Goal: Task Accomplishment & Management: Manage account settings

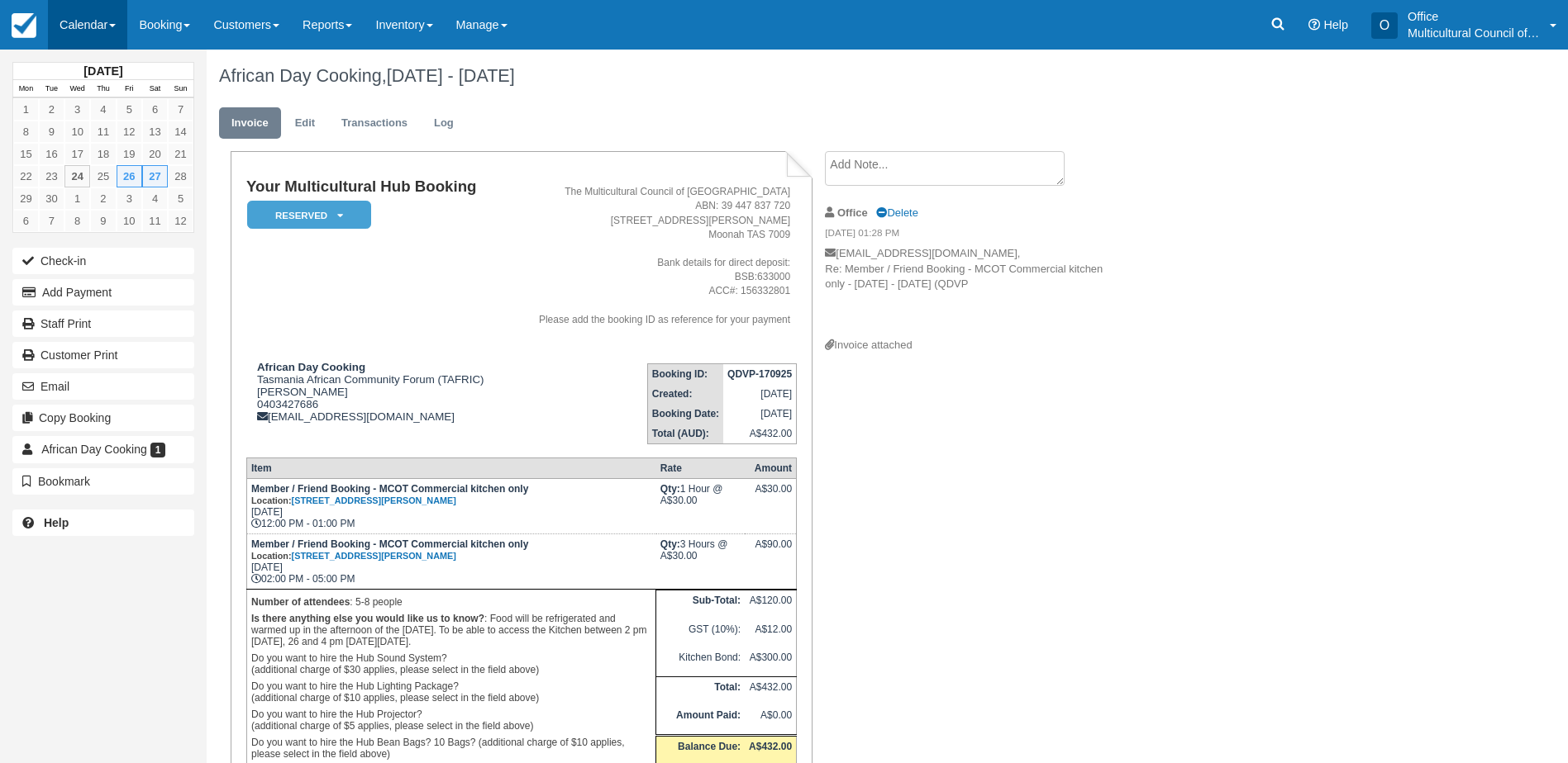
click at [97, 26] on link "Calendar" at bounding box center [88, 24] width 80 height 49
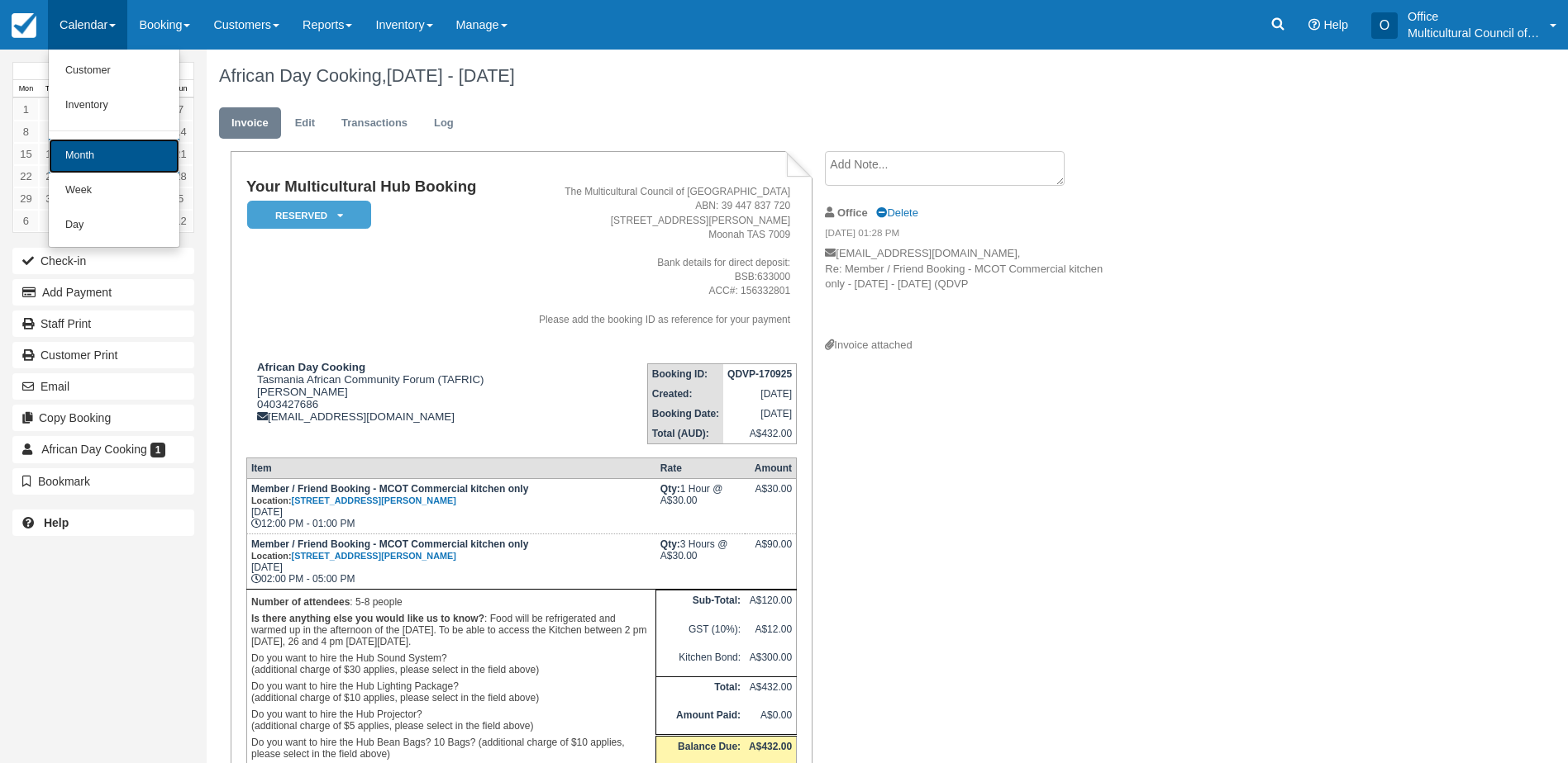
click at [100, 162] on link "Month" at bounding box center [114, 156] width 131 height 35
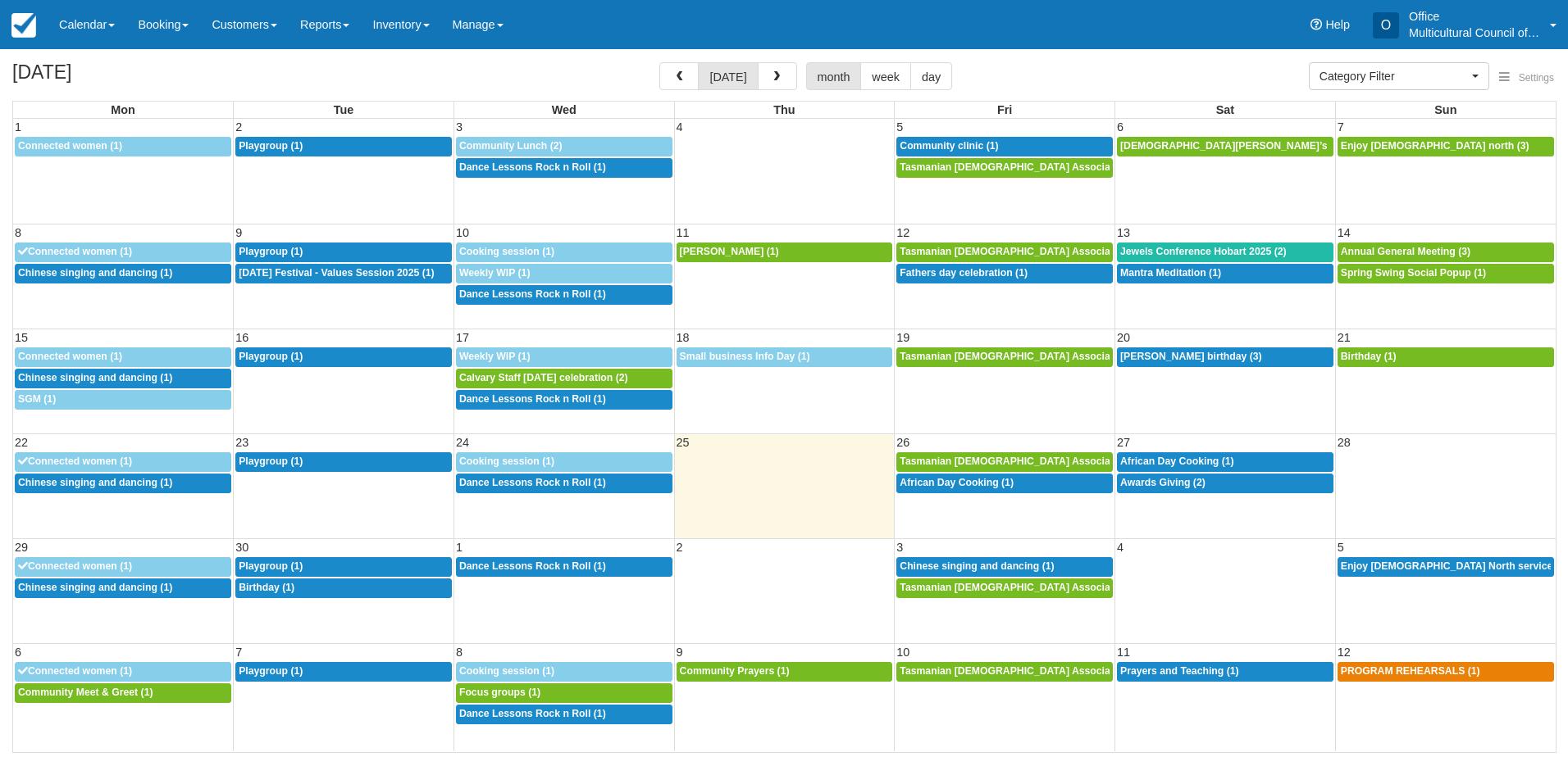
select select
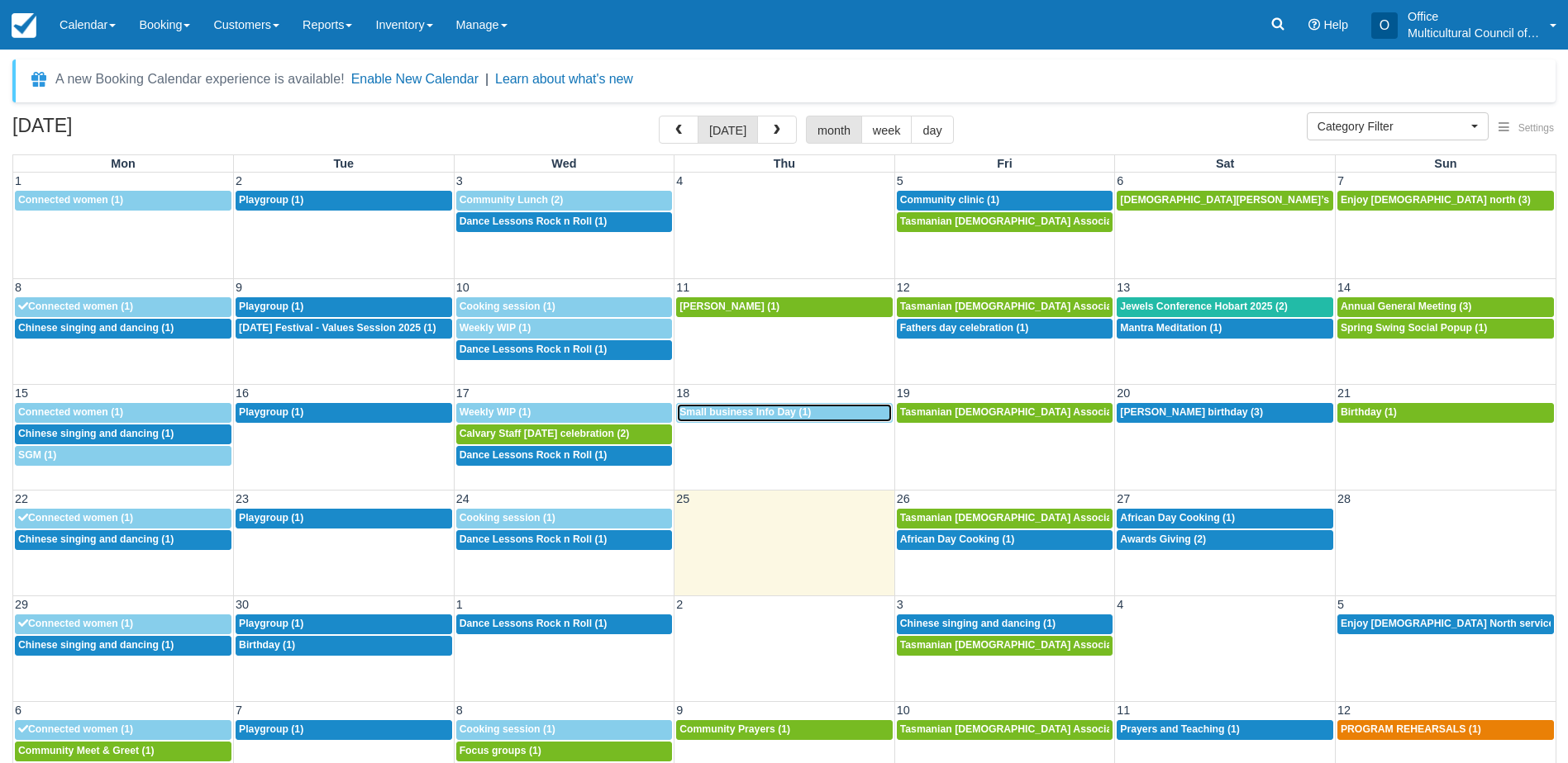
click at [781, 420] on link "12p Small business Info Day (1)" at bounding box center [784, 413] width 217 height 20
select select
click at [1233, 420] on link "8a Seans birthday (3)" at bounding box center [1225, 413] width 217 height 20
select select
click at [1381, 413] on span "Birthday (1)" at bounding box center [1368, 411] width 56 height 12
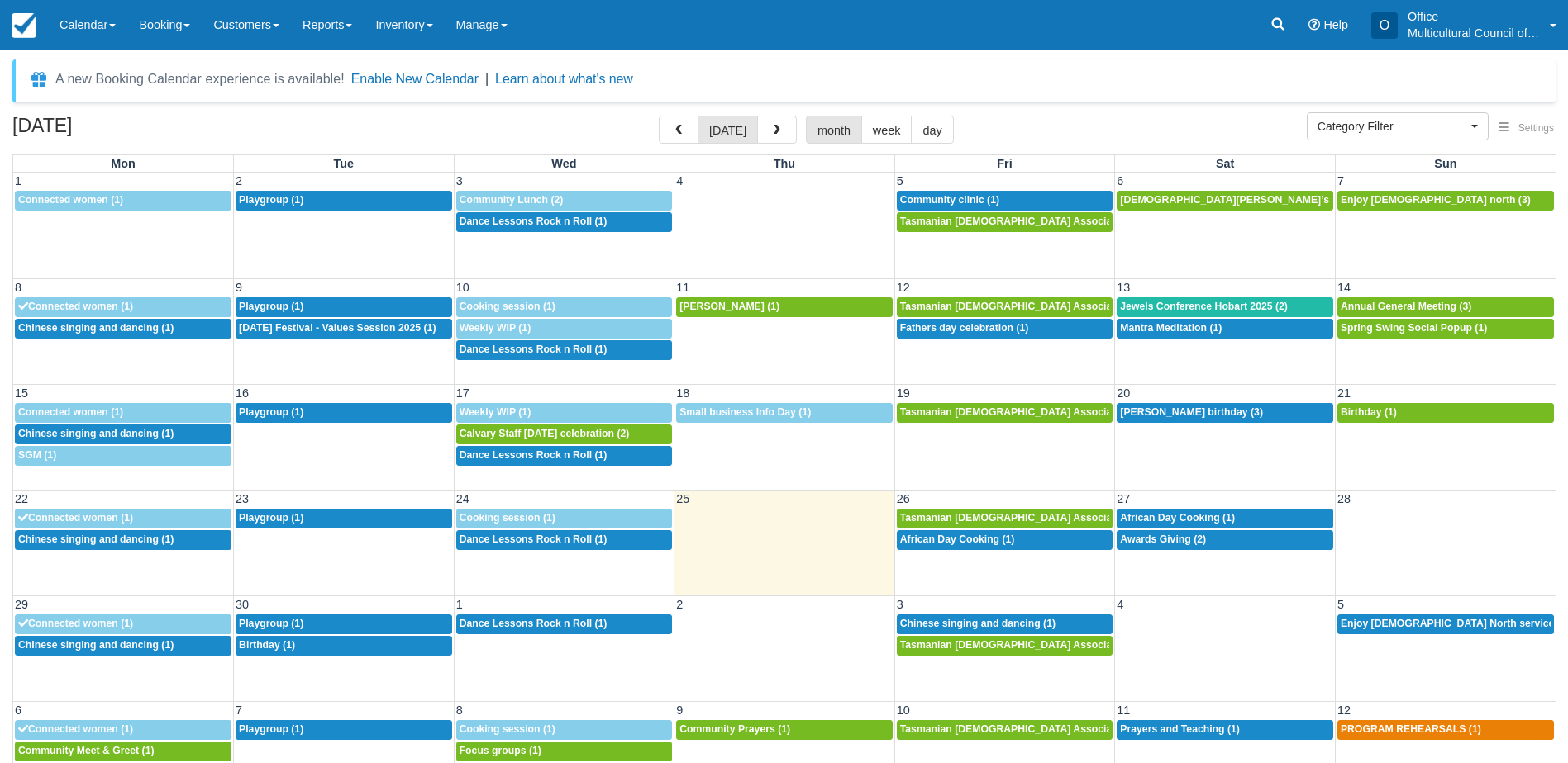
select select
click at [1276, 38] on link at bounding box center [1278, 24] width 38 height 49
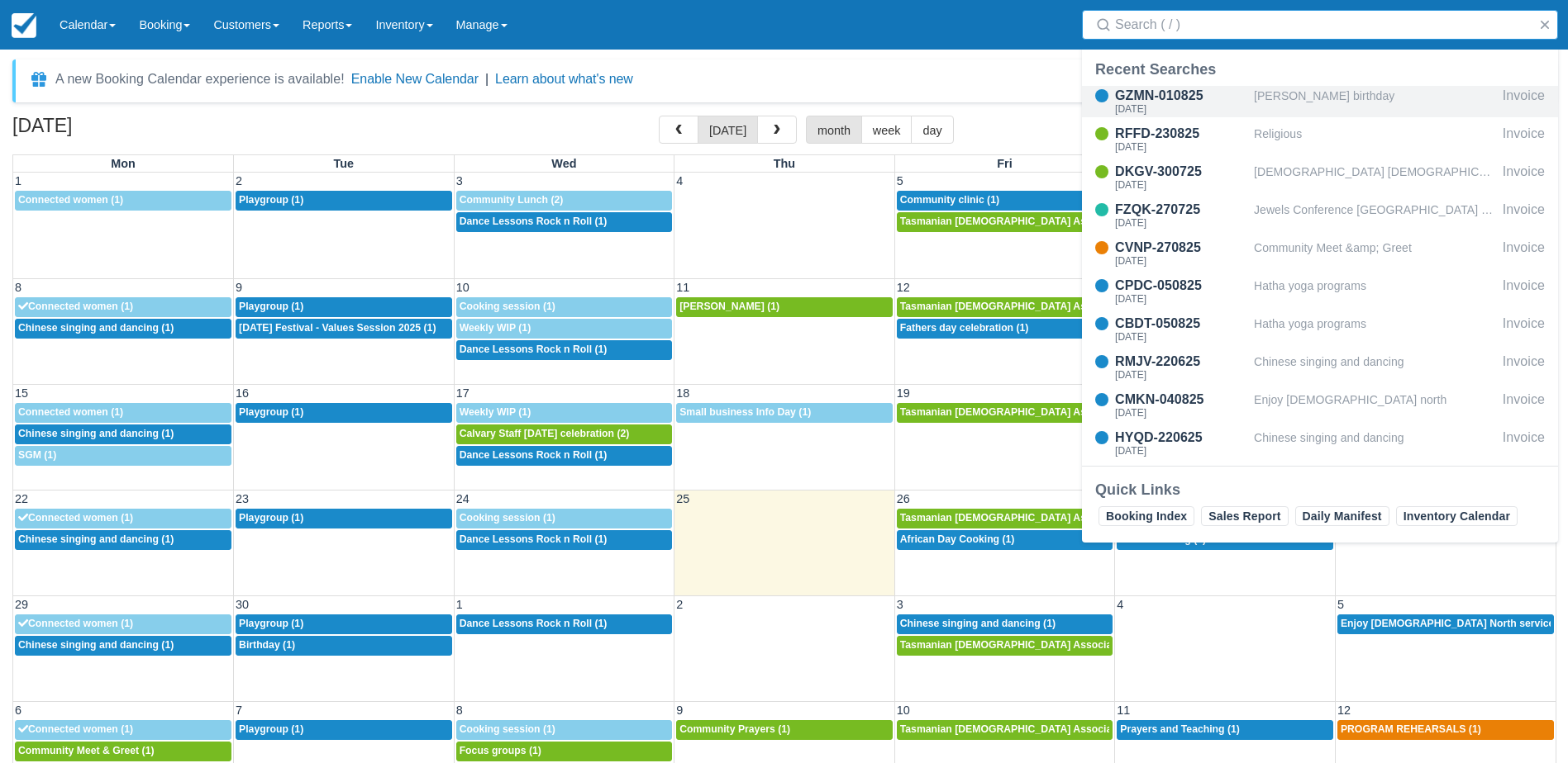
click at [1205, 102] on div "GZMN-010825" at bounding box center [1181, 96] width 132 height 20
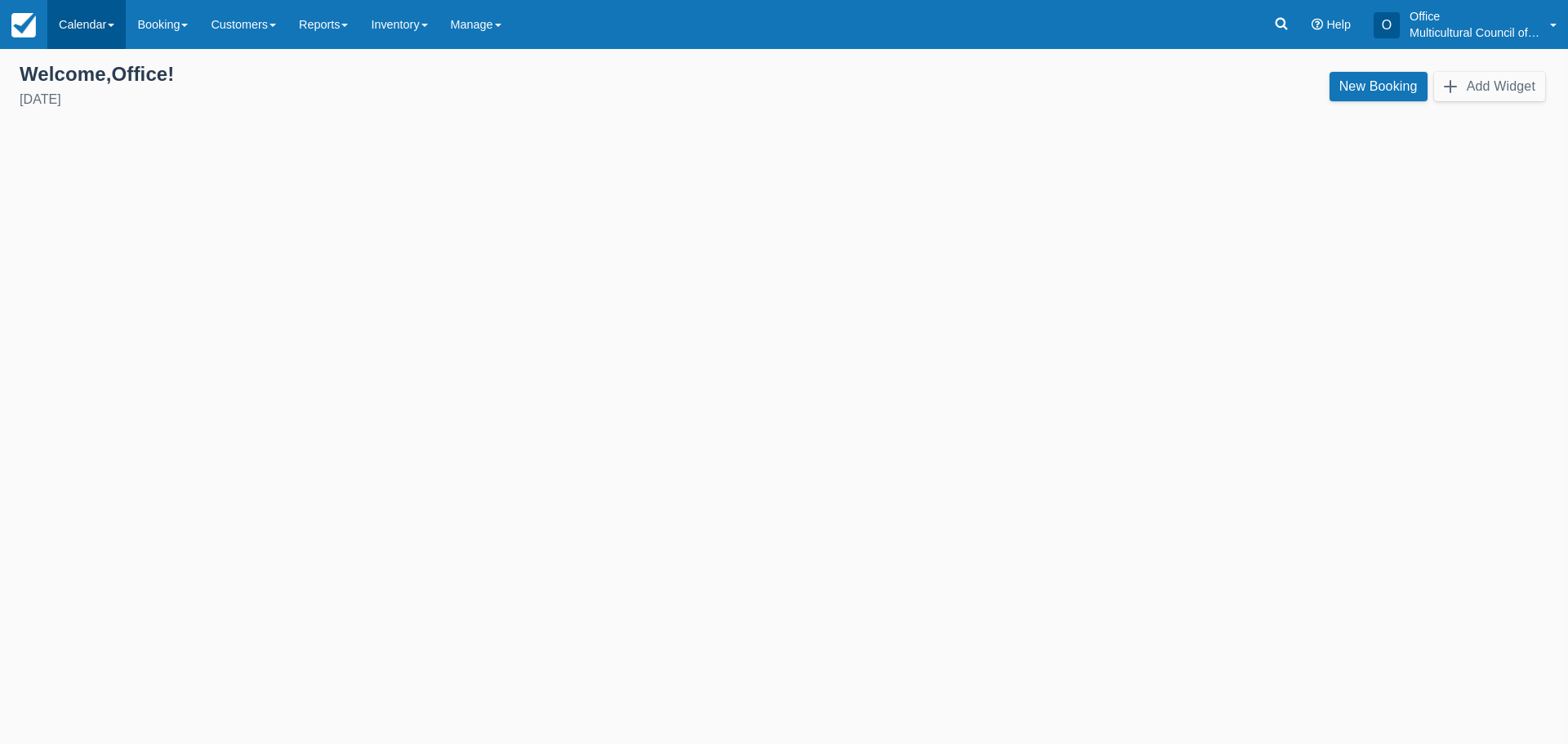
click at [73, 19] on link "Calendar" at bounding box center [87, 24] width 79 height 49
click at [120, 73] on link "Customer" at bounding box center [112, 70] width 129 height 35
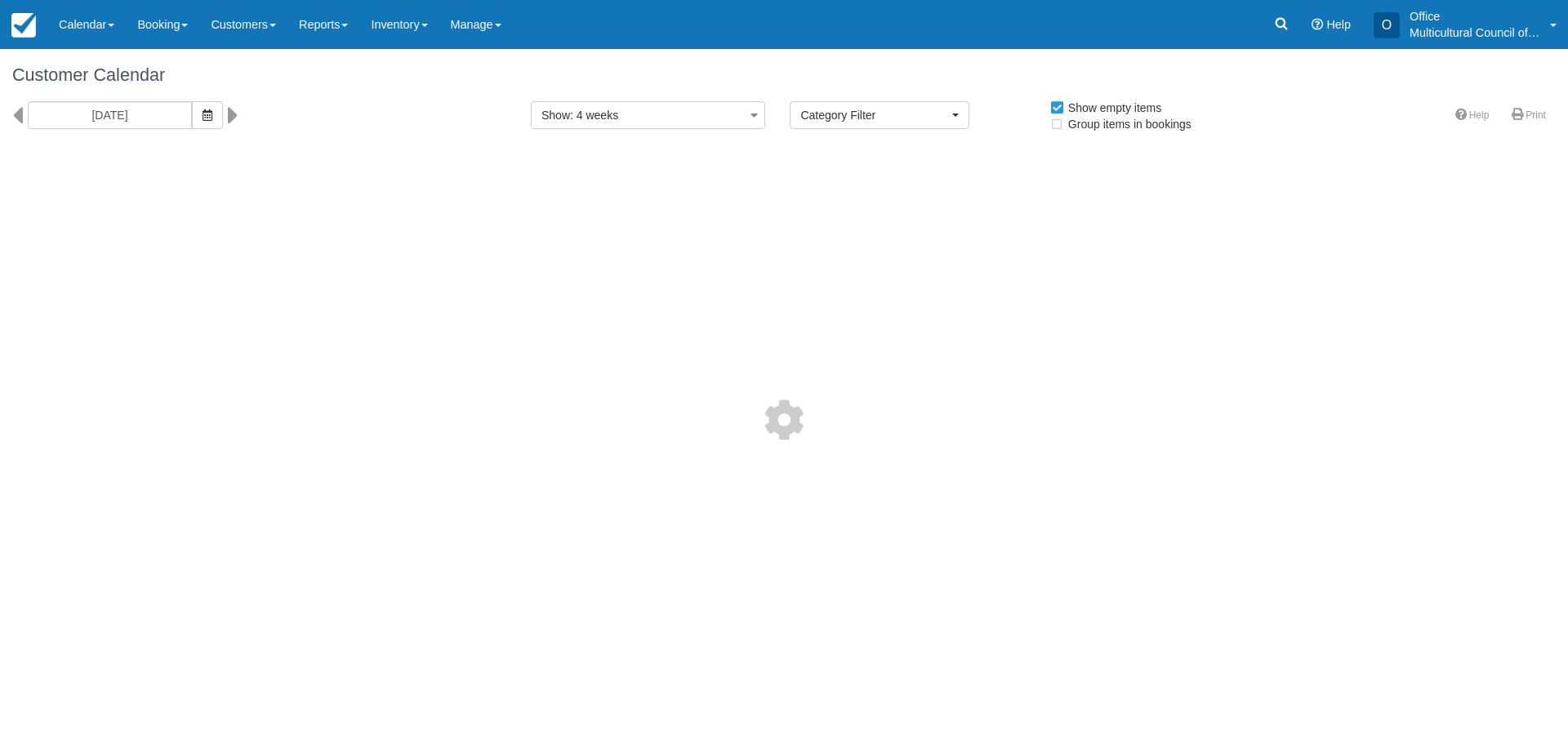
select select
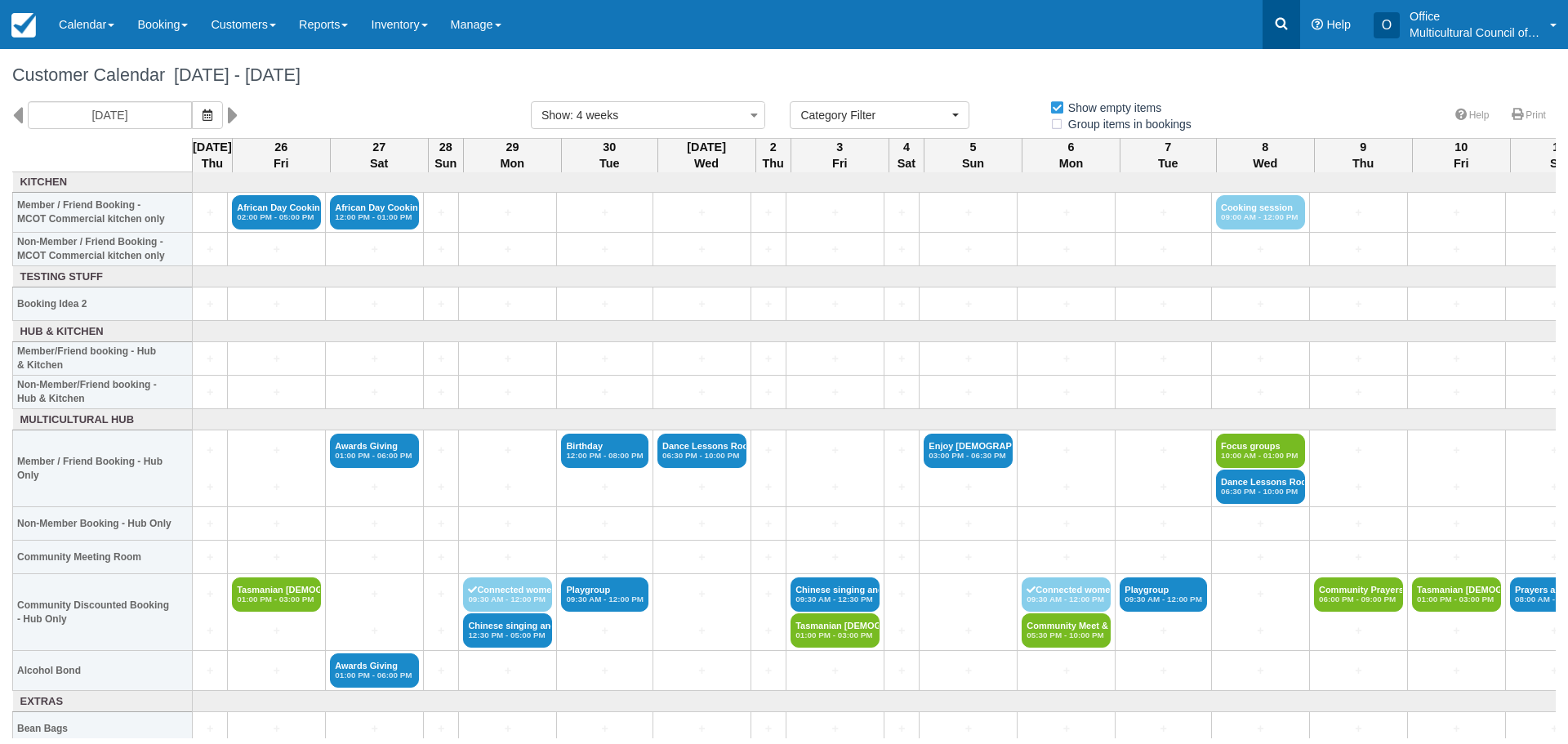
click at [1290, 13] on link at bounding box center [1281, 24] width 37 height 49
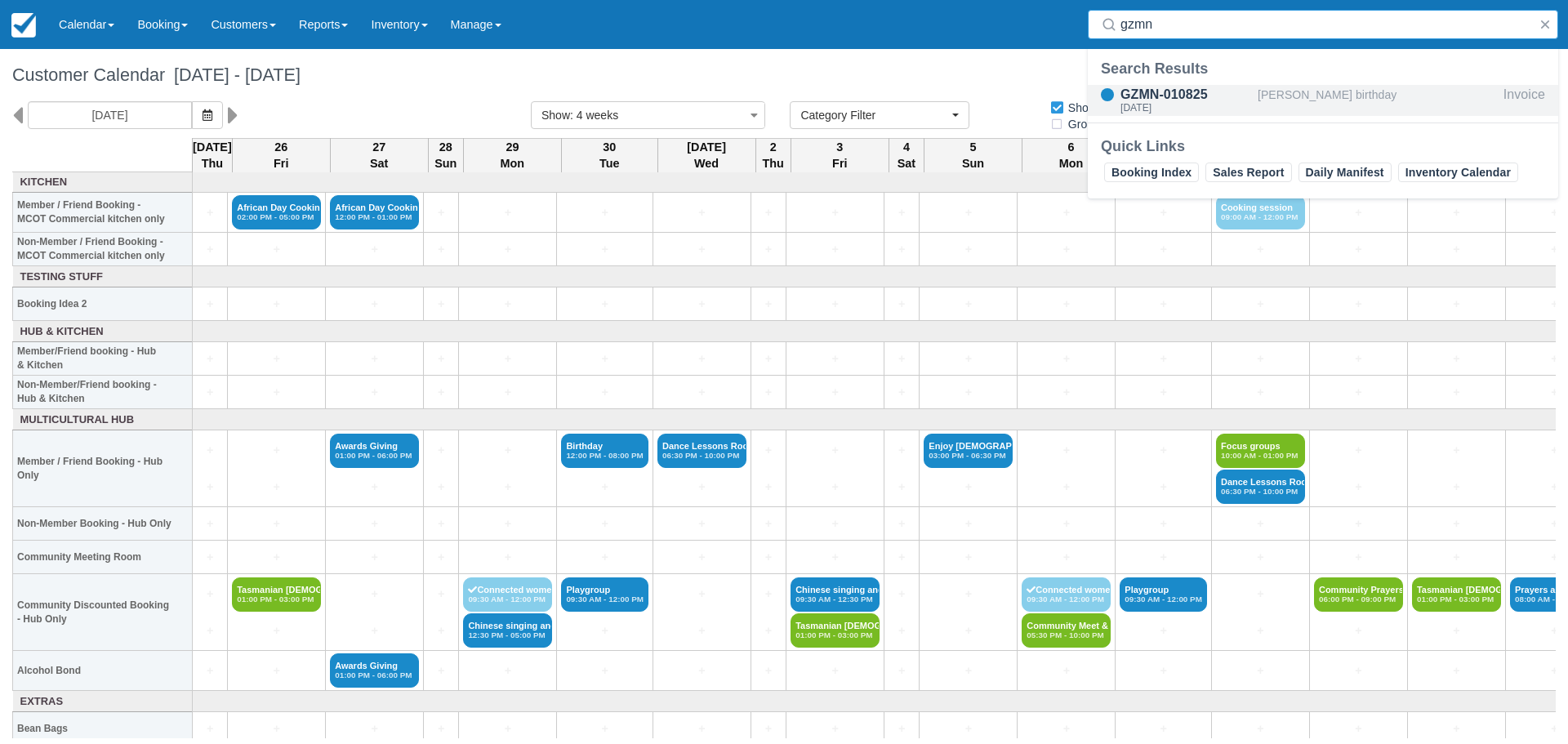
type input "gzmn"
click at [1174, 99] on div "GZMN-010825" at bounding box center [1186, 95] width 131 height 19
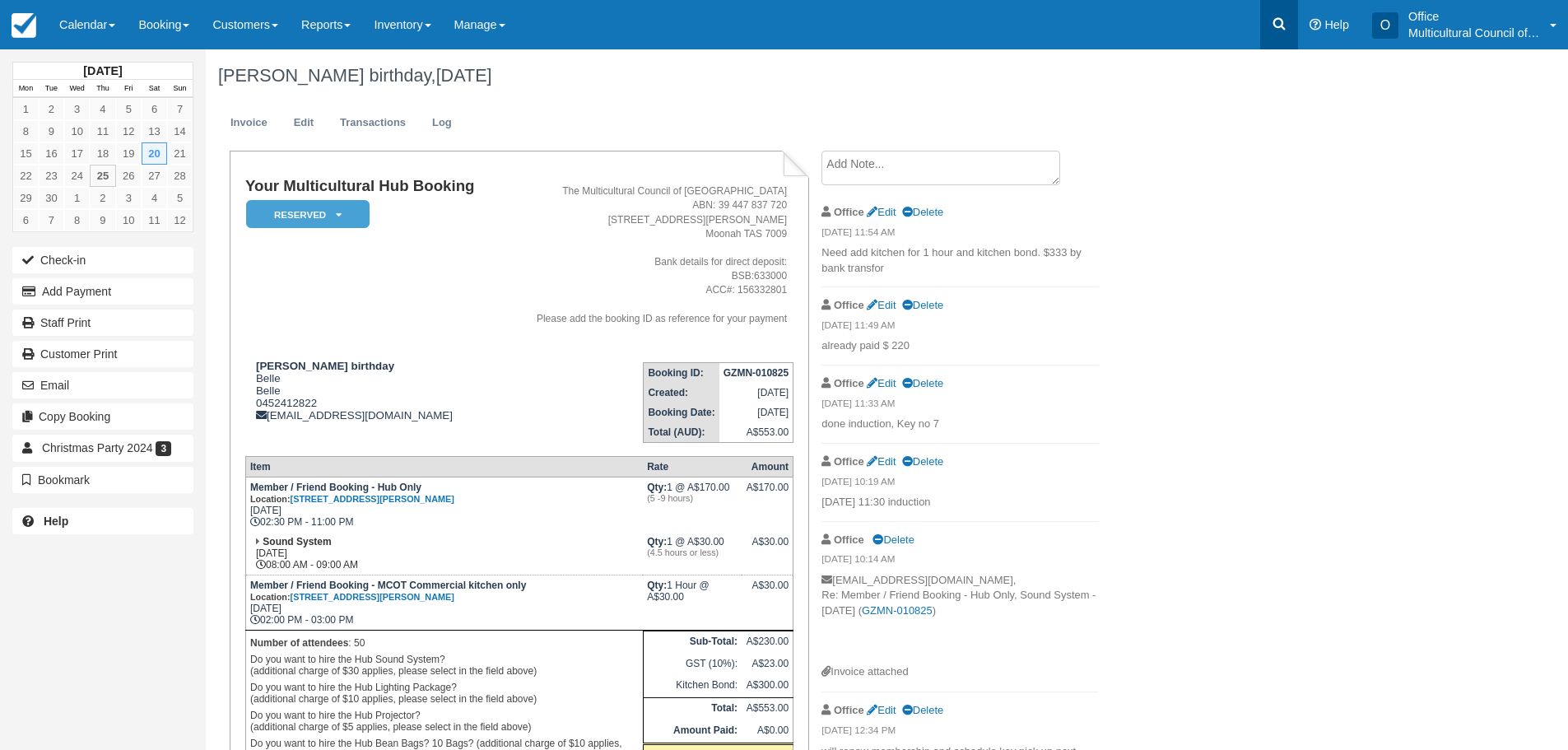
click at [1284, 16] on icon at bounding box center [1279, 24] width 16 height 16
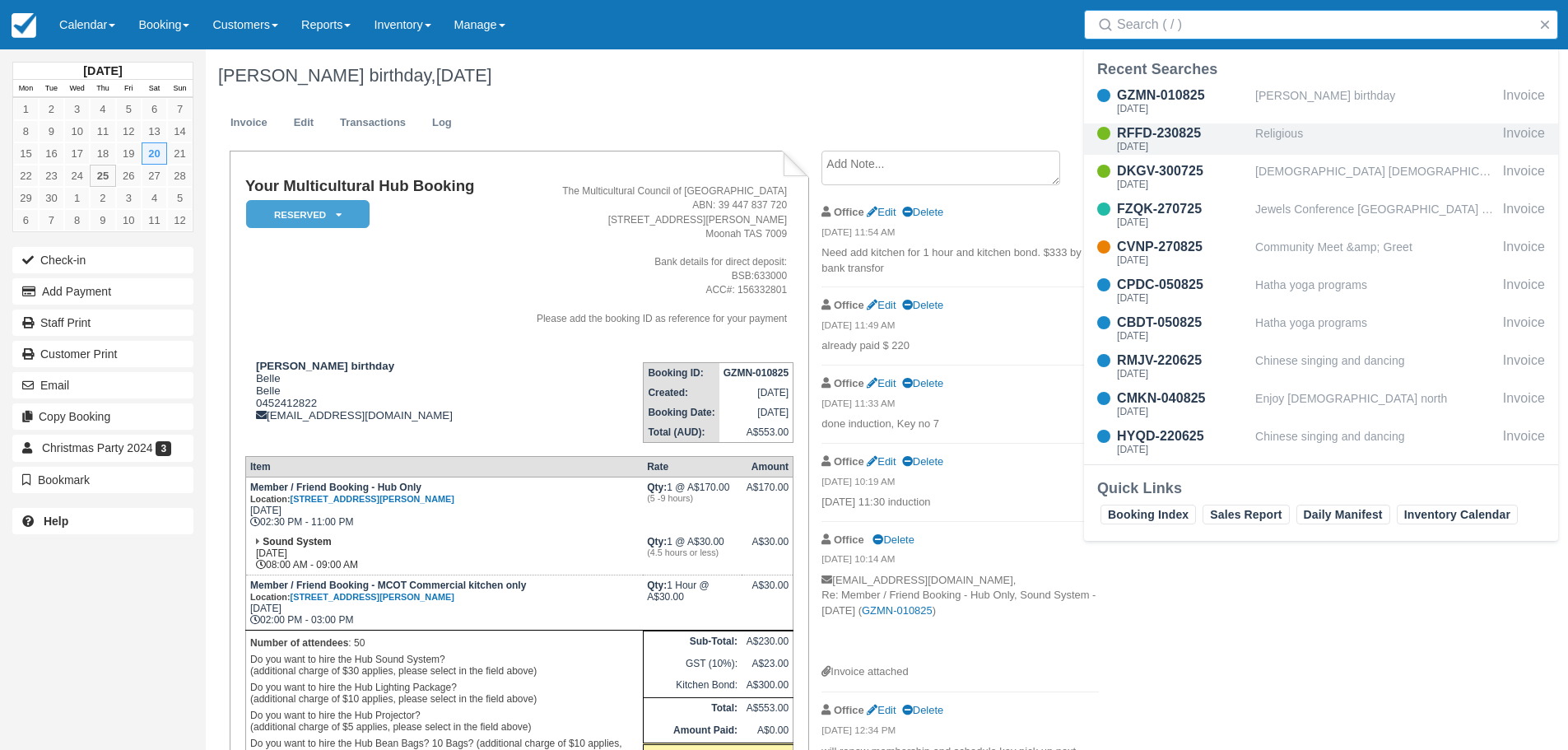
click at [1186, 144] on div "[DATE]" at bounding box center [1183, 146] width 132 height 10
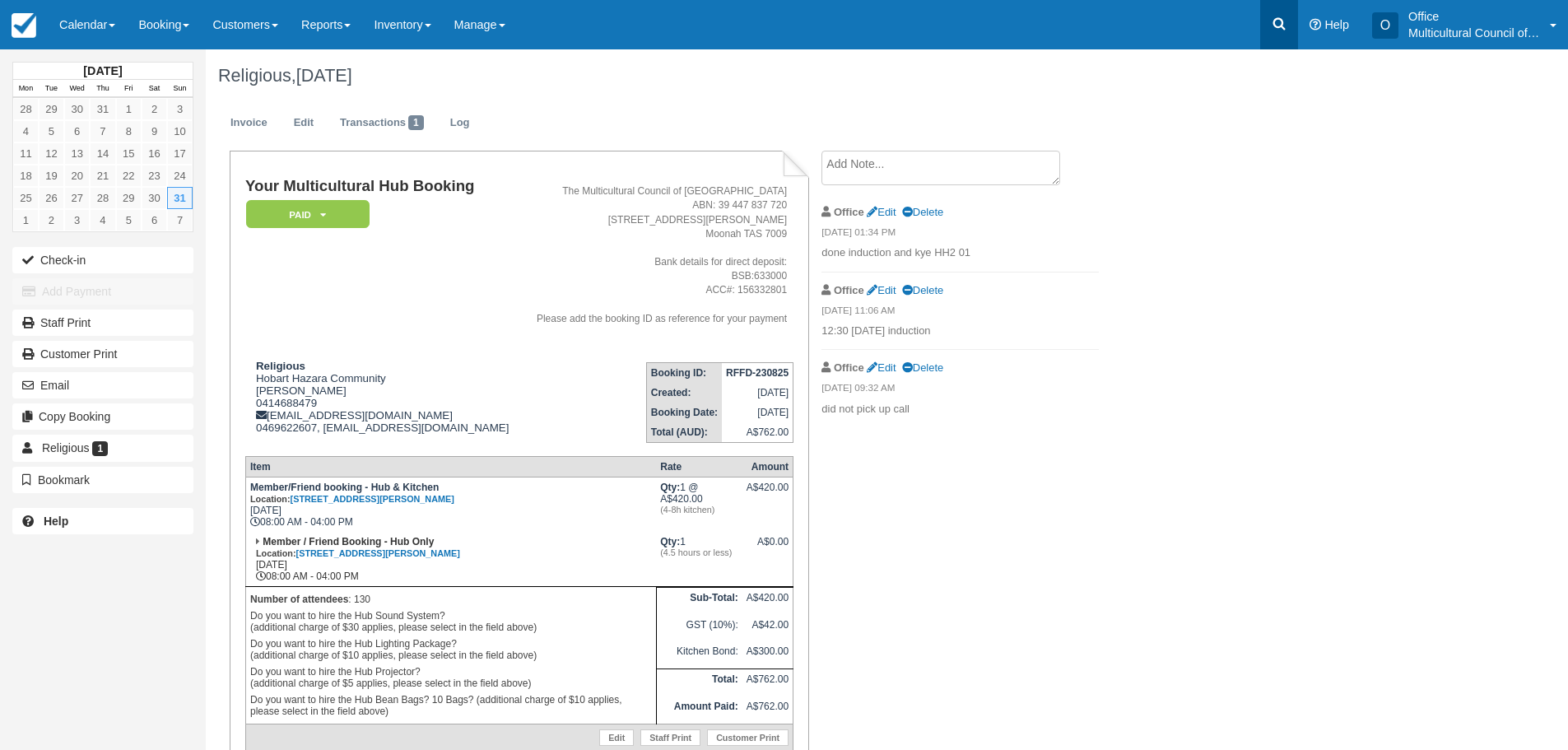
click at [1272, 24] on icon at bounding box center [1279, 24] width 16 height 16
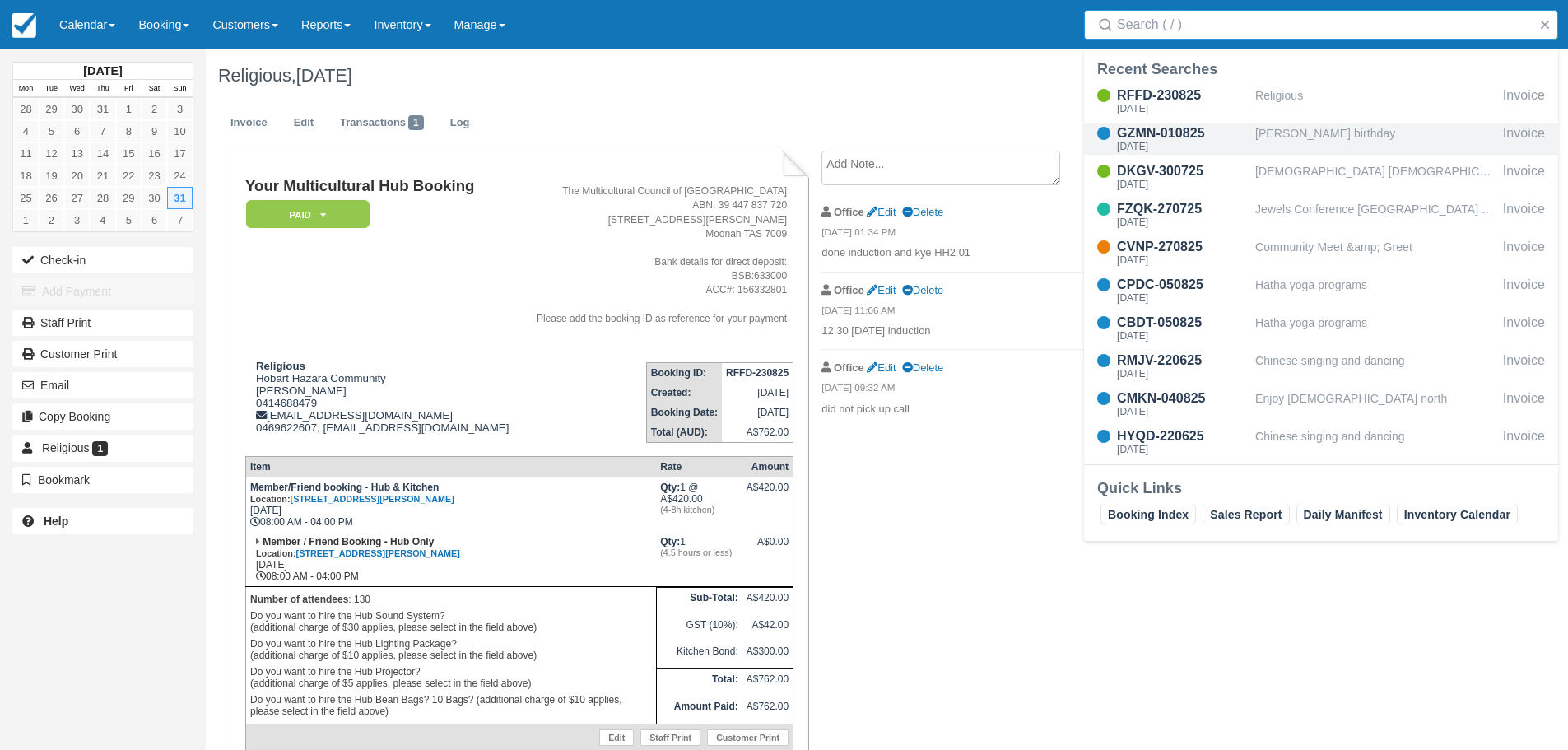
click at [1148, 136] on div "GZMN-010825" at bounding box center [1183, 134] width 132 height 20
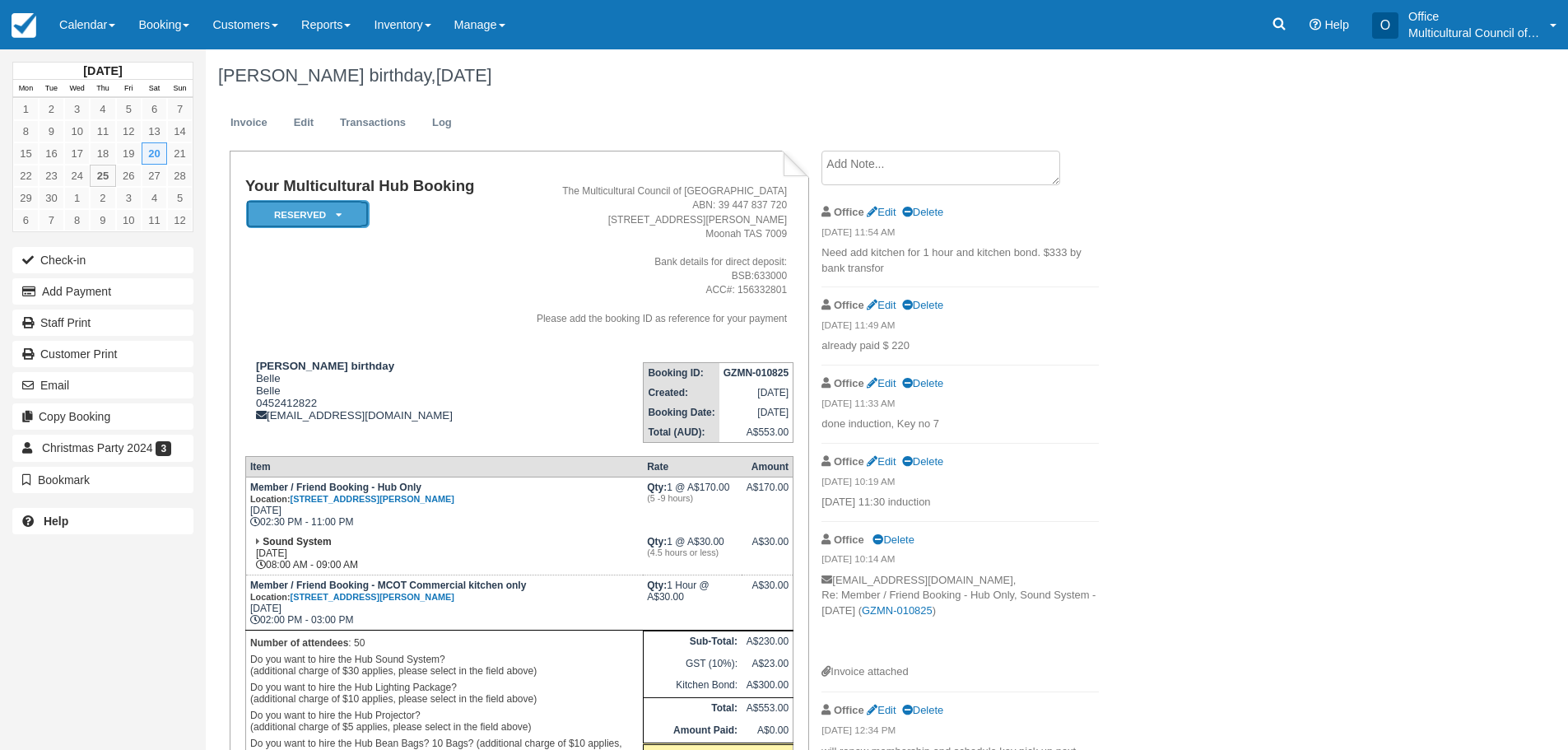
click at [336, 212] on icon at bounding box center [339, 215] width 5 height 10
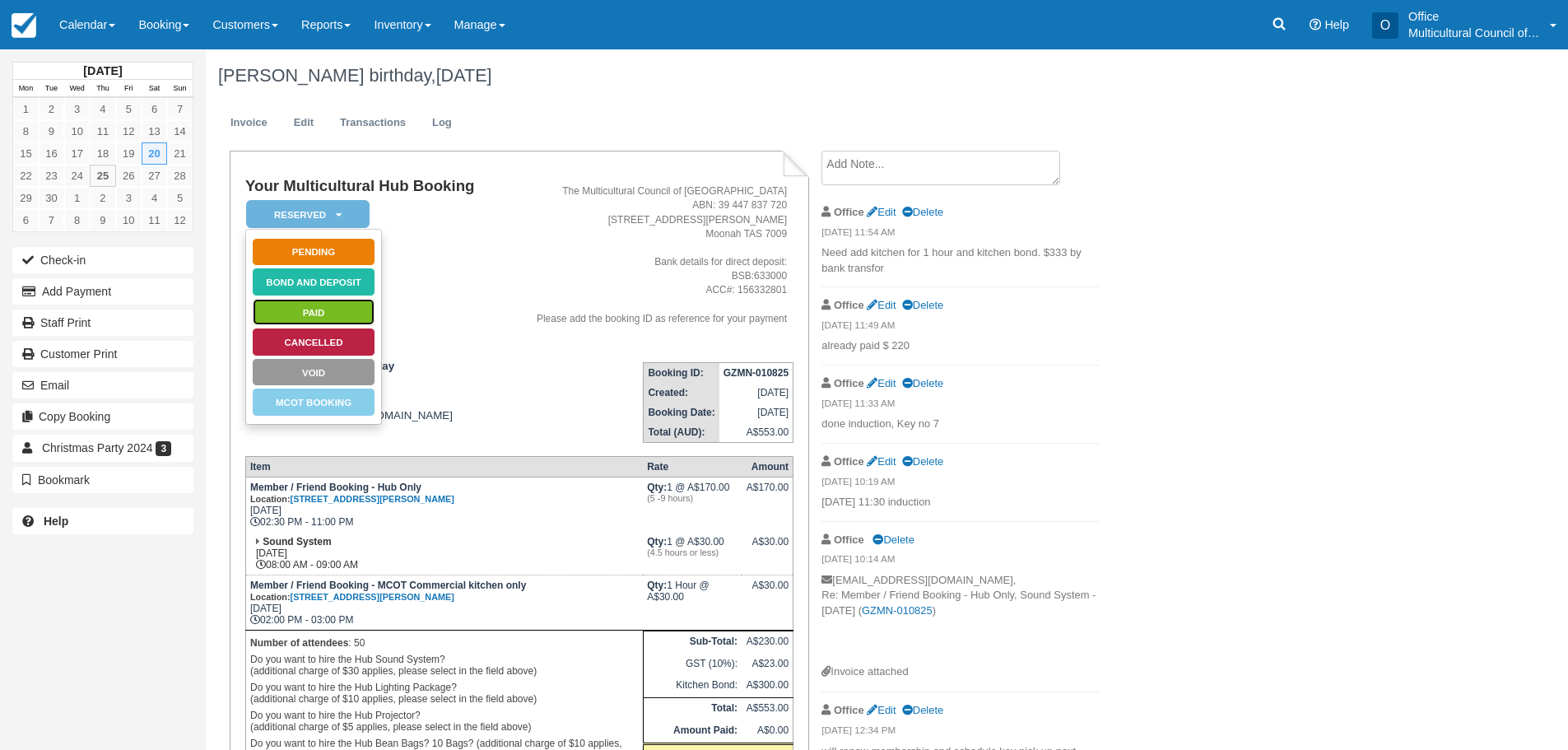
click at [325, 315] on link "Paid" at bounding box center [314, 312] width 124 height 29
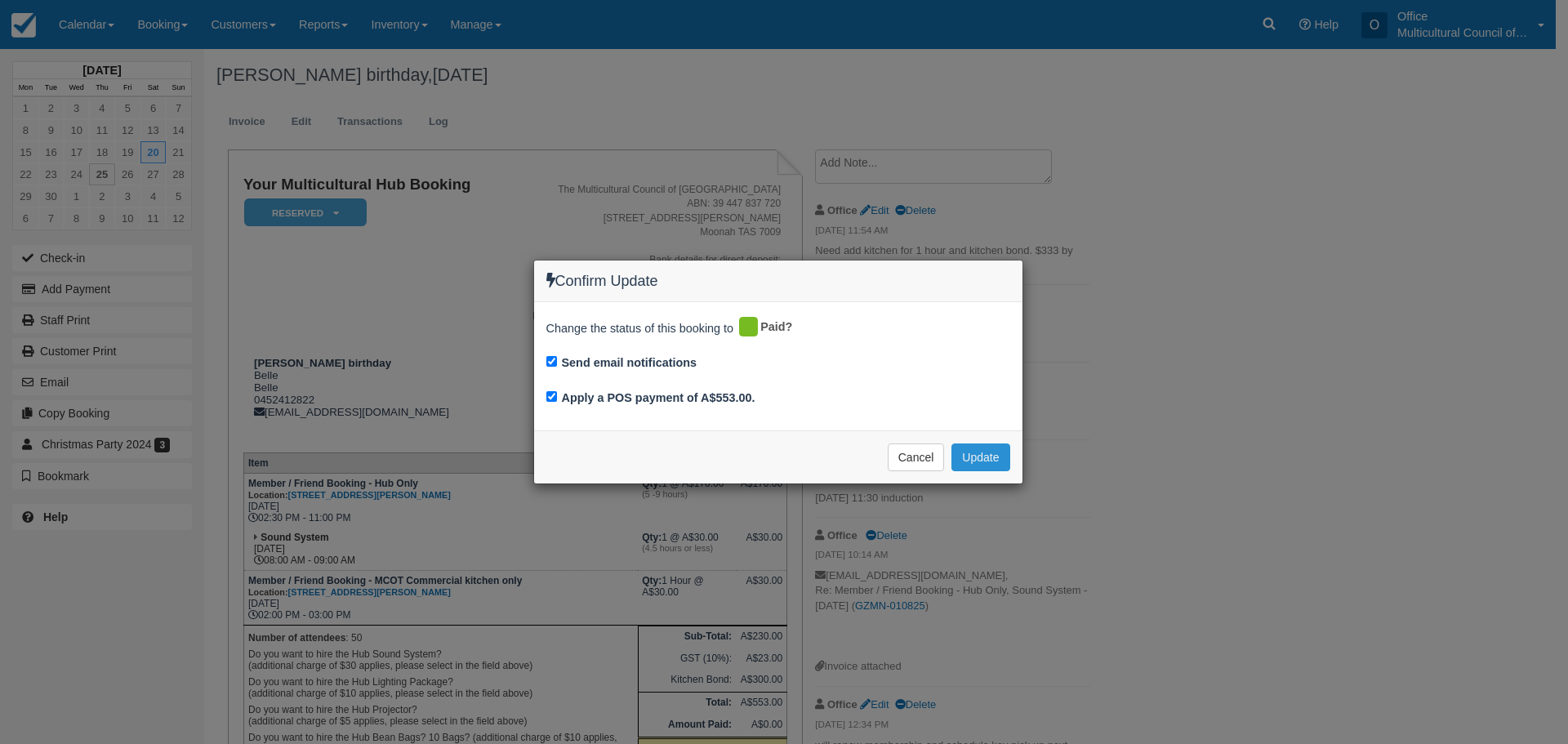
click at [990, 451] on button "Update" at bounding box center [981, 456] width 58 height 27
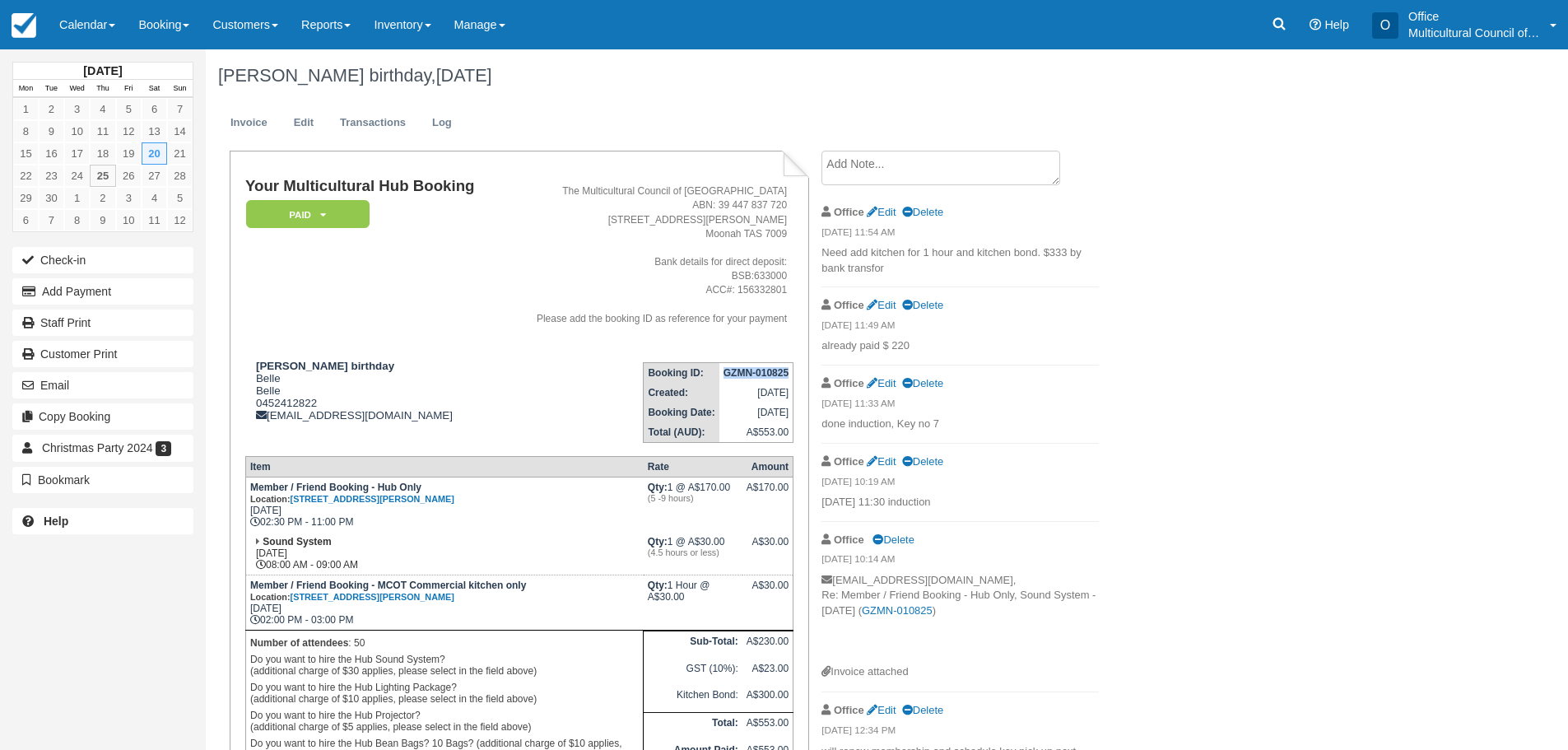
drag, startPoint x: 721, startPoint y: 377, endPoint x: 787, endPoint y: 374, distance: 66.1
click at [787, 374] on td "GZMN-010825" at bounding box center [756, 372] width 74 height 21
copy strong "GZMN-010825"
click at [1285, 29] on icon at bounding box center [1280, 24] width 12 height 12
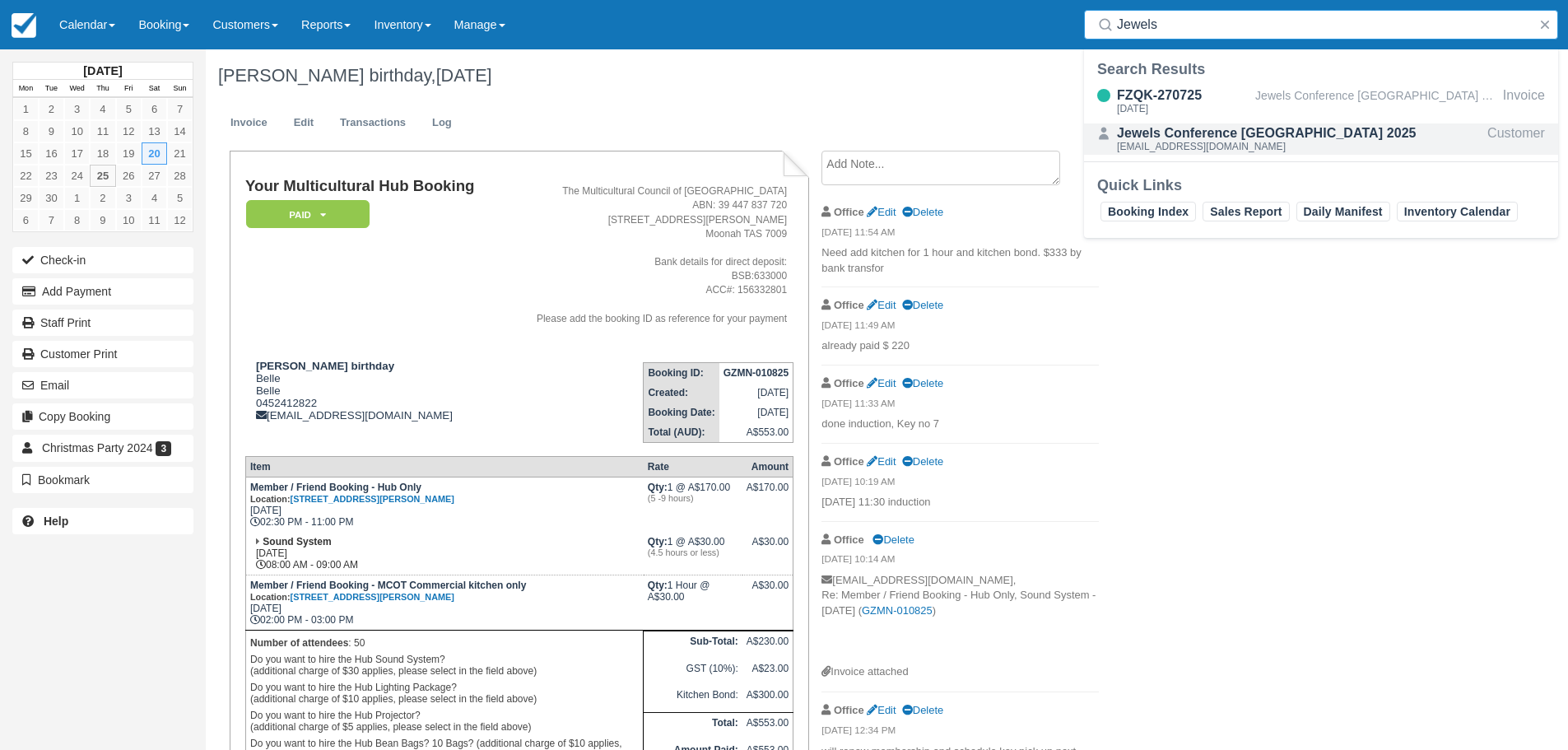
type input "Jewels"
click at [1227, 136] on div "Jewels Conference [GEOGRAPHIC_DATA] 2025" at bounding box center [1267, 134] width 300 height 20
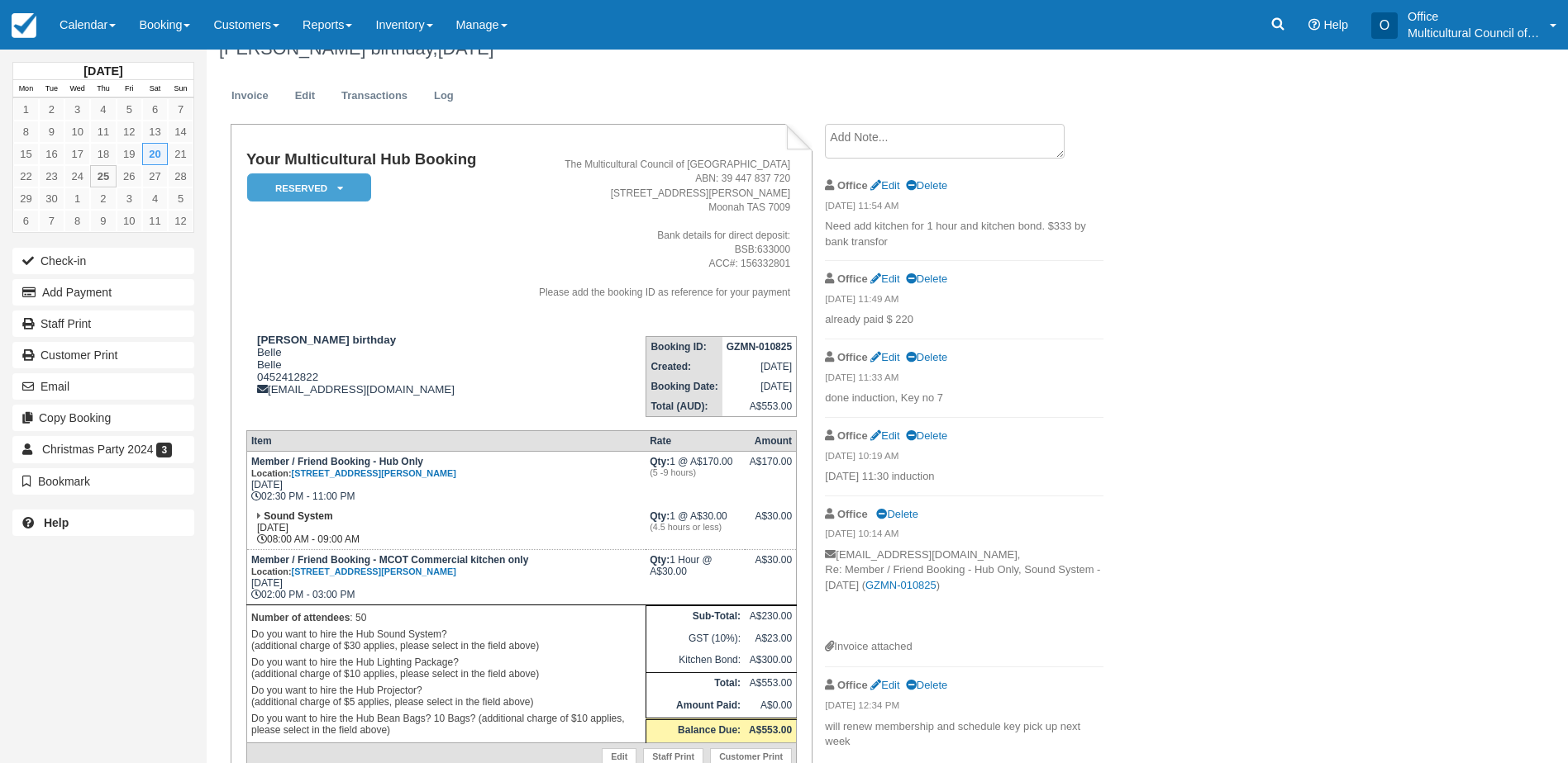
scroll to position [110, 0]
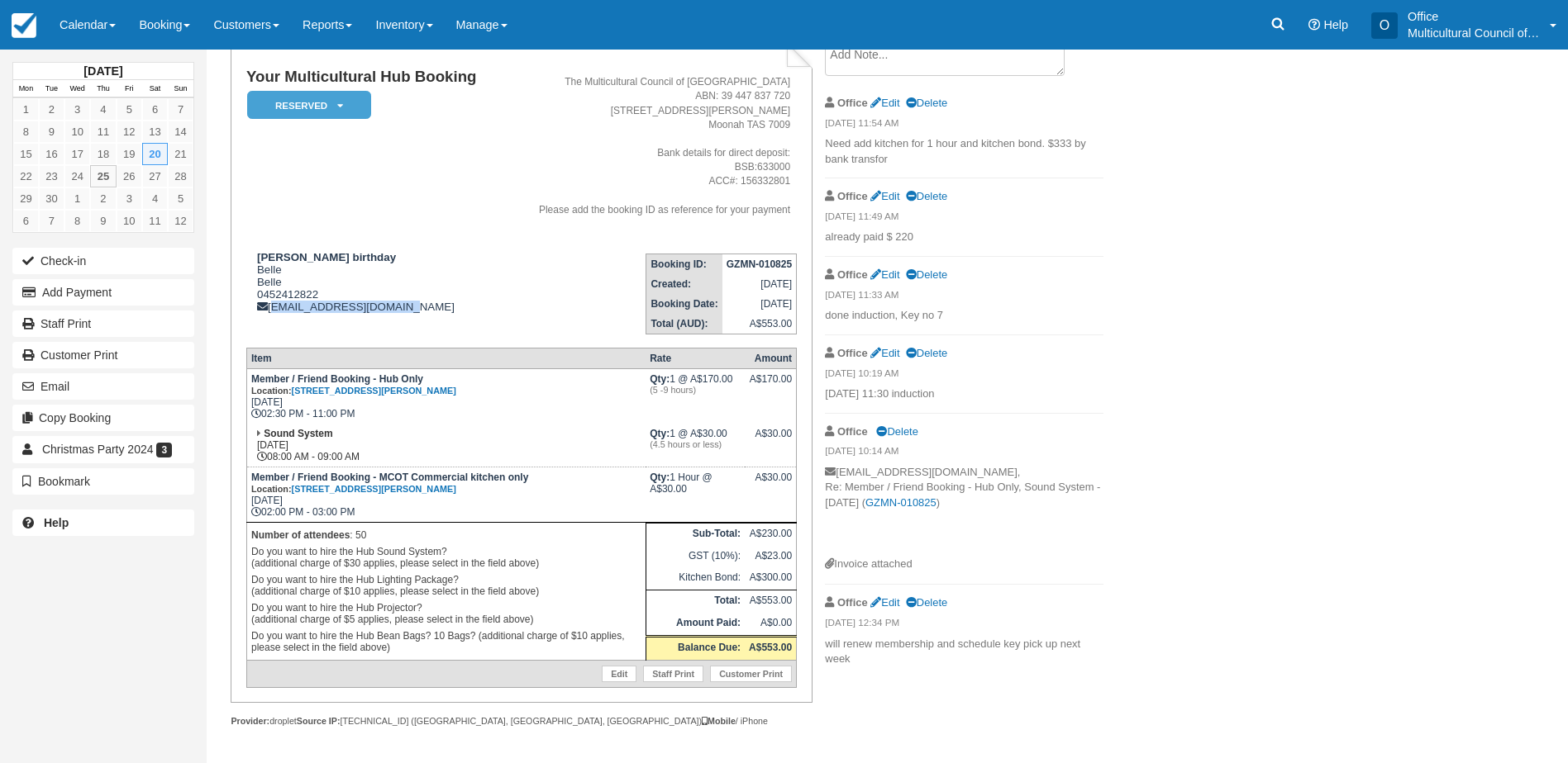
drag, startPoint x: 406, startPoint y: 309, endPoint x: 272, endPoint y: 319, distance: 134.4
click at [272, 319] on td "Seans birthday Belle Belle 0452412822 majobellebalao@aol.com" at bounding box center [374, 287] width 256 height 94
copy div "majobellebalao@aol.com"
click at [96, 19] on link "Calendar" at bounding box center [88, 24] width 80 height 49
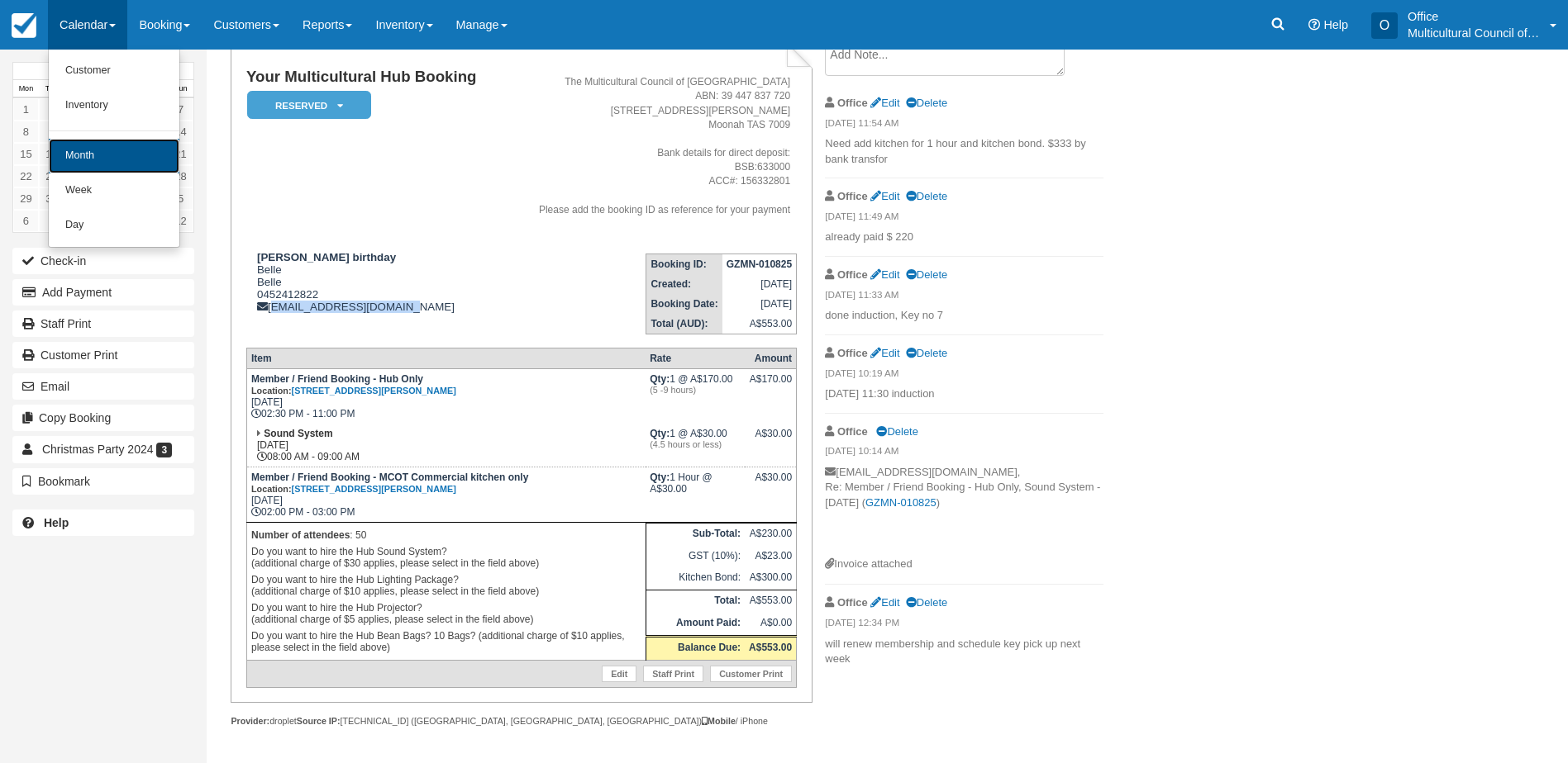
click at [131, 157] on link "Month" at bounding box center [114, 156] width 131 height 35
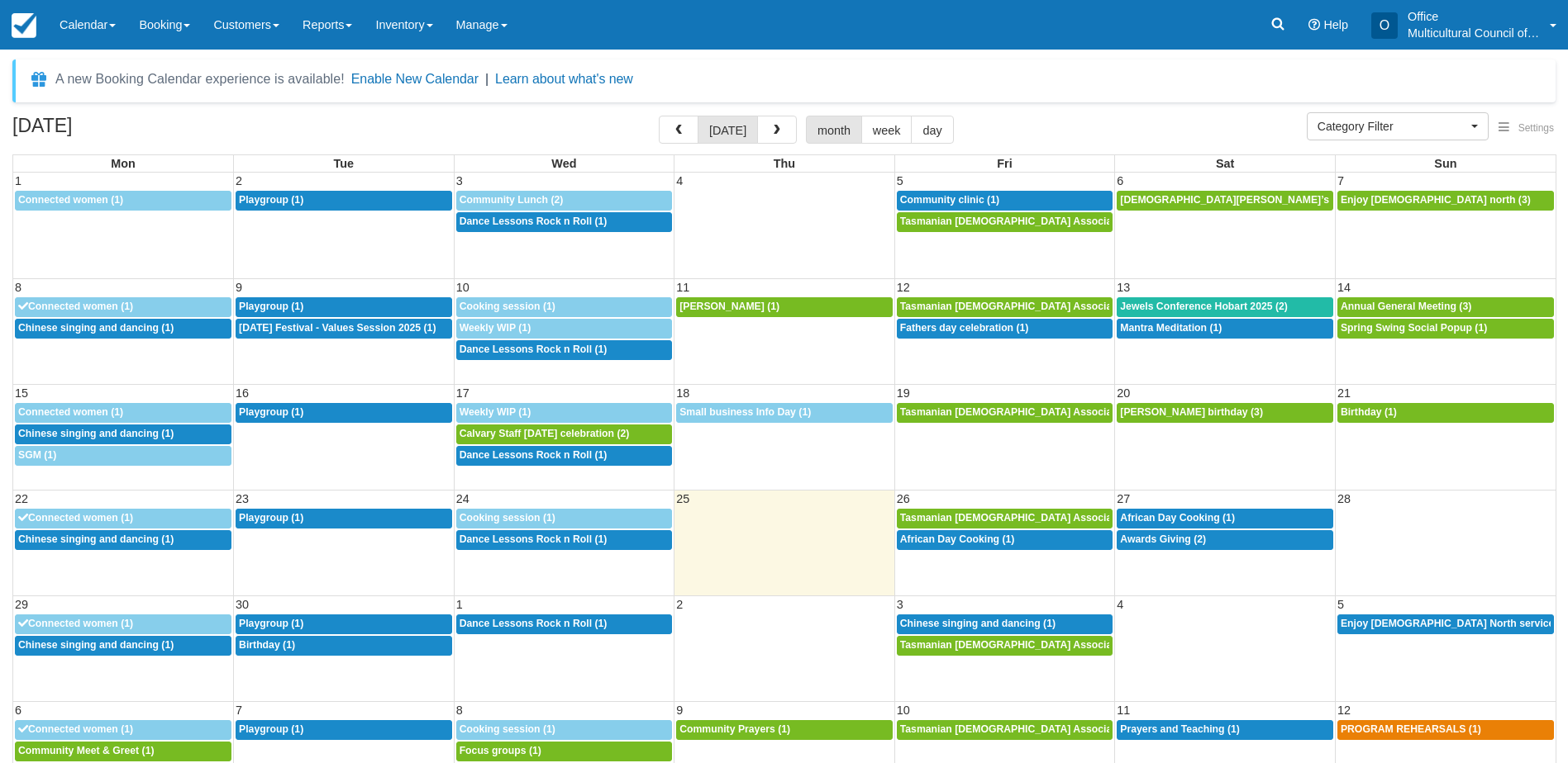
select select
click at [1147, 308] on span "Jewels Conference Hobart 2025 (2)" at bounding box center [1203, 306] width 167 height 12
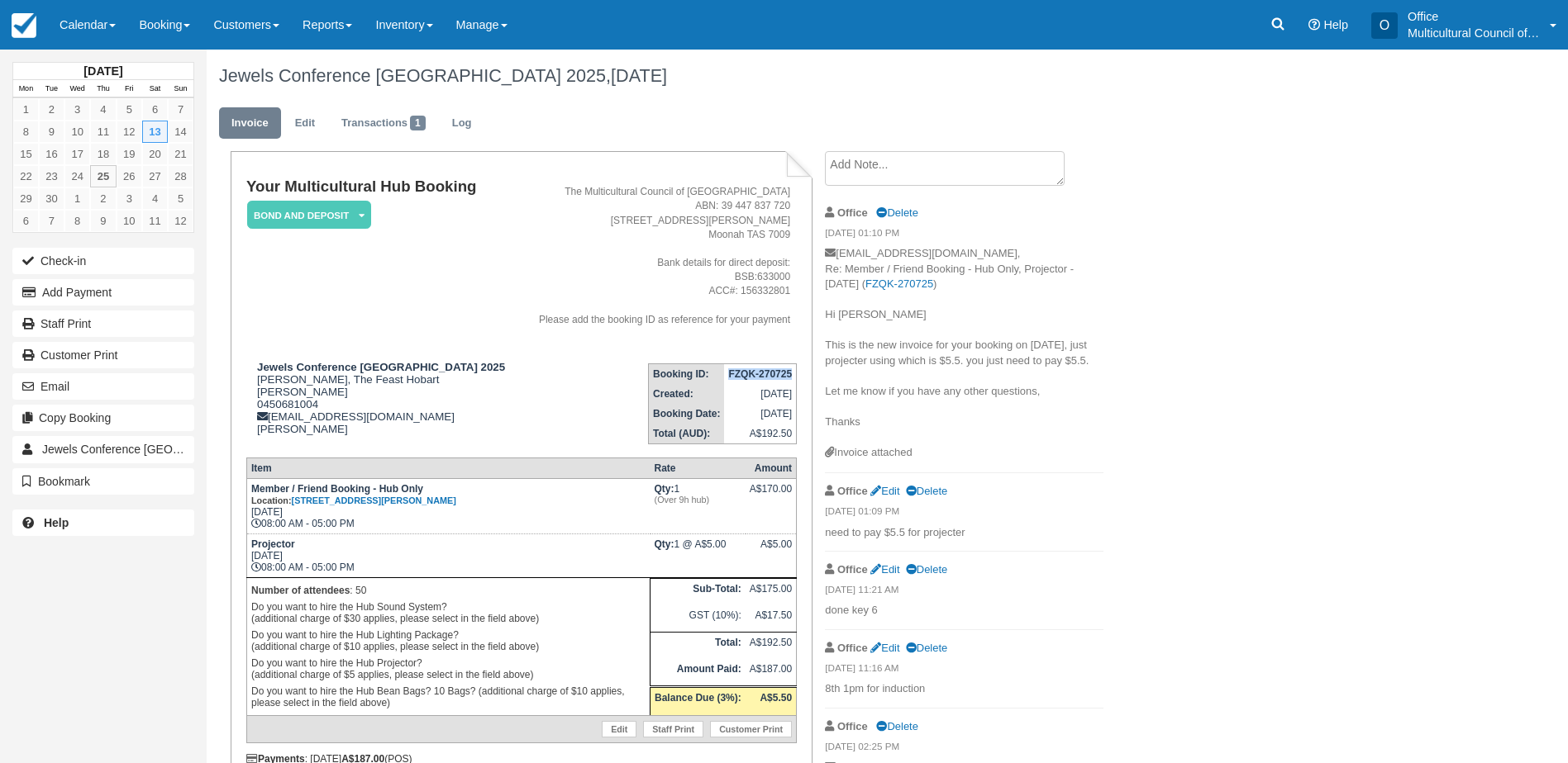
drag, startPoint x: 724, startPoint y: 373, endPoint x: 793, endPoint y: 377, distance: 69.1
click at [793, 377] on td "FZQK-270725" at bounding box center [760, 373] width 72 height 21
click at [72, 29] on link "Calendar" at bounding box center [88, 24] width 80 height 49
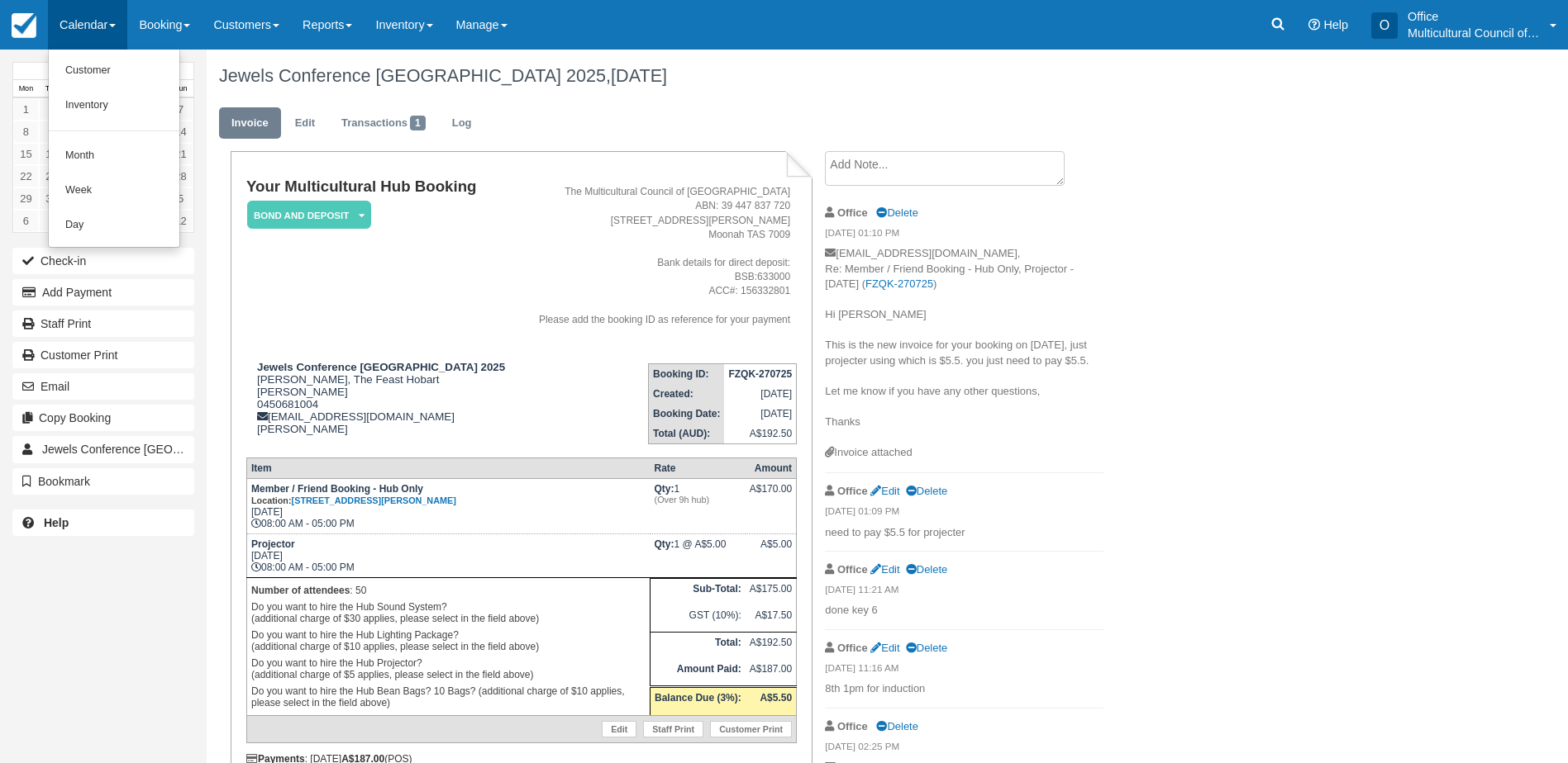
click at [1240, 401] on div "Jewels Conference Hobart 2025, September 13 2025 Invoice Edit Transactions 1 Lo…" at bounding box center [795, 463] width 1176 height 829
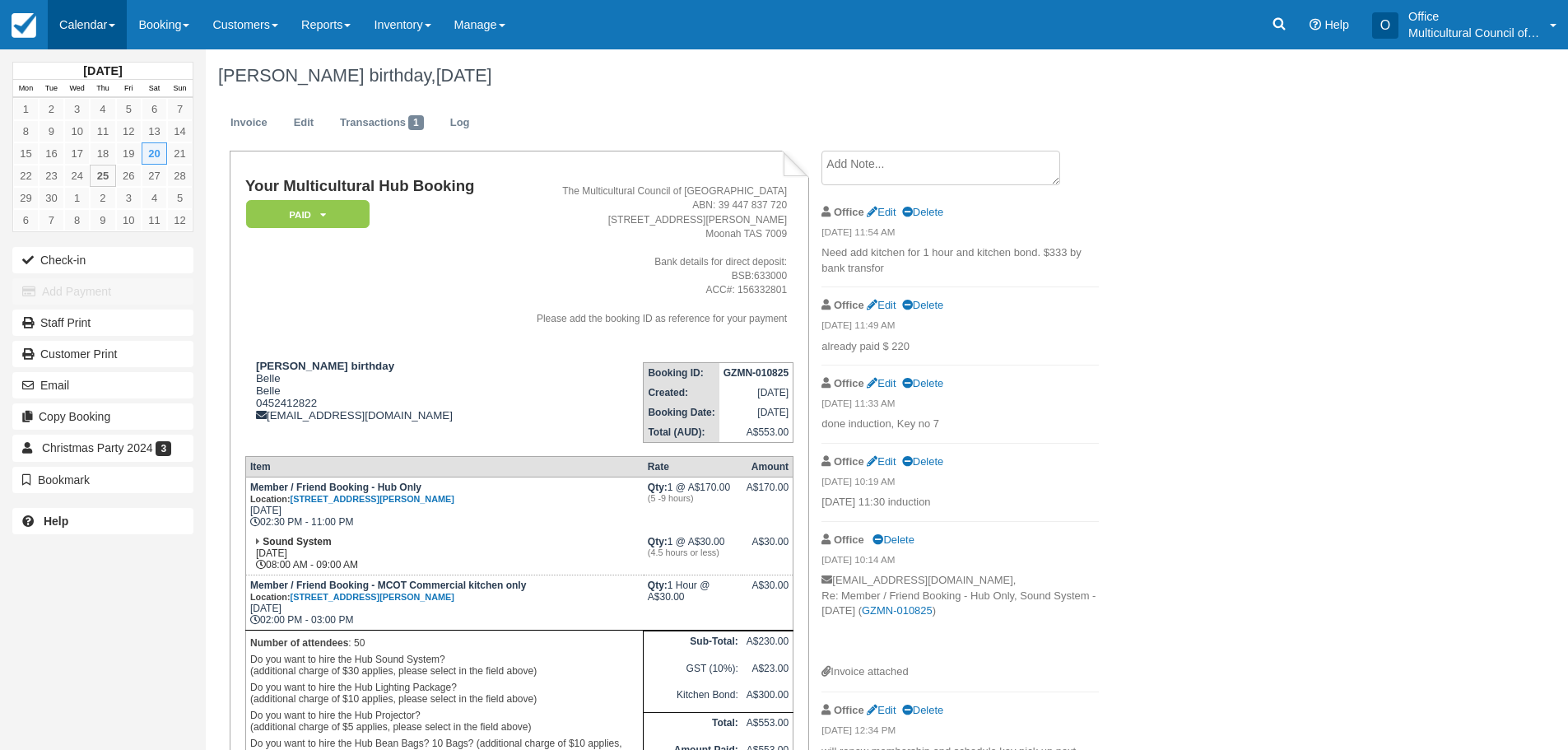
click at [81, 19] on link "Calendar" at bounding box center [87, 24] width 79 height 49
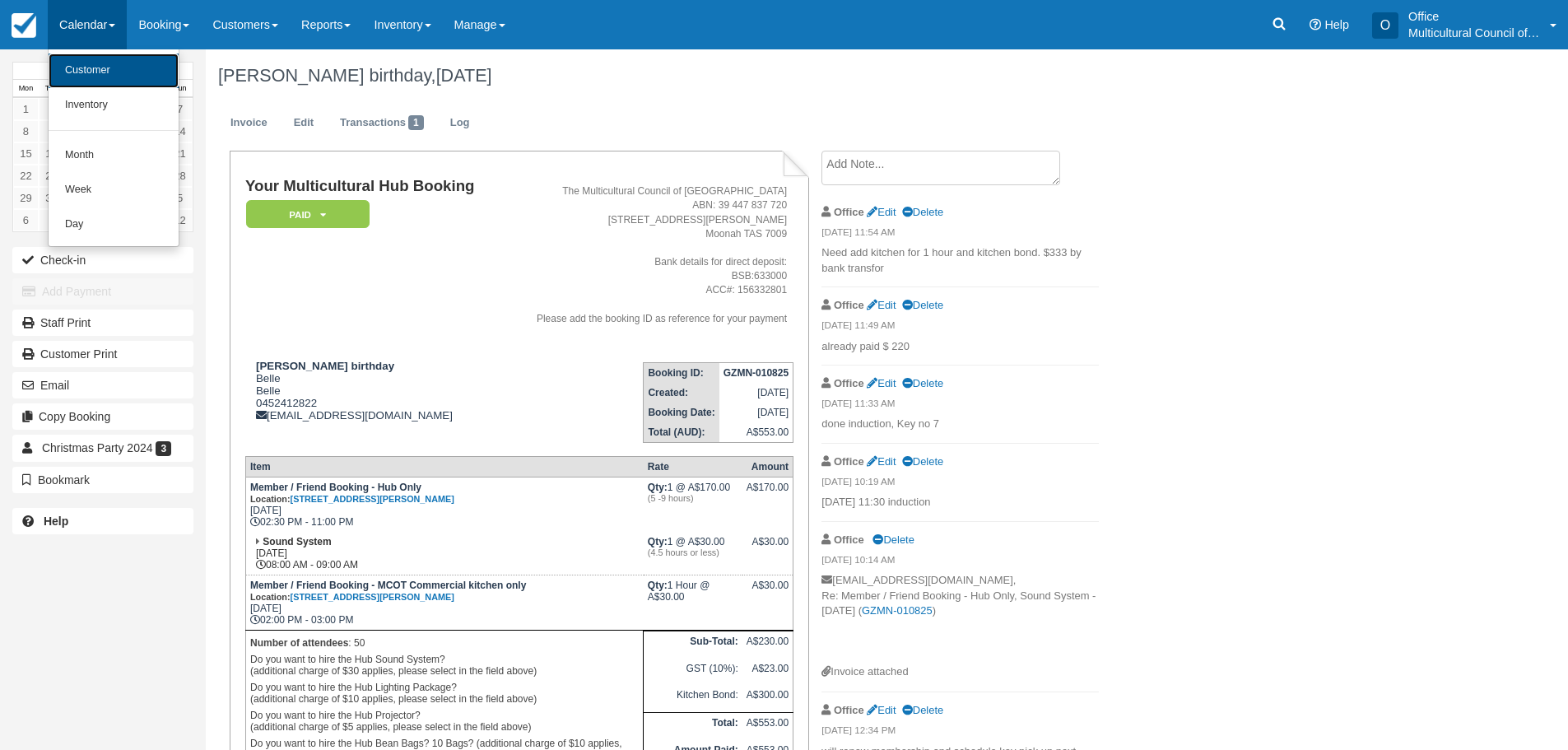
click at [113, 57] on link "Customer" at bounding box center [113, 70] width 130 height 35
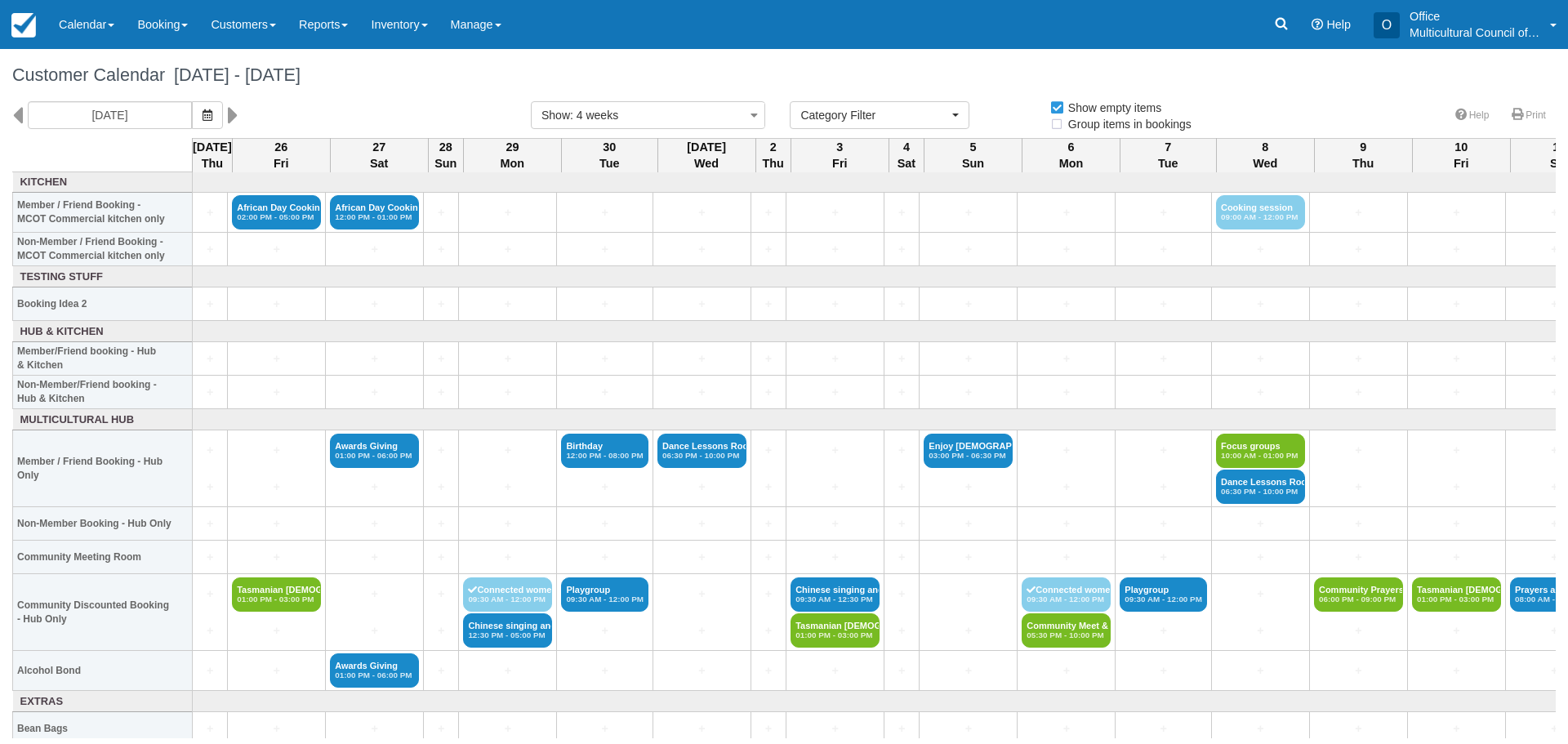
select select
click at [209, 115] on button "button" at bounding box center [207, 115] width 31 height 27
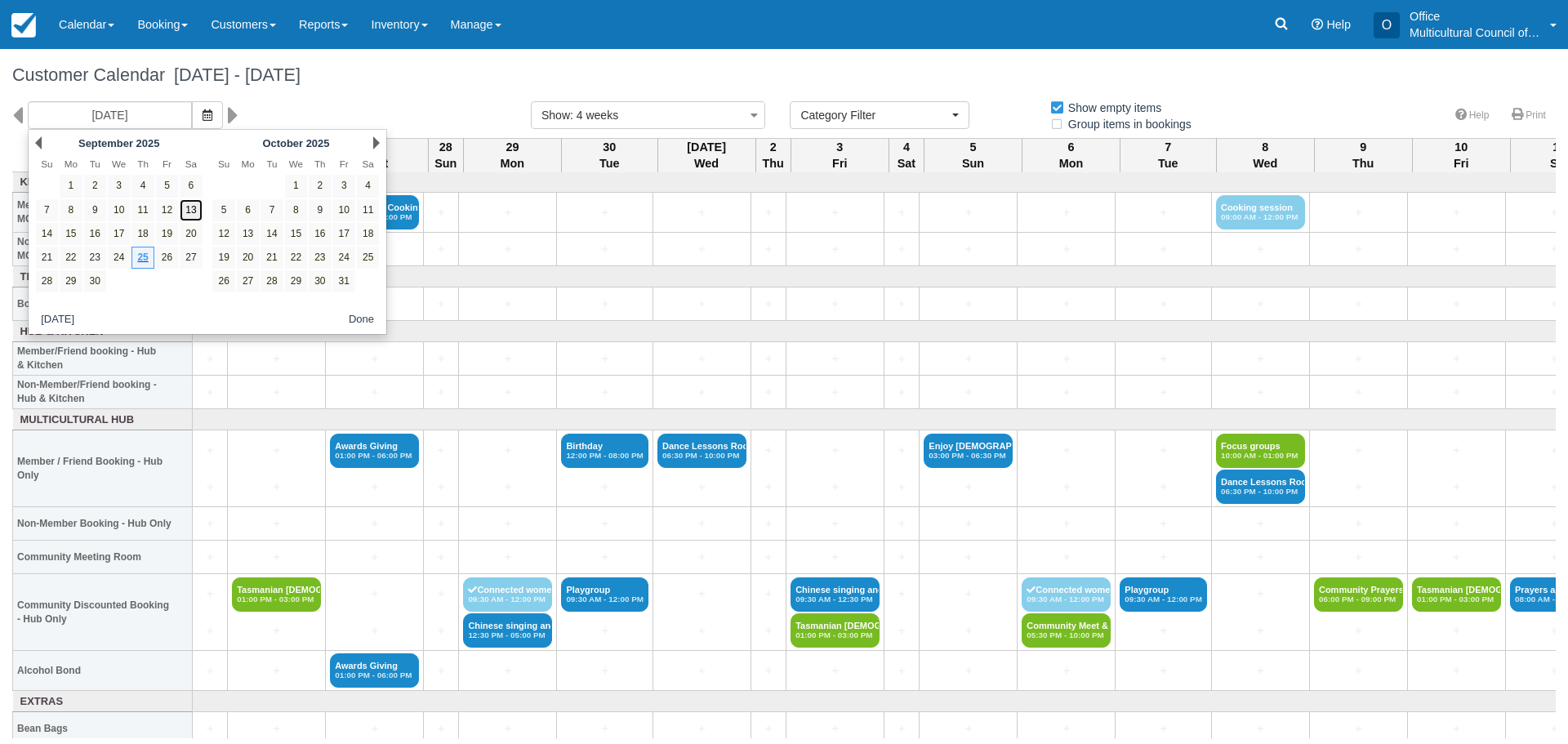
click at [191, 209] on link "13" at bounding box center [190, 210] width 22 height 22
type input "Saturday 13 September 2025"
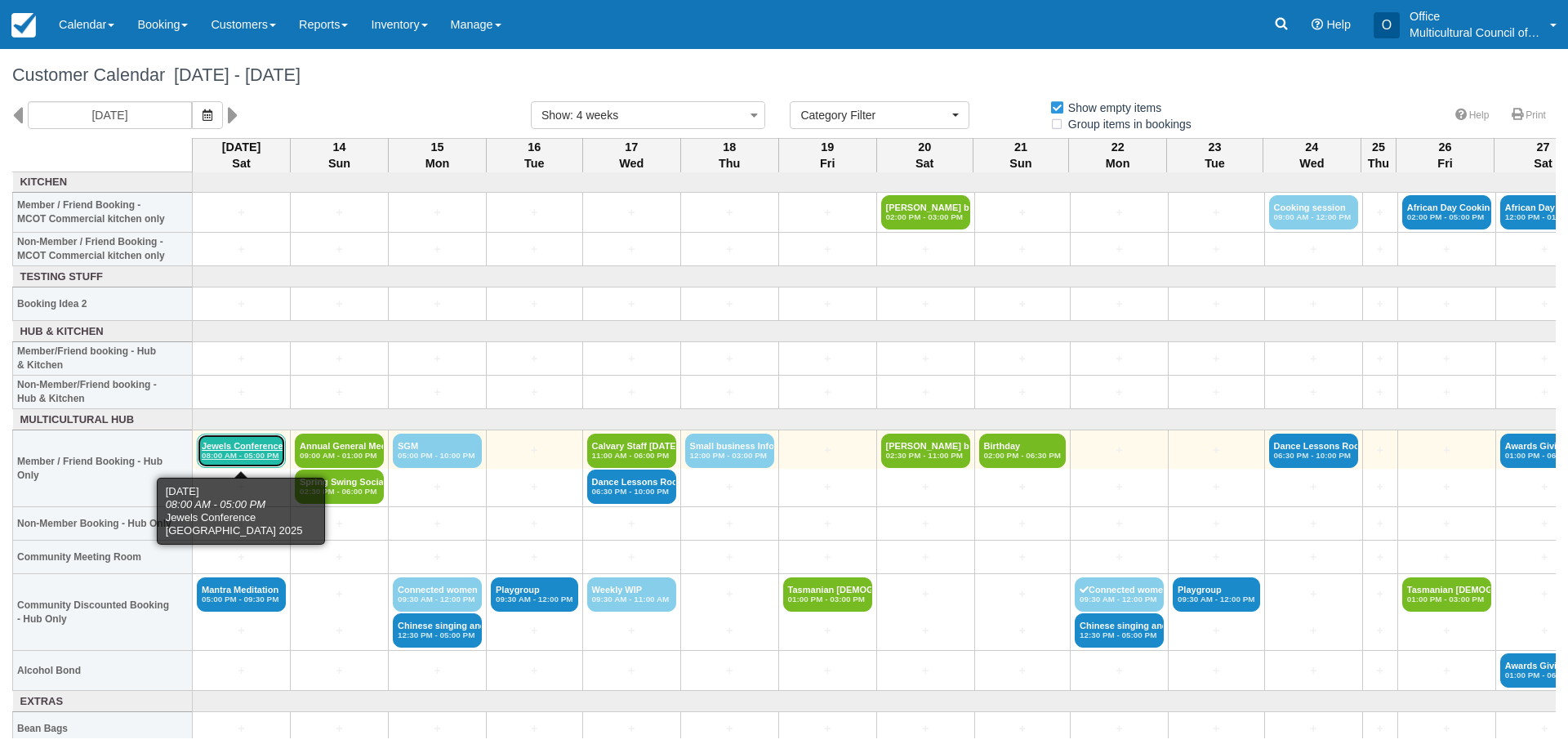
click at [242, 451] on em "08:00 AM - 05:00 PM" at bounding box center [241, 456] width 80 height 10
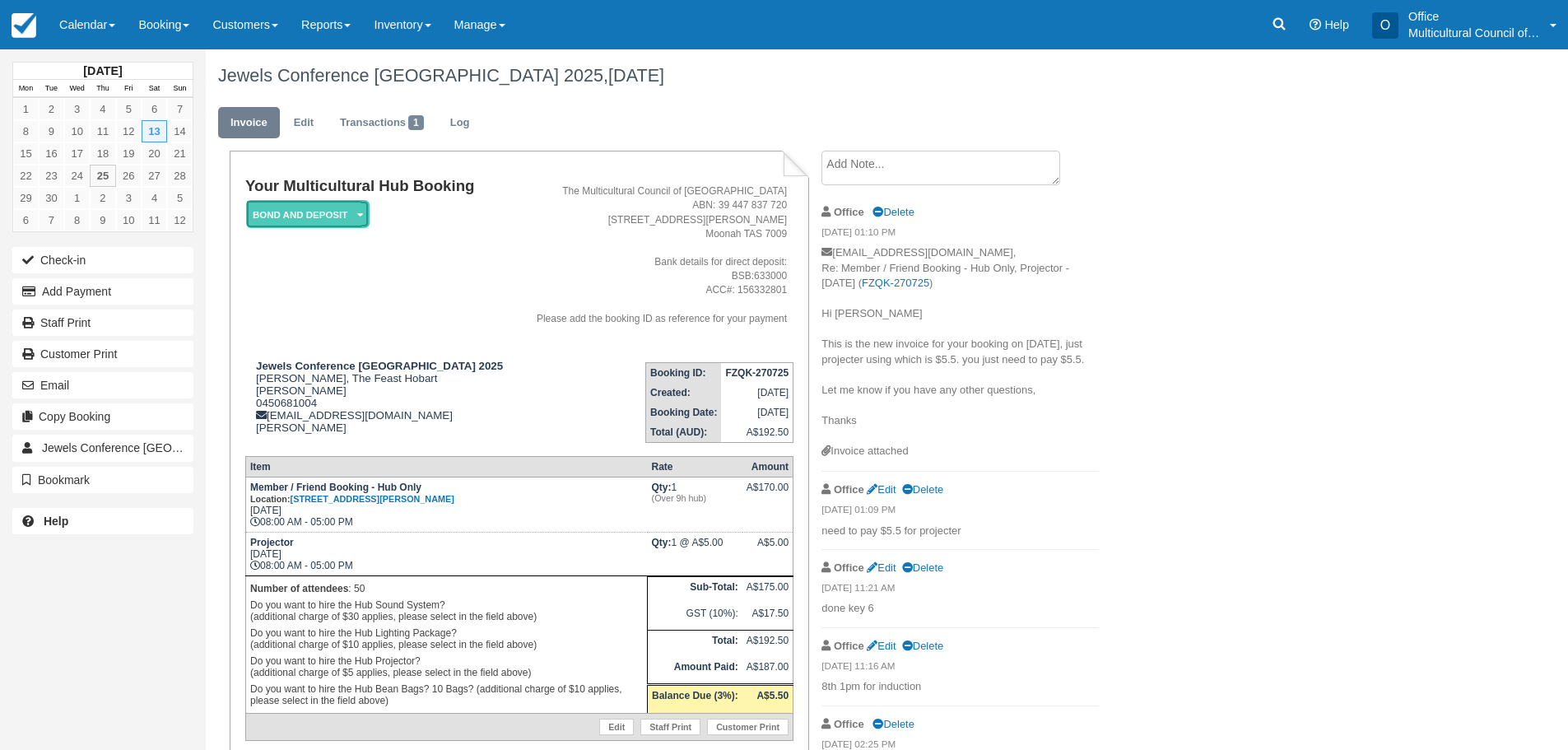
click at [362, 216] on icon at bounding box center [360, 215] width 5 height 10
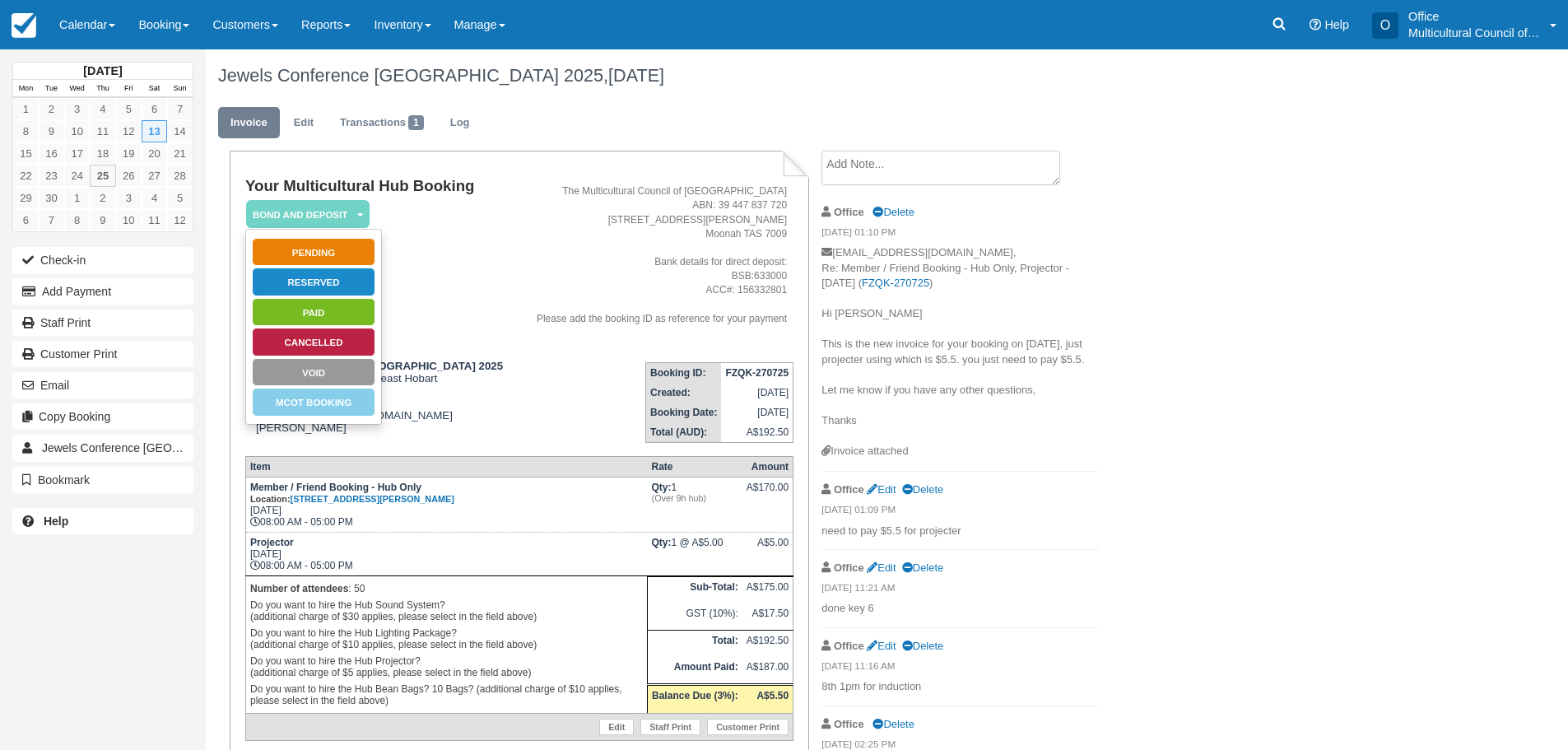
click at [454, 242] on td "Your Multicultural Hub Booking Bond and deposit   Pending Reserved Paid Cancell…" at bounding box center [381, 262] width 271 height 170
click at [458, 241] on td "Your Multicultural Hub Booking Bond and deposit   Pending Reserved Paid Cancell…" at bounding box center [381, 262] width 271 height 170
click at [464, 239] on td "Your Multicultural Hub Booking Bond and deposit   Pending Reserved Paid Cancell…" at bounding box center [381, 262] width 271 height 170
click at [295, 210] on em "Bond and deposit" at bounding box center [308, 214] width 124 height 29
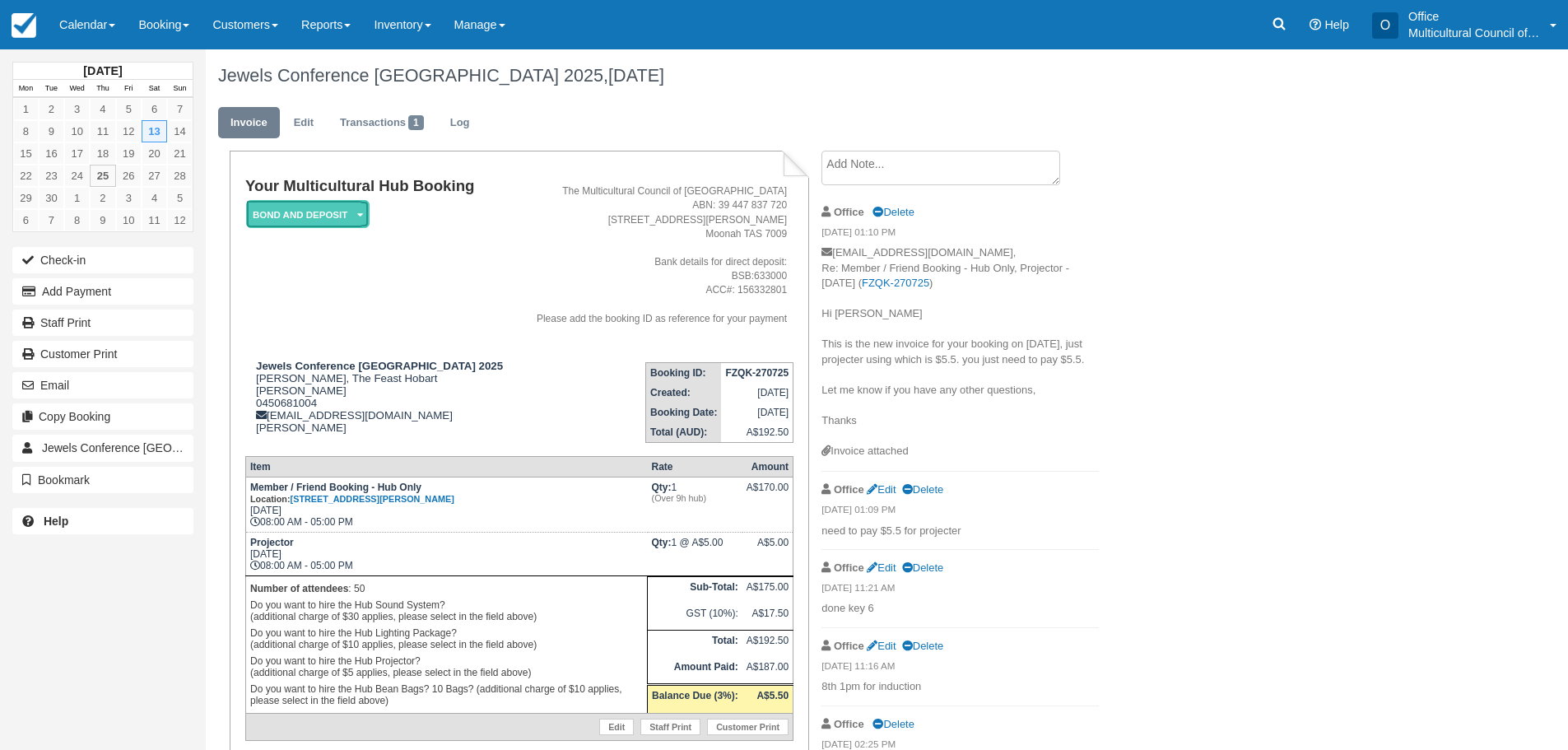
click at [365, 210] on em "Bond and deposit" at bounding box center [308, 214] width 124 height 29
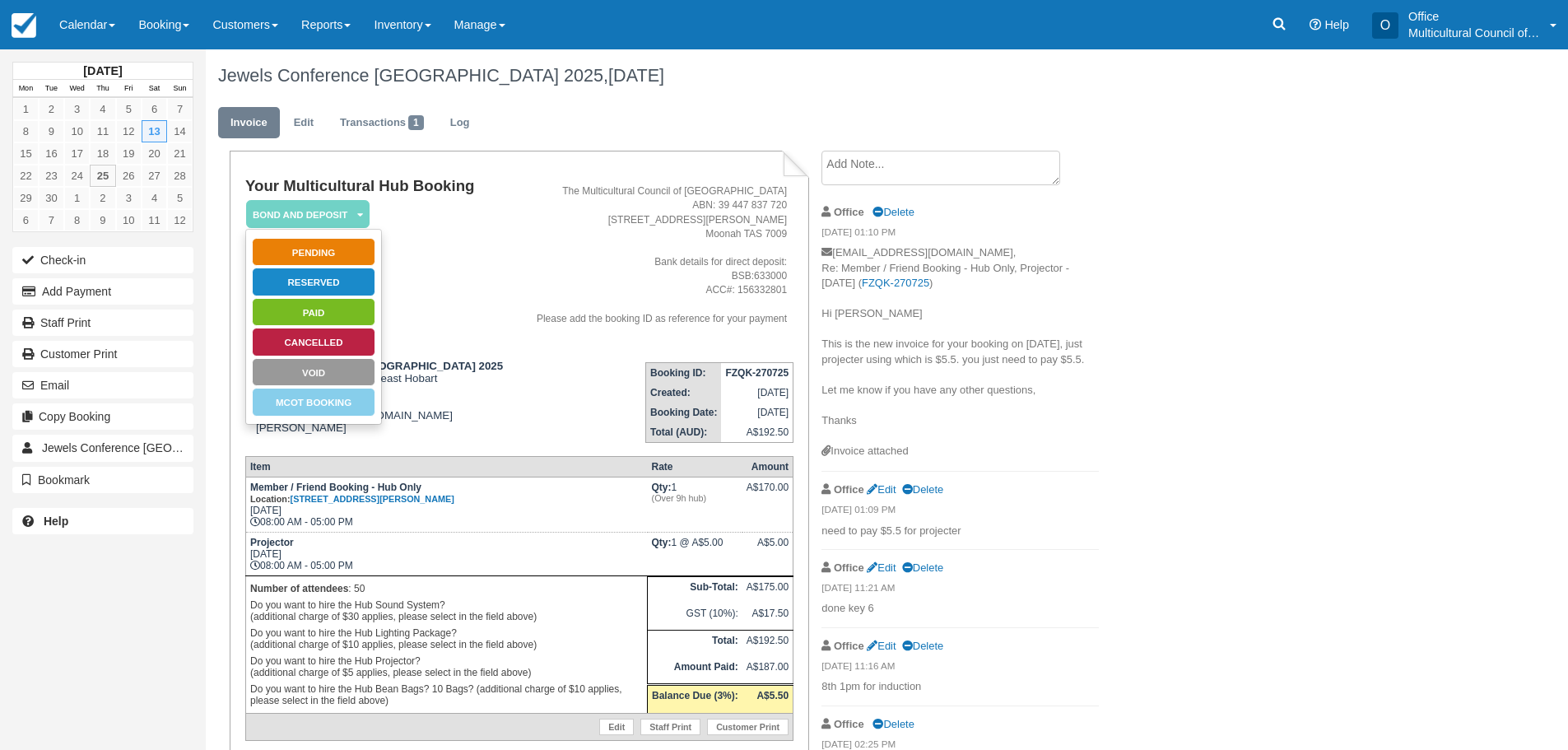
click at [522, 228] on address "The Multicultural Council of Tasmania ABN: 39 447 837 720 65 Hopkins St Moonah …" at bounding box center [654, 255] width 264 height 141
click at [304, 282] on link "Reserved" at bounding box center [314, 282] width 124 height 29
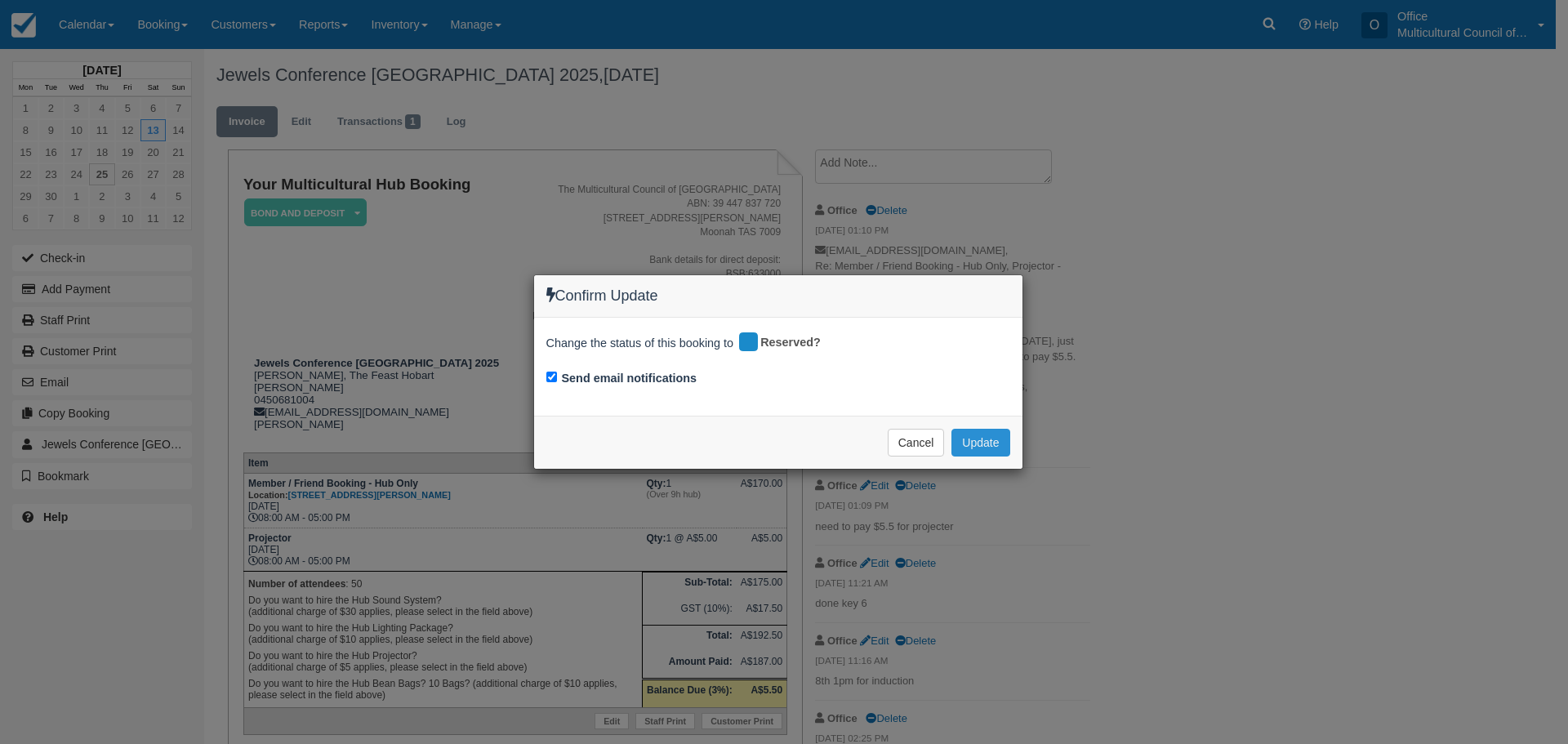
click at [991, 435] on button "Update" at bounding box center [981, 442] width 58 height 27
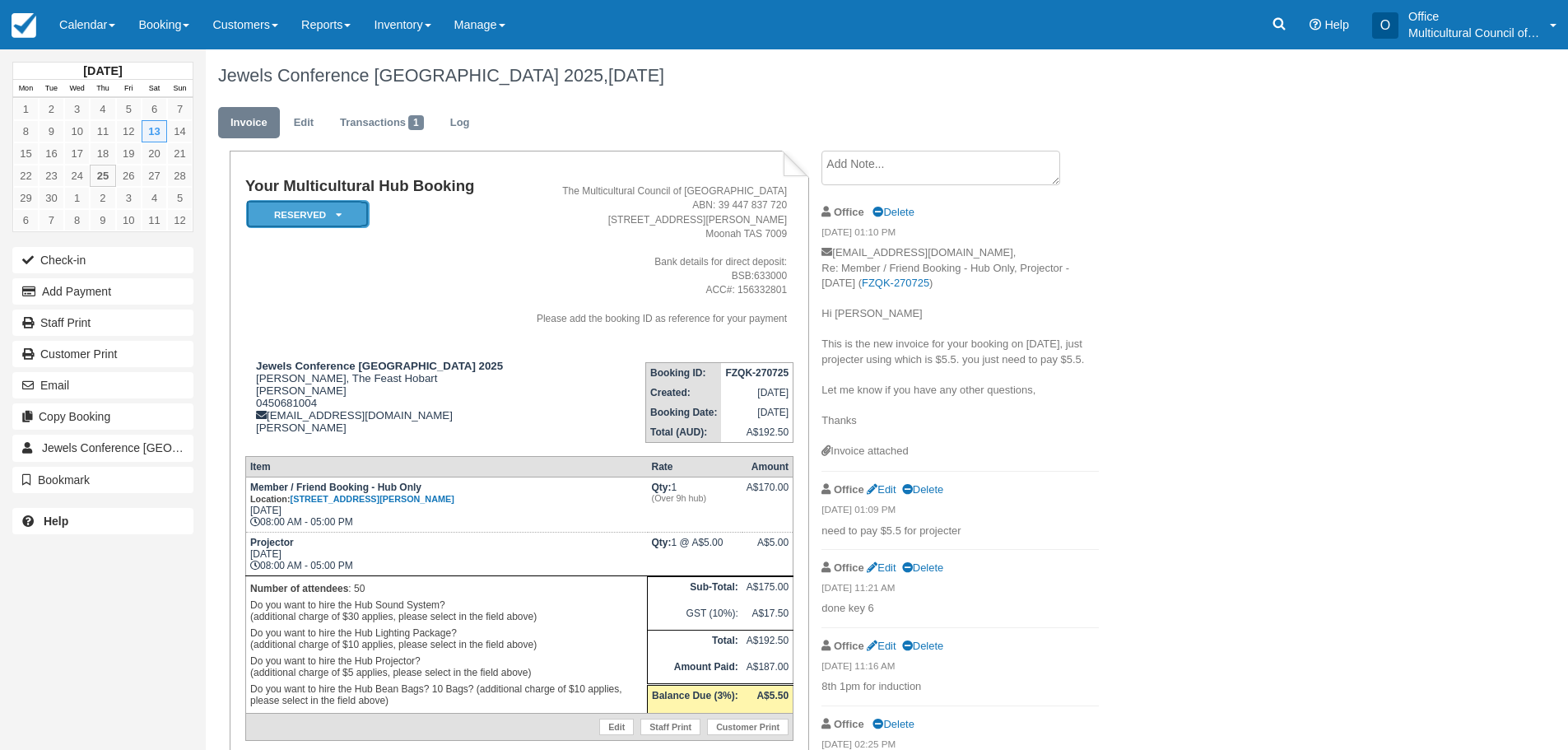
click at [345, 213] on em "Reserved" at bounding box center [308, 214] width 124 height 29
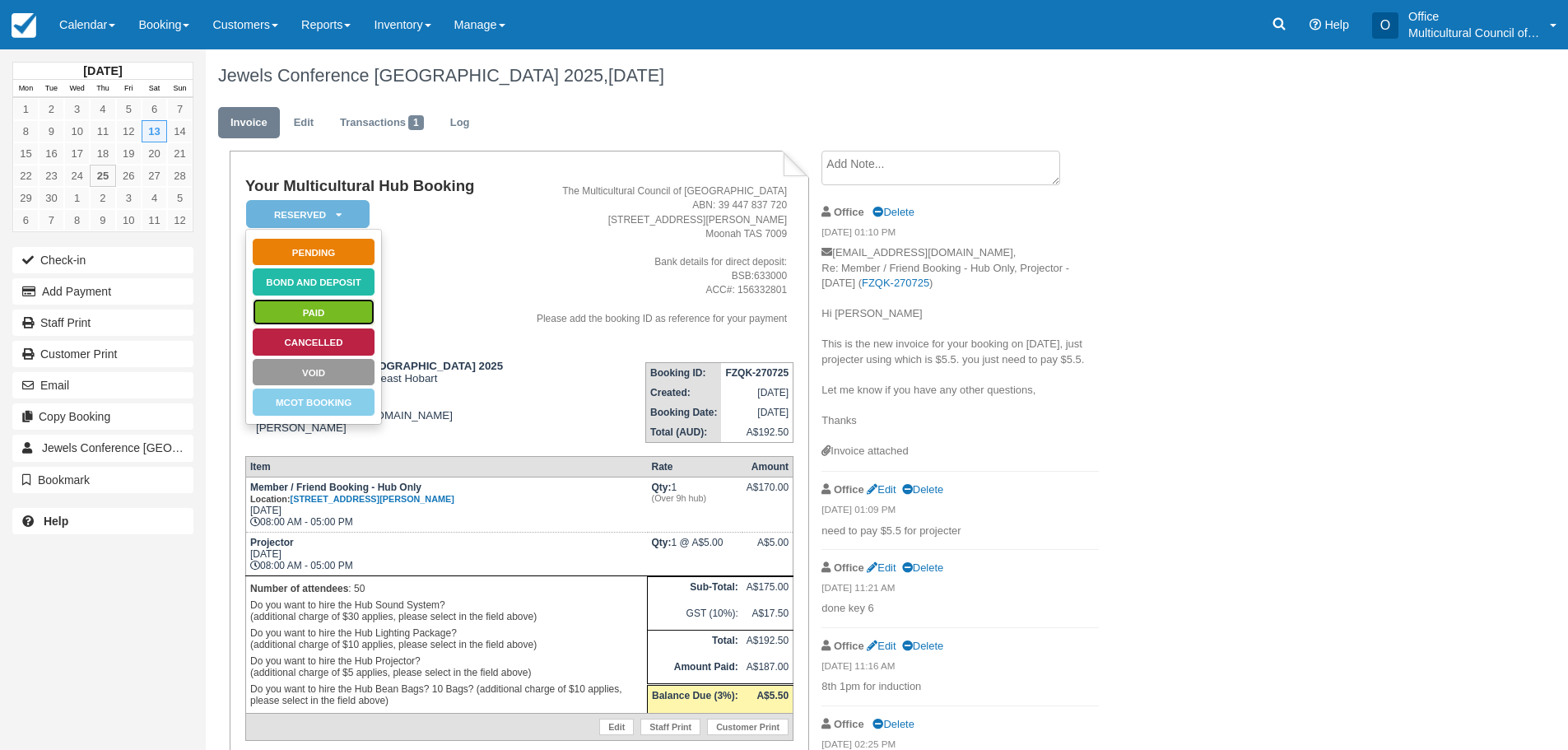
click at [365, 311] on link "Paid" at bounding box center [314, 312] width 124 height 29
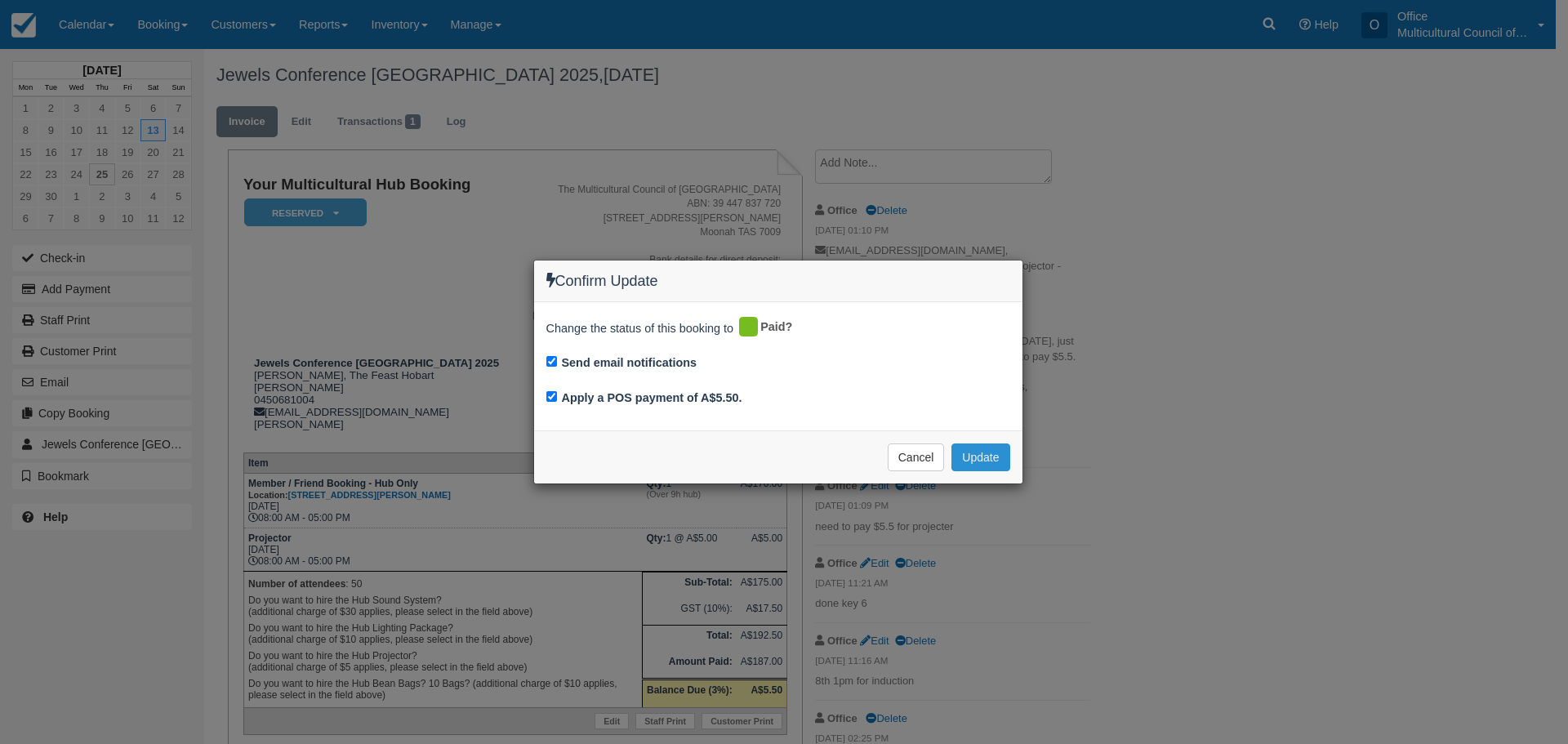
click at [991, 456] on button "Update" at bounding box center [981, 456] width 58 height 27
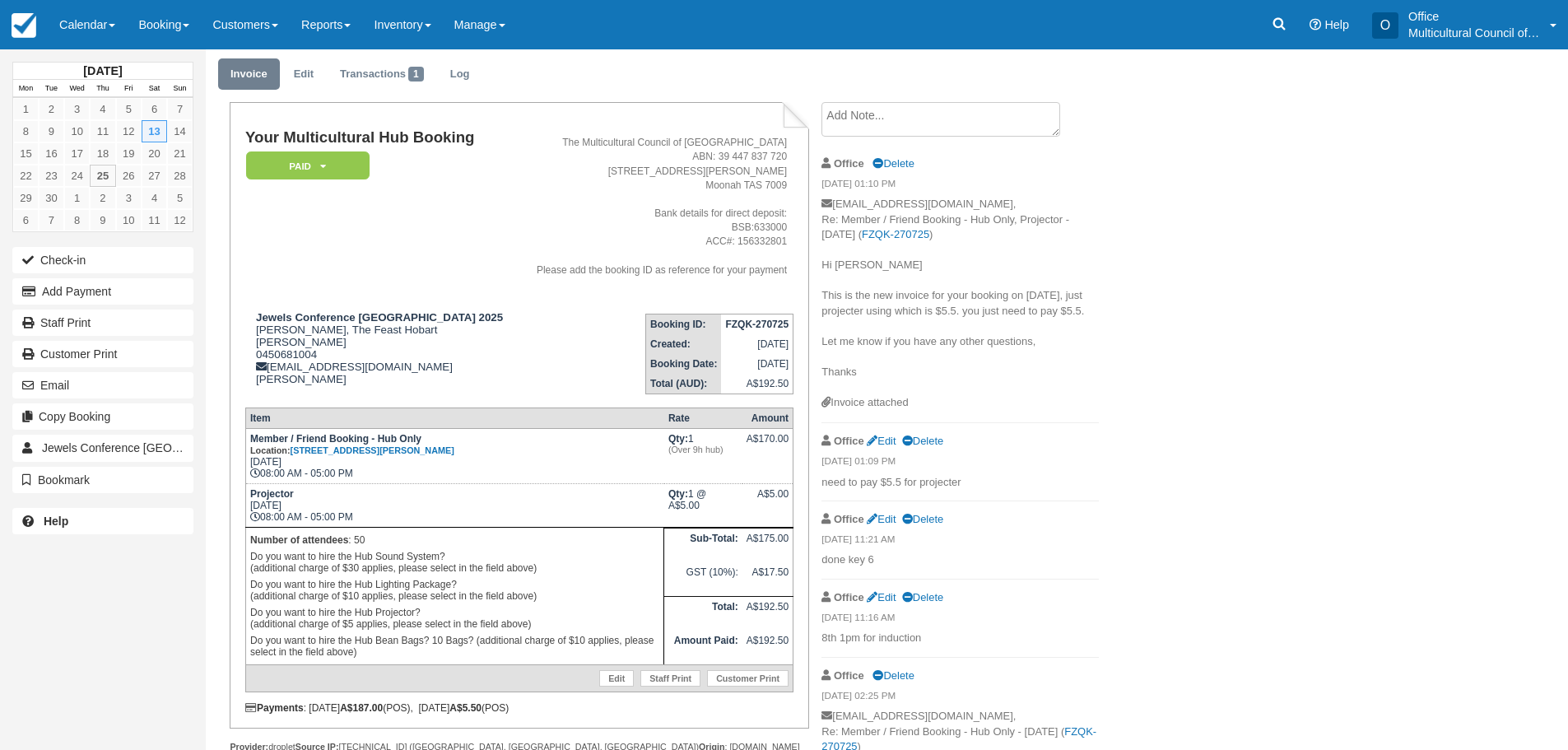
scroll to position [127, 0]
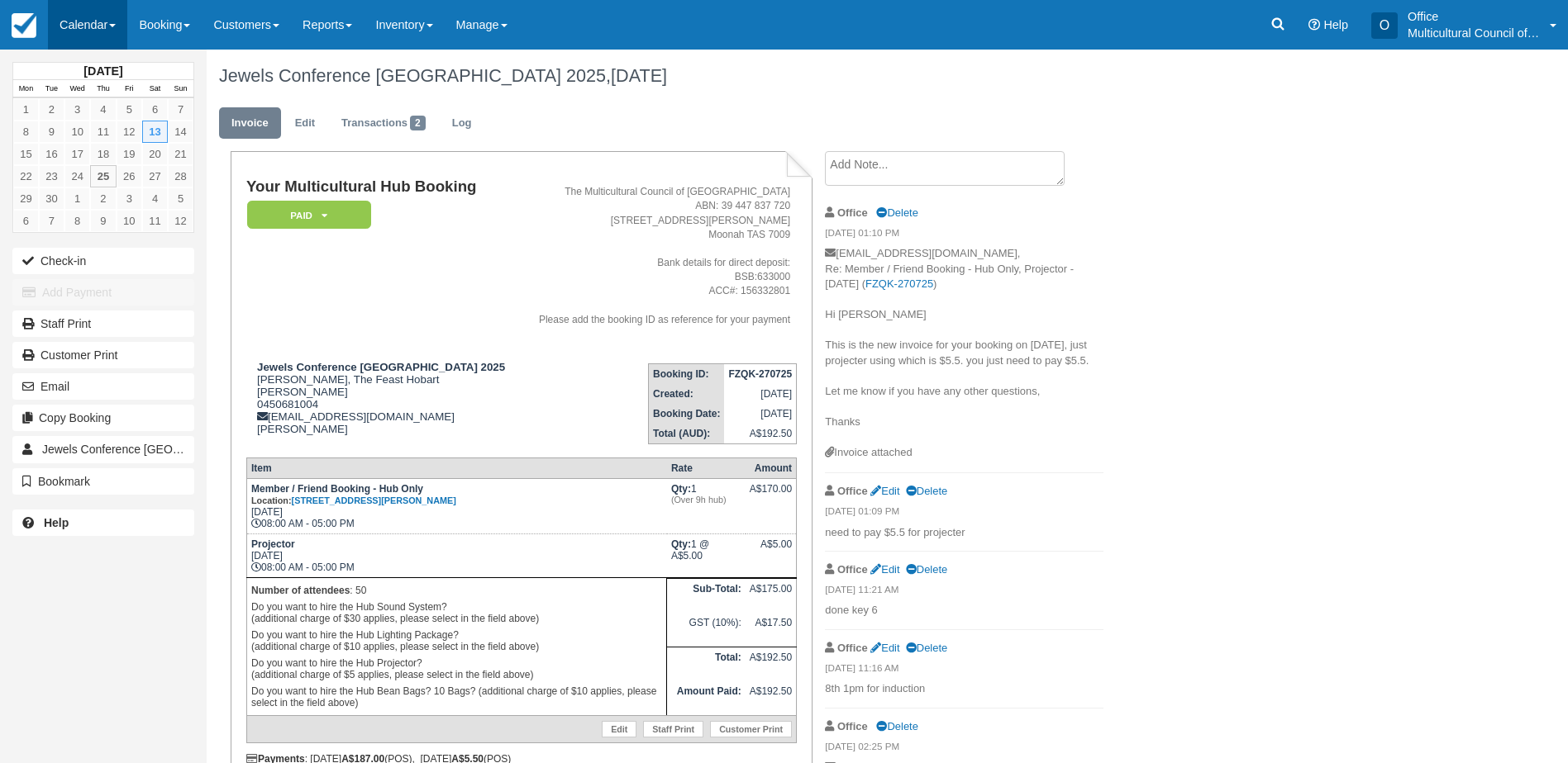
click at [97, 28] on link "Calendar" at bounding box center [88, 24] width 80 height 49
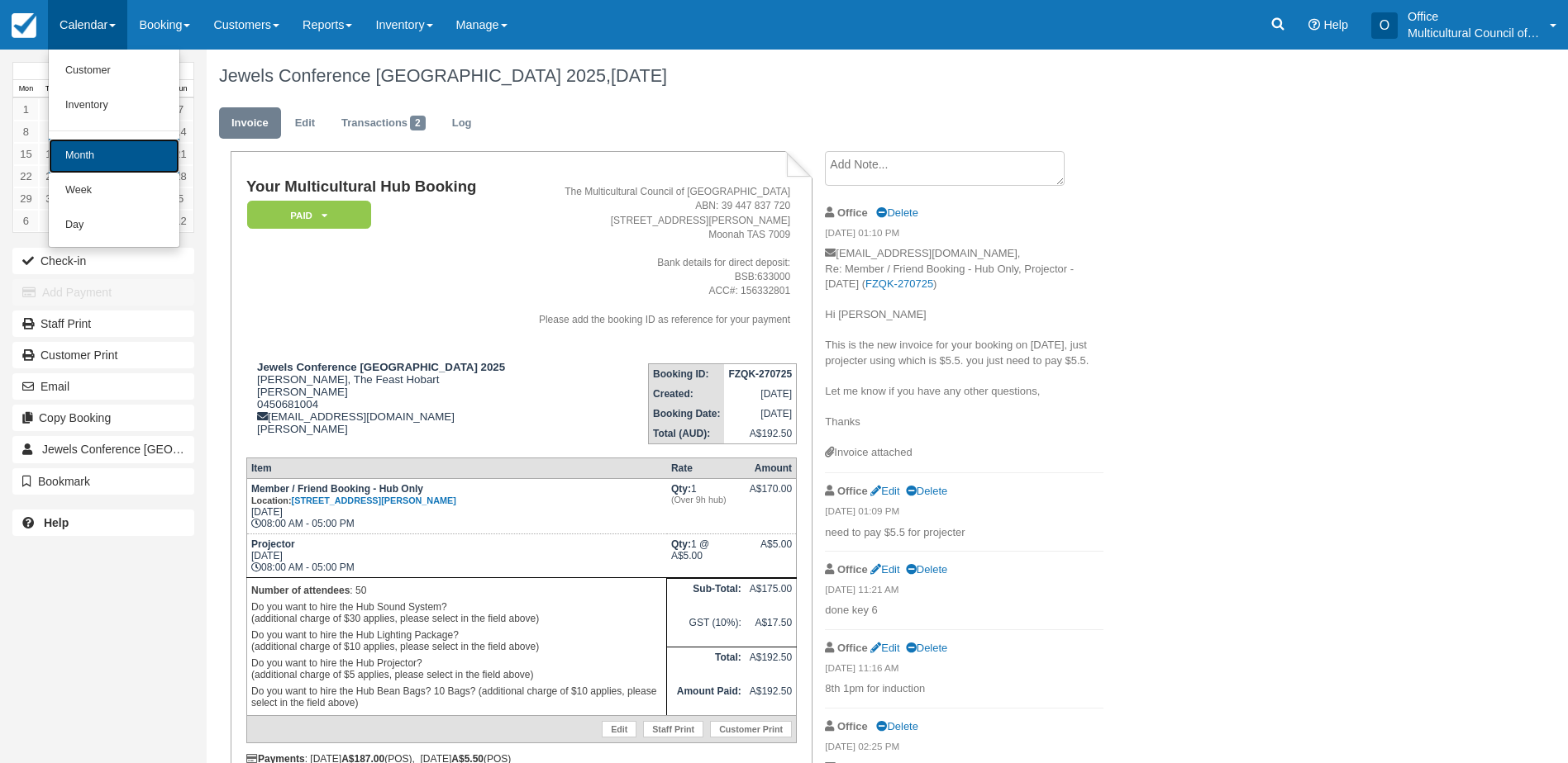
click at [132, 166] on link "Month" at bounding box center [114, 156] width 131 height 35
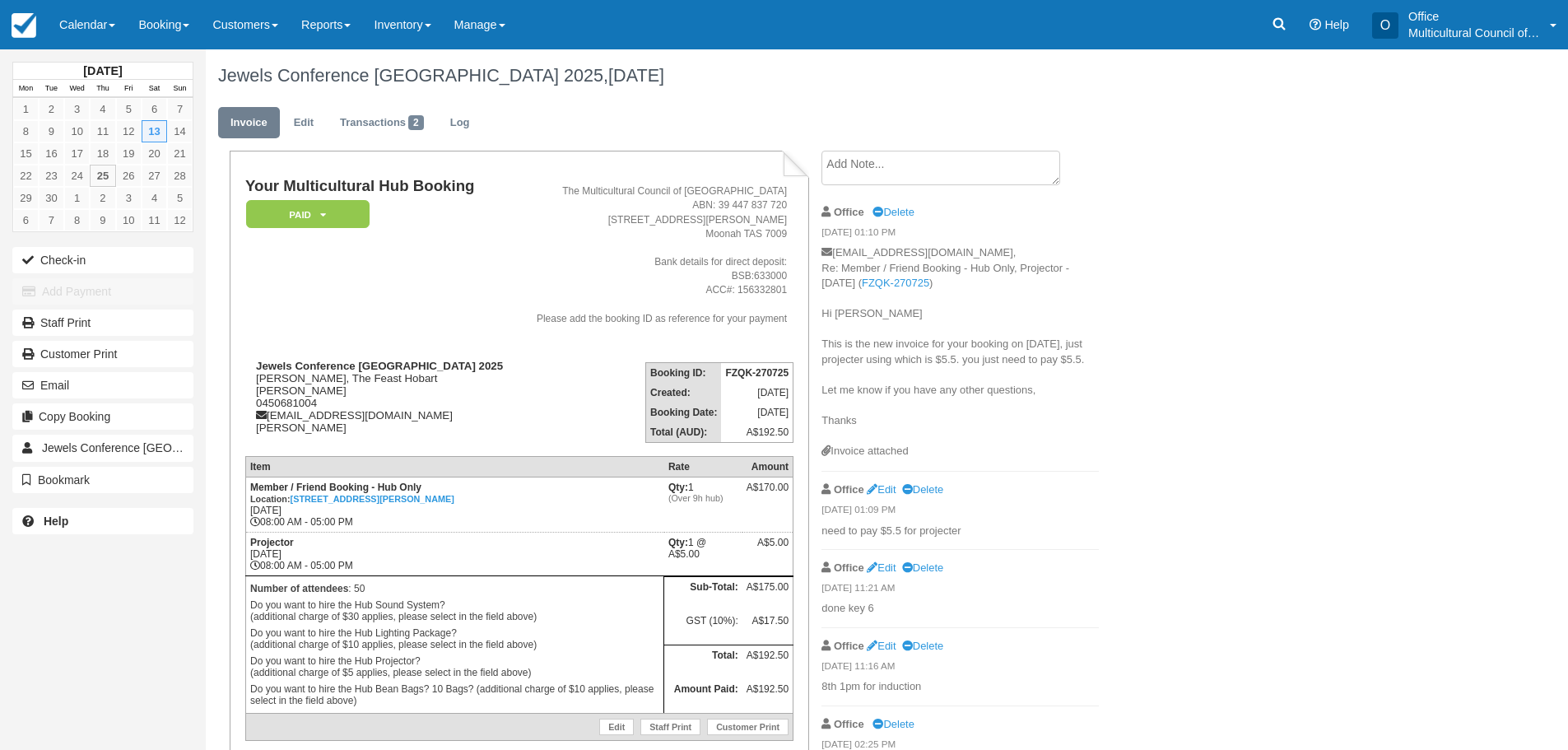
scroll to position [118, 0]
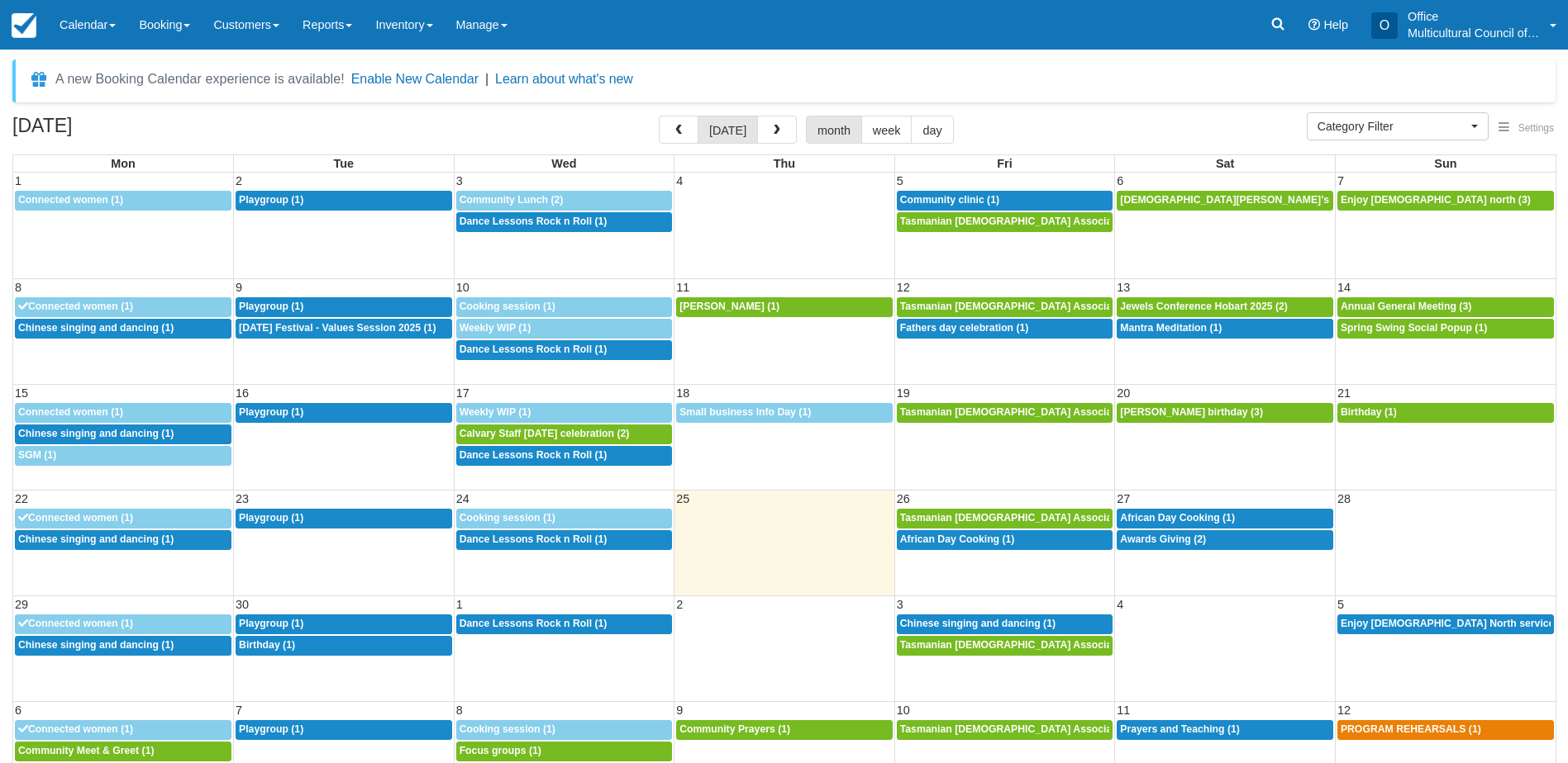
select select
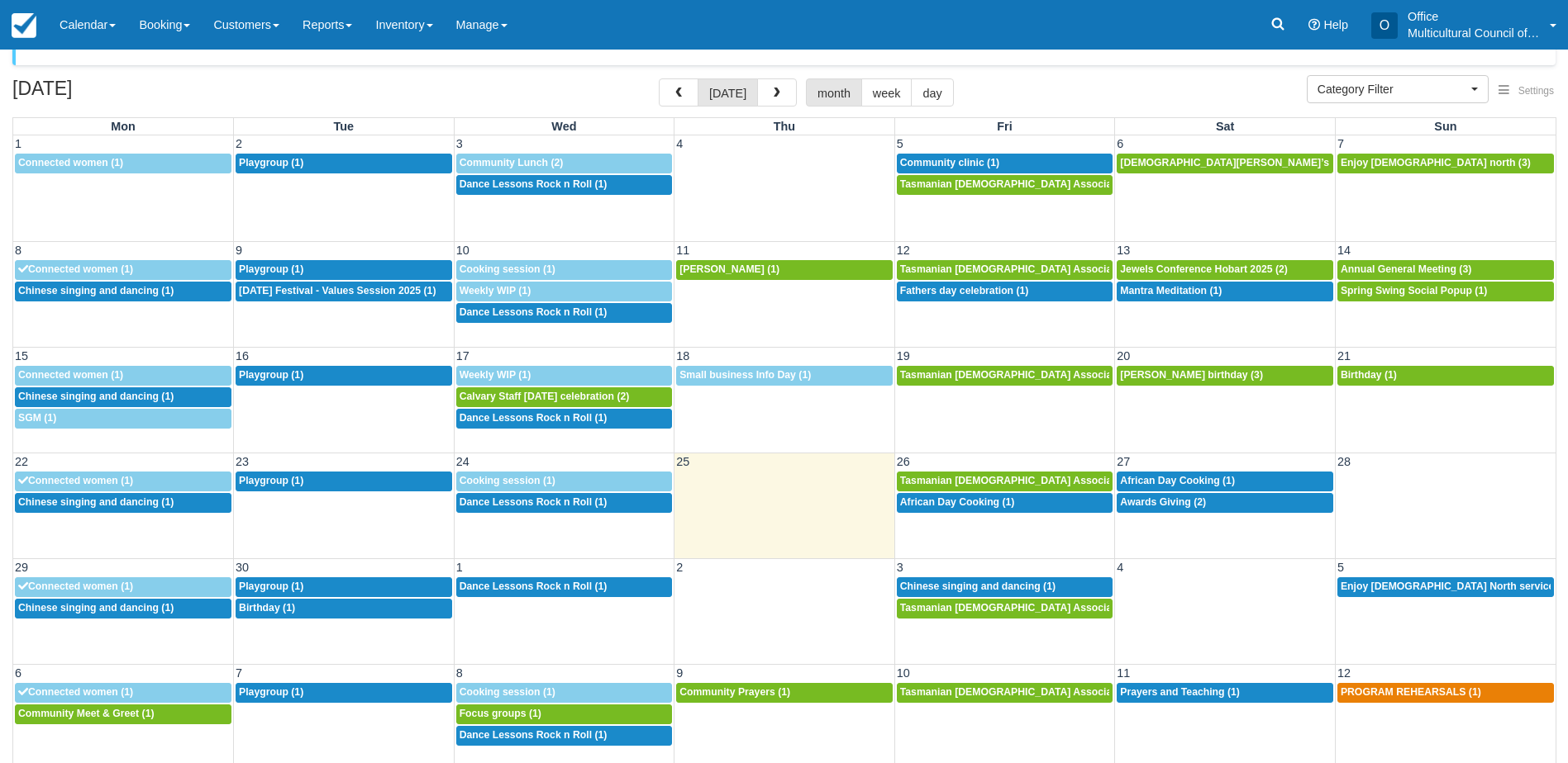
scroll to position [53, 0]
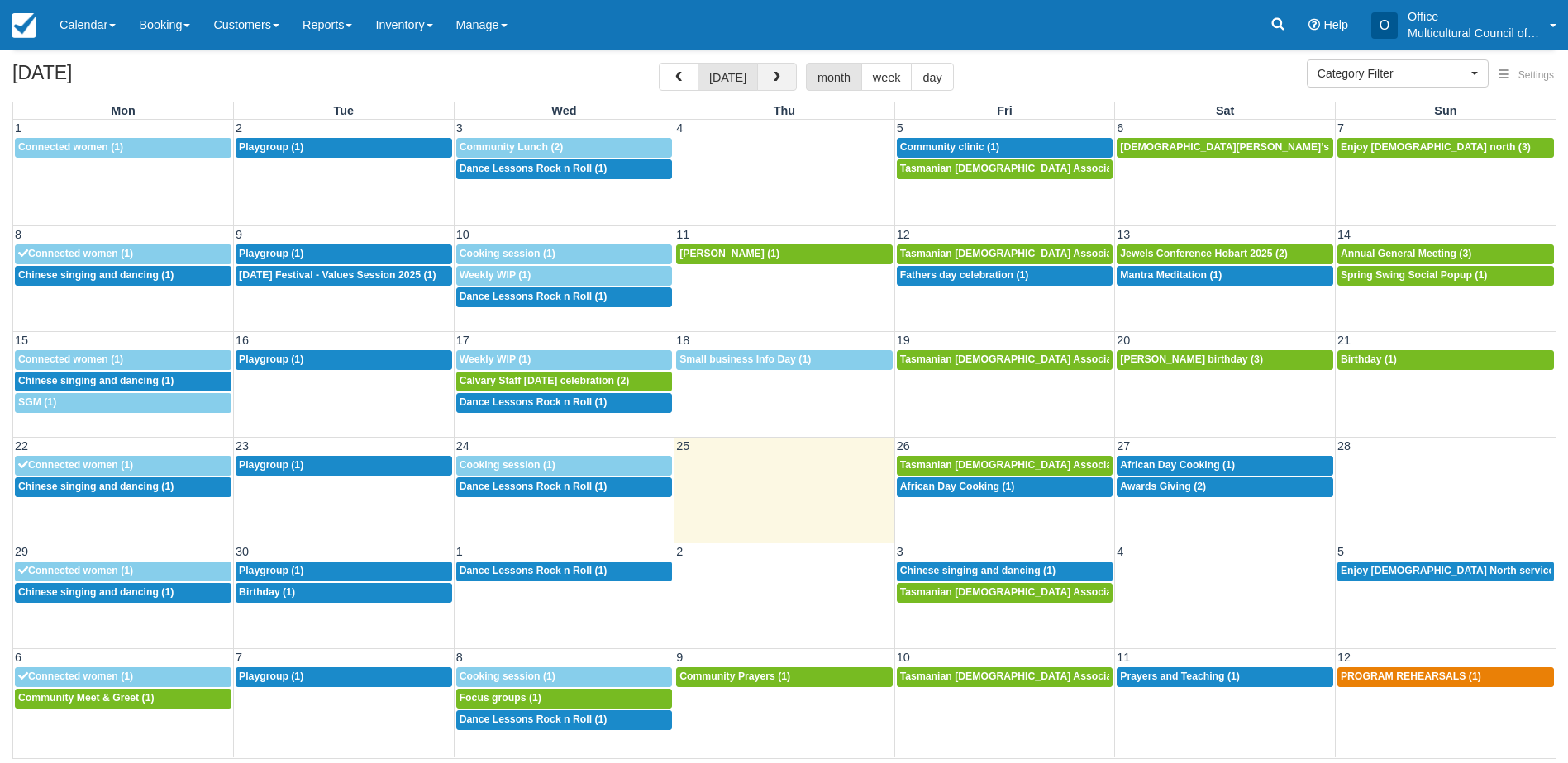
click at [769, 85] on button "button" at bounding box center [777, 76] width 39 height 28
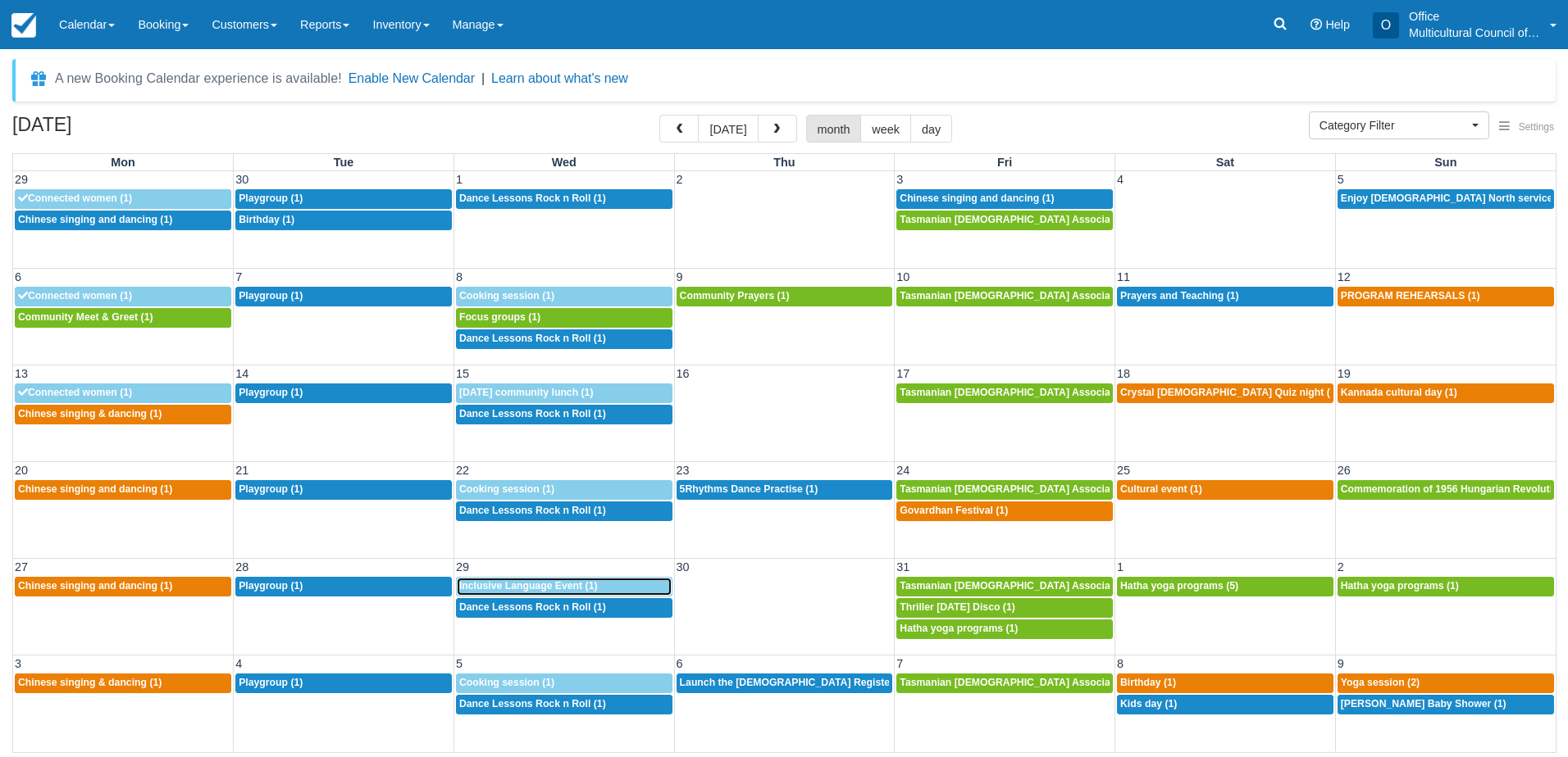
click at [540, 591] on span "Inclusive Language Event (1)" at bounding box center [528, 586] width 139 height 12
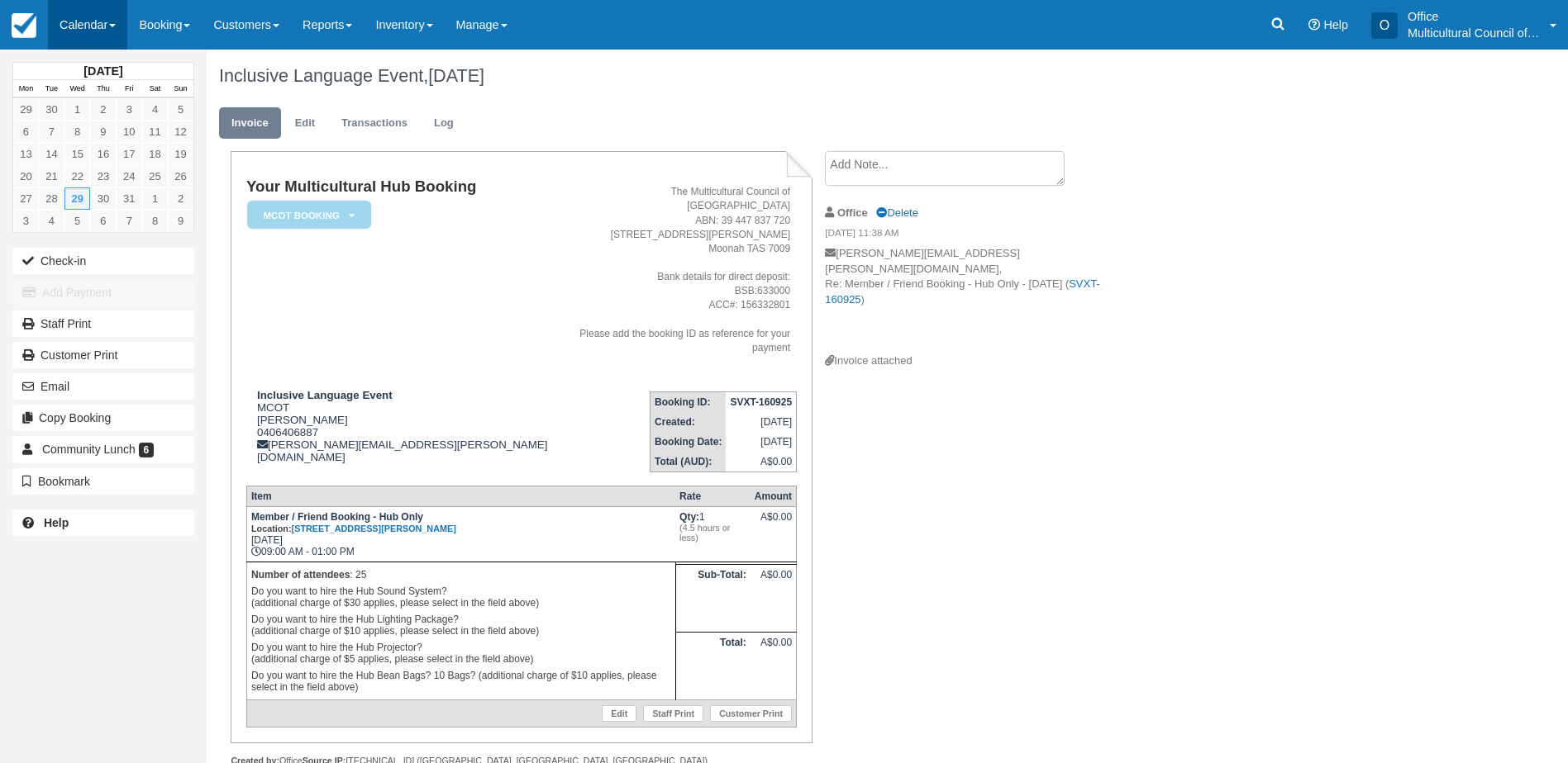
click at [90, 38] on link "Calendar" at bounding box center [88, 24] width 80 height 49
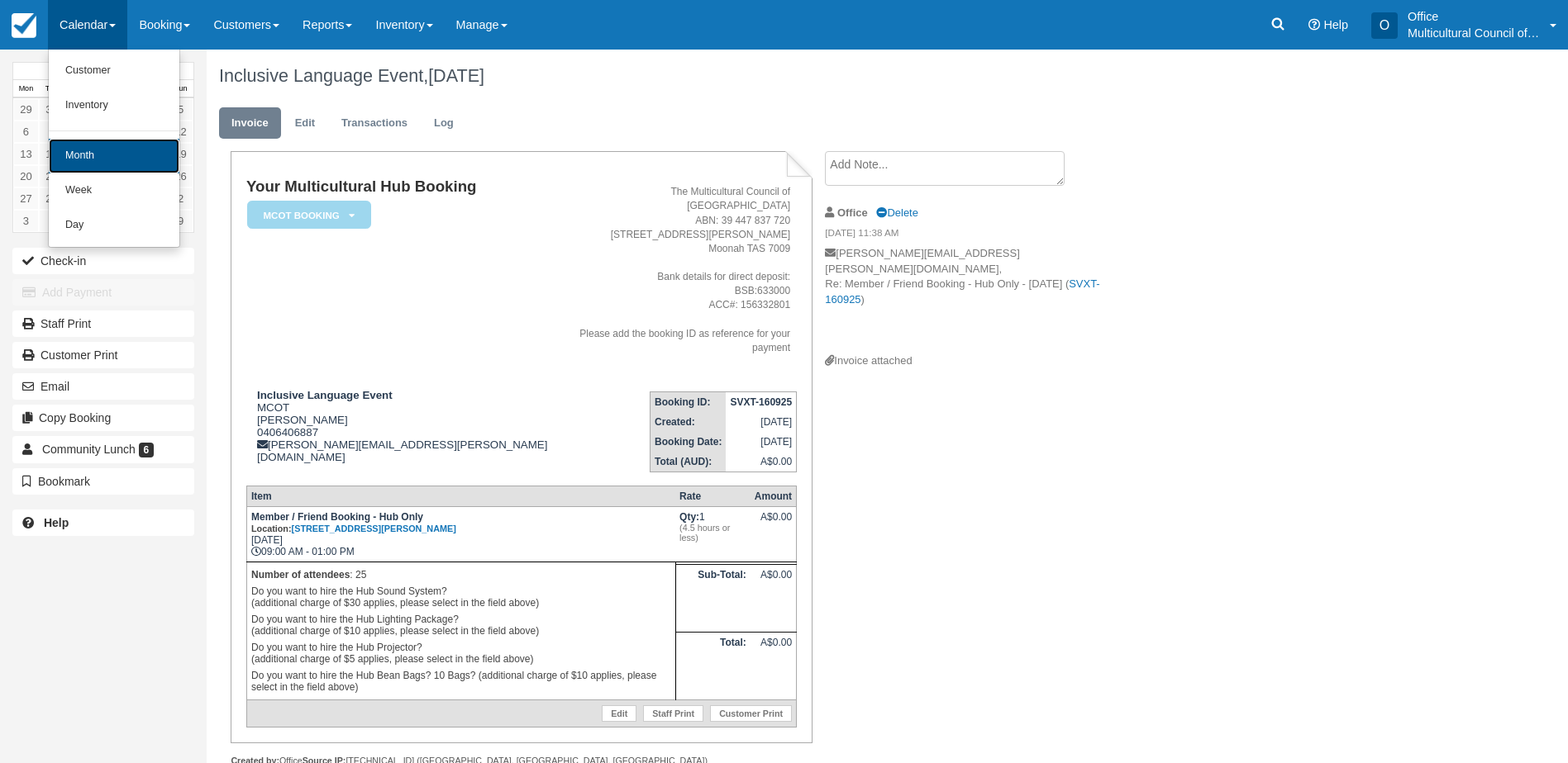
click at [114, 148] on link "Month" at bounding box center [114, 156] width 131 height 35
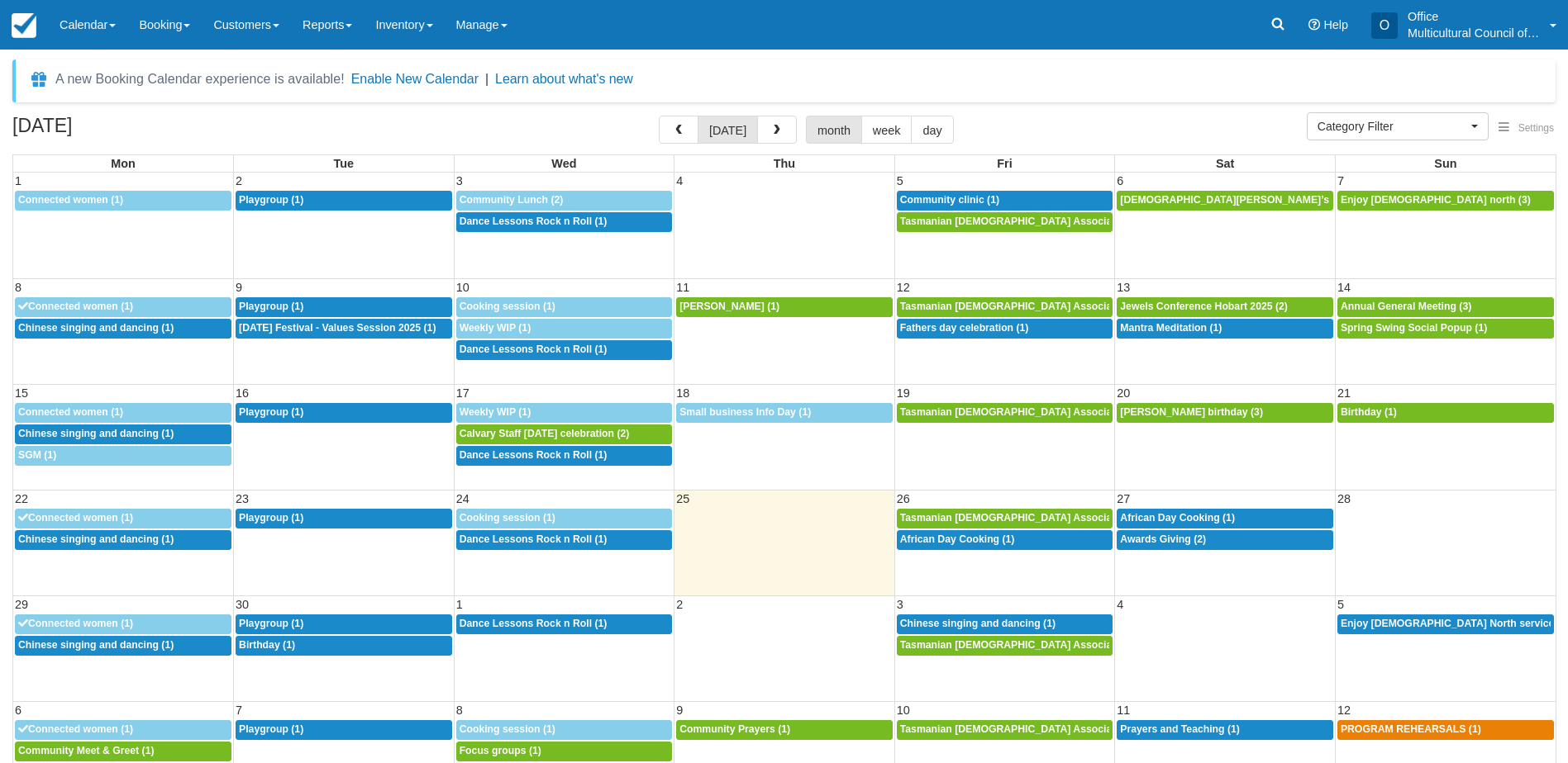
select select
click at [1033, 546] on div "2p African Day Cooking (1)" at bounding box center [1005, 540] width 210 height 13
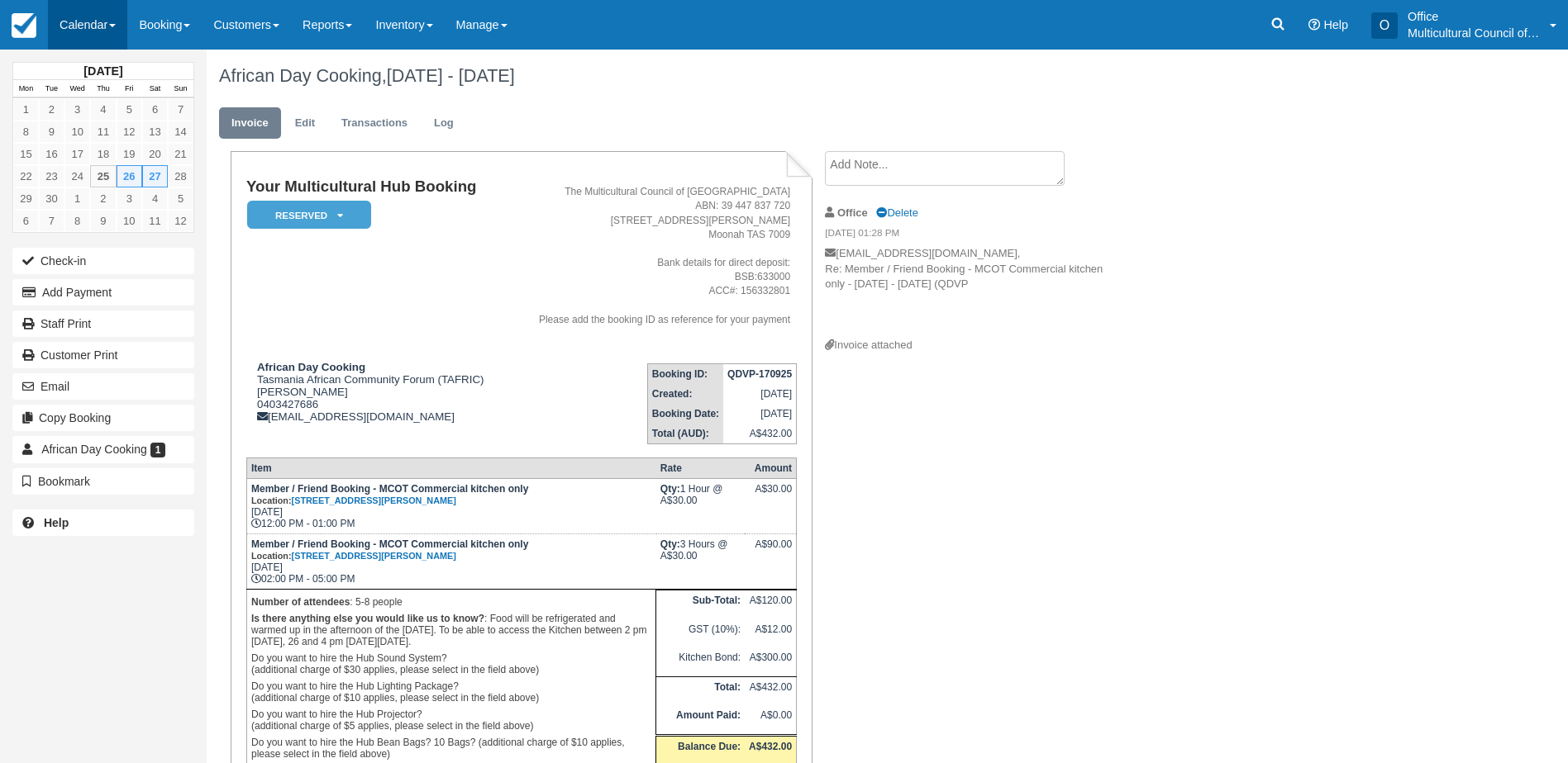
click at [81, 33] on link "Calendar" at bounding box center [88, 24] width 80 height 49
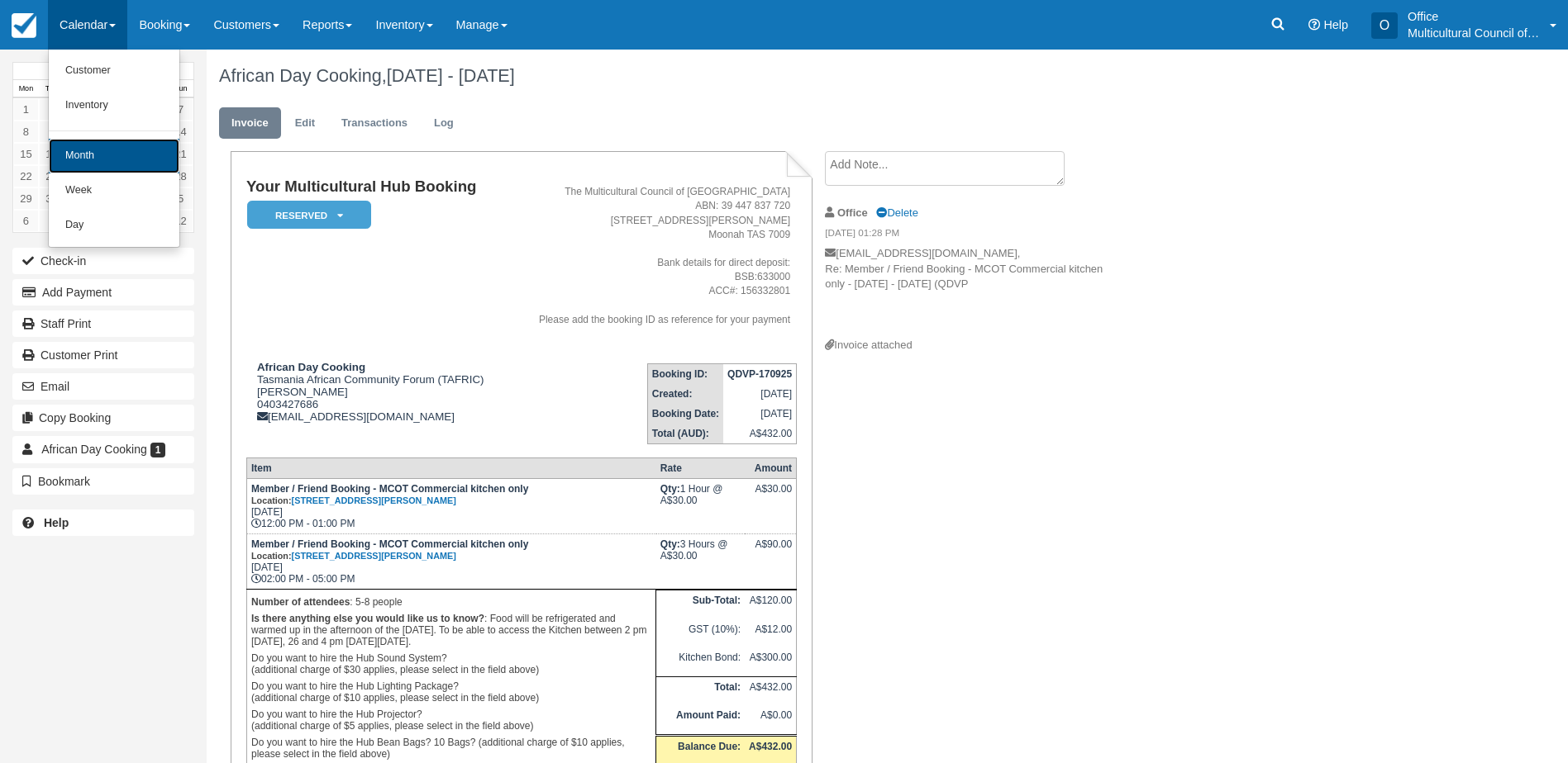
click at [98, 158] on link "Month" at bounding box center [114, 156] width 131 height 35
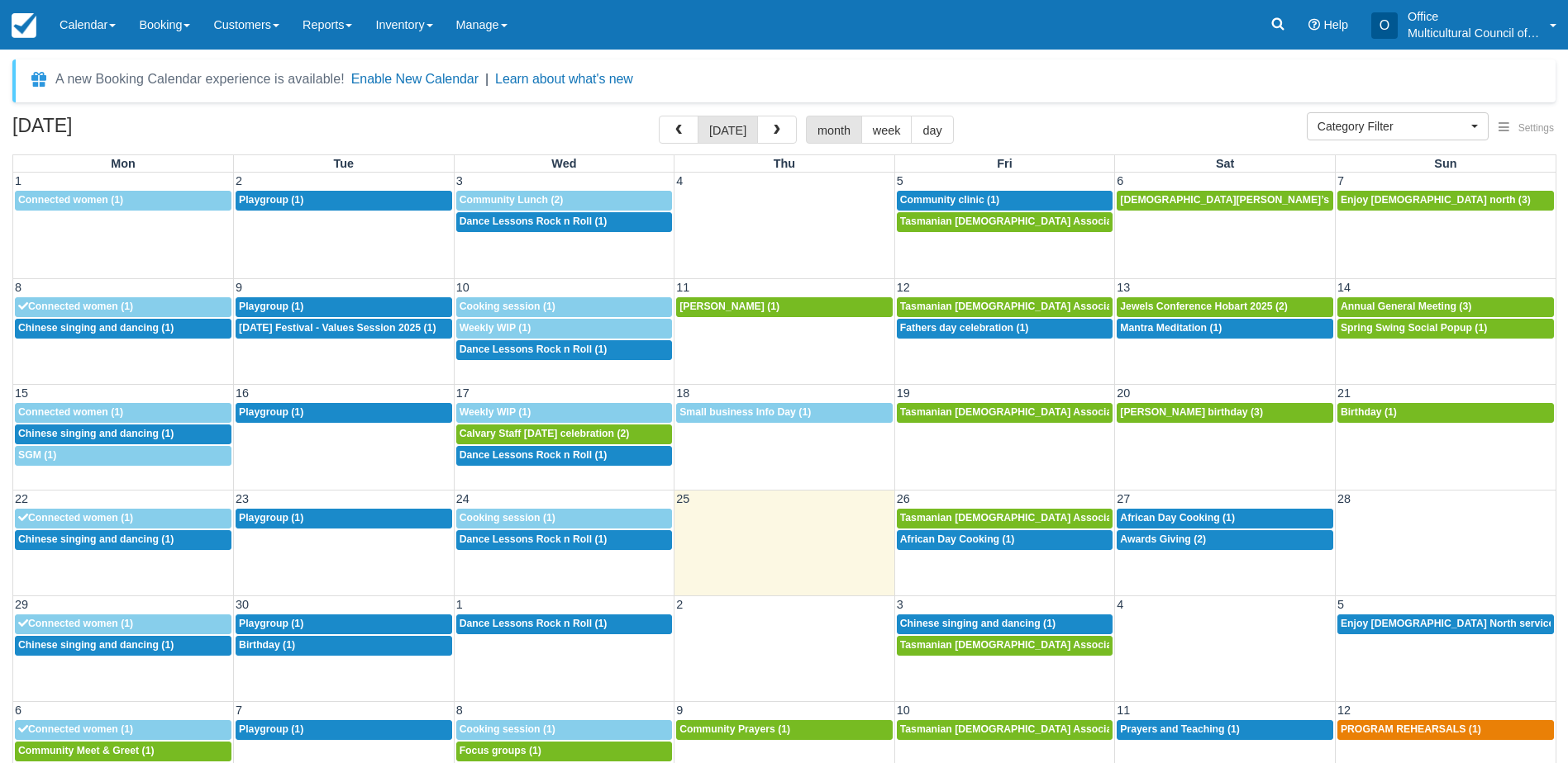
select select
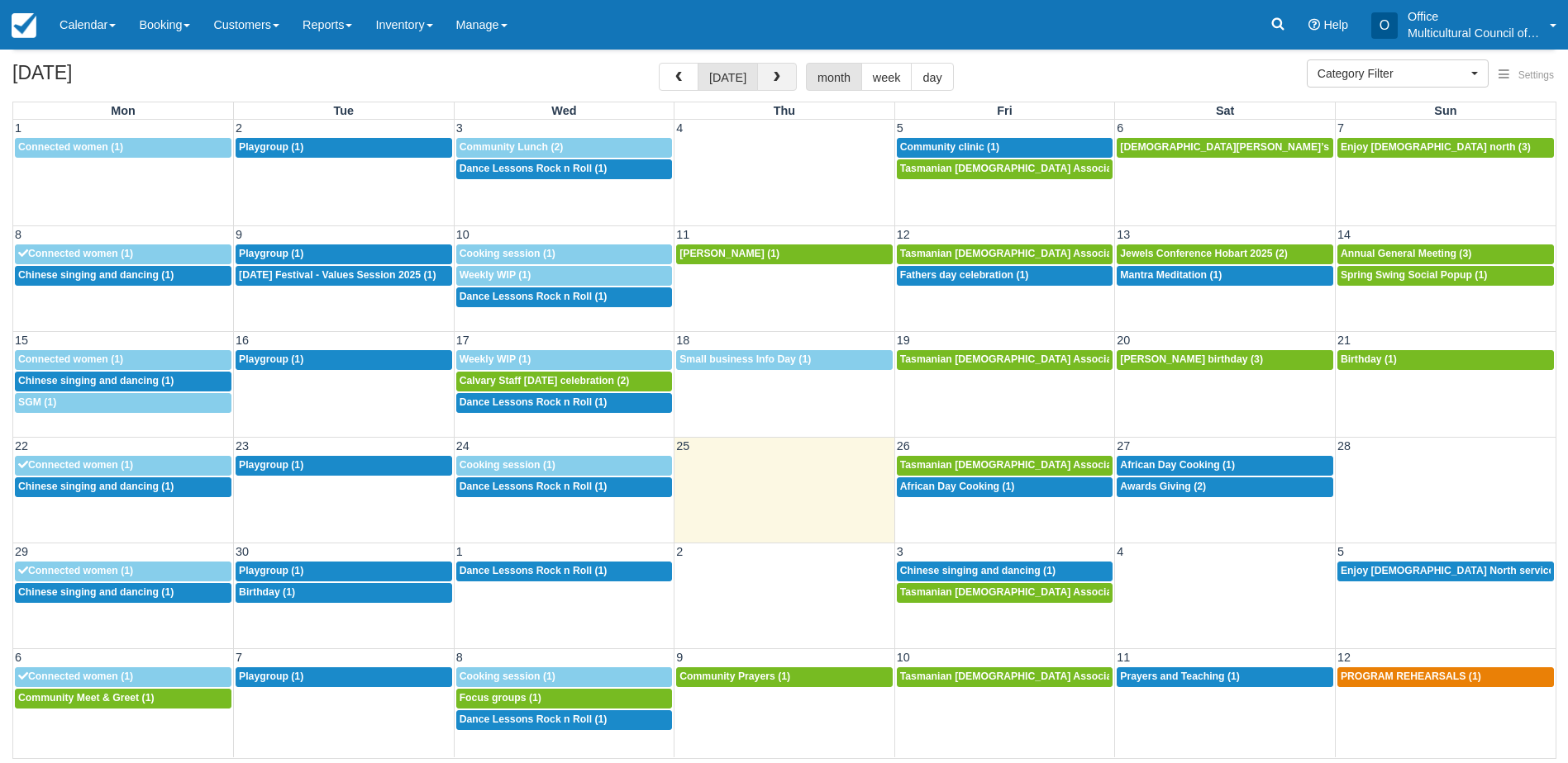
click at [771, 76] on span "button" at bounding box center [777, 77] width 12 height 12
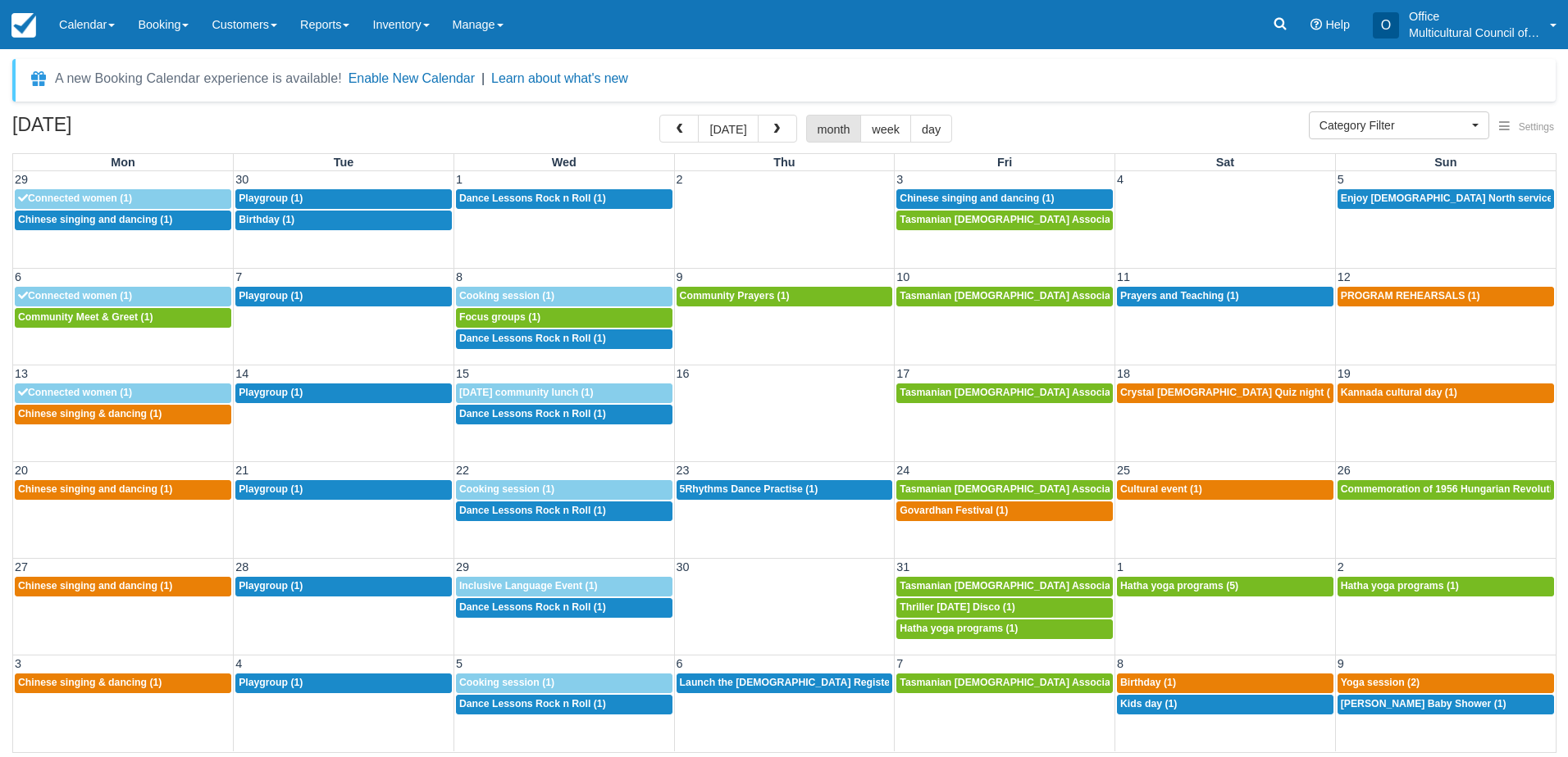
select select
click at [942, 509] on span "Govardhan Festival (1)" at bounding box center [954, 510] width 108 height 12
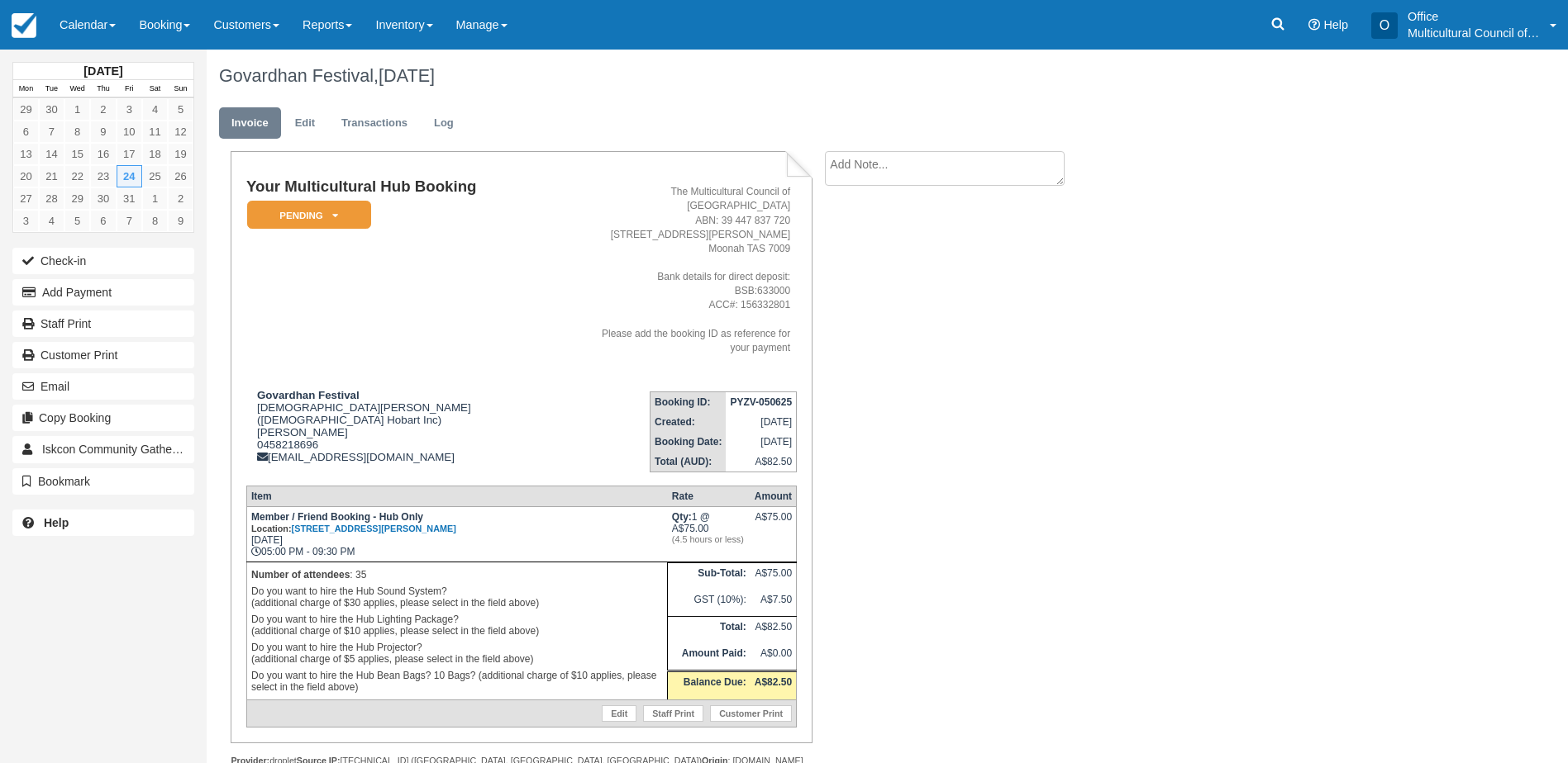
click at [956, 157] on textarea at bounding box center [945, 168] width 240 height 35
click at [299, 129] on link "Edit" at bounding box center [305, 123] width 45 height 32
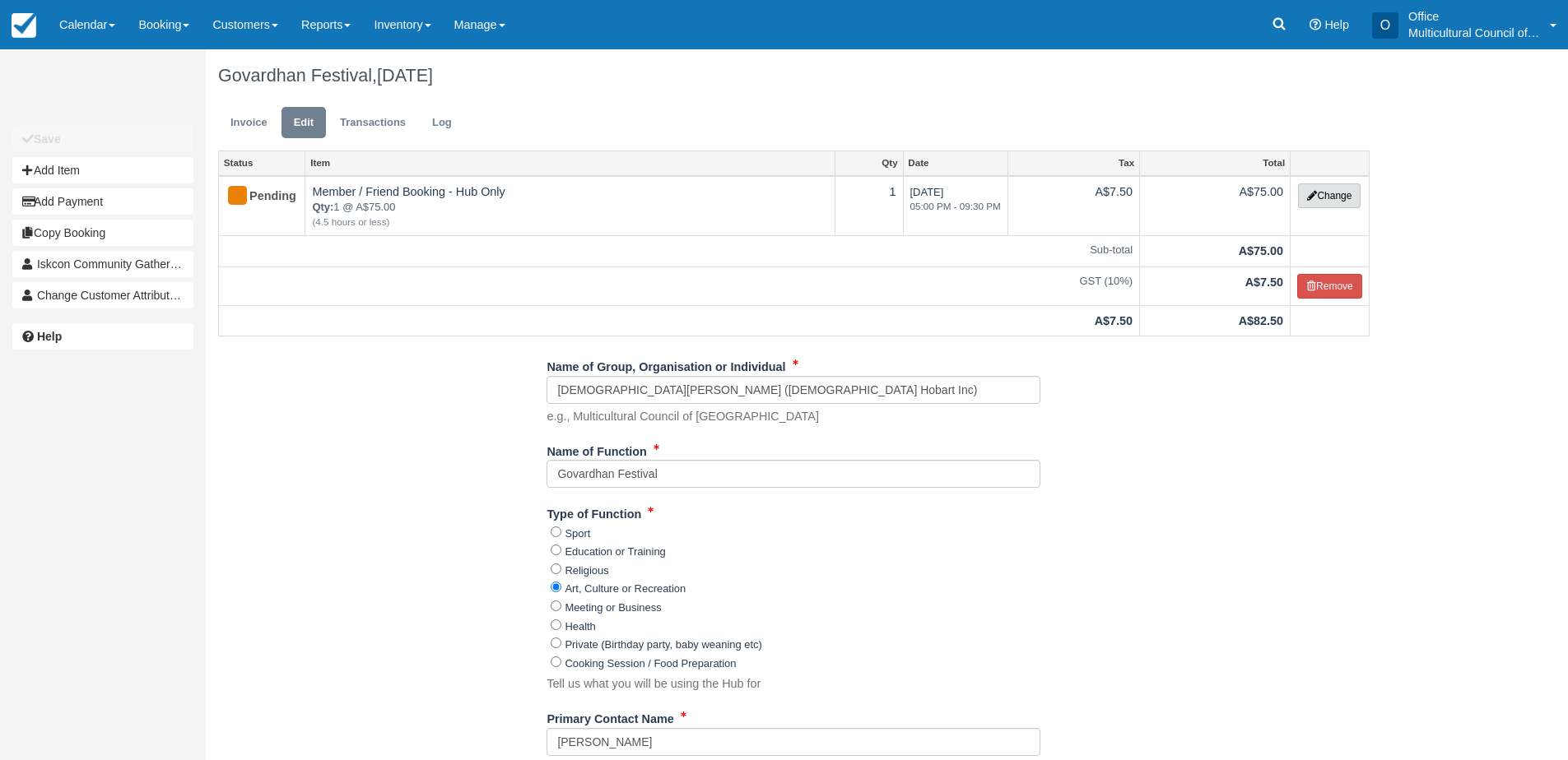
click at [1350, 198] on button "Change" at bounding box center [1329, 196] width 62 height 25
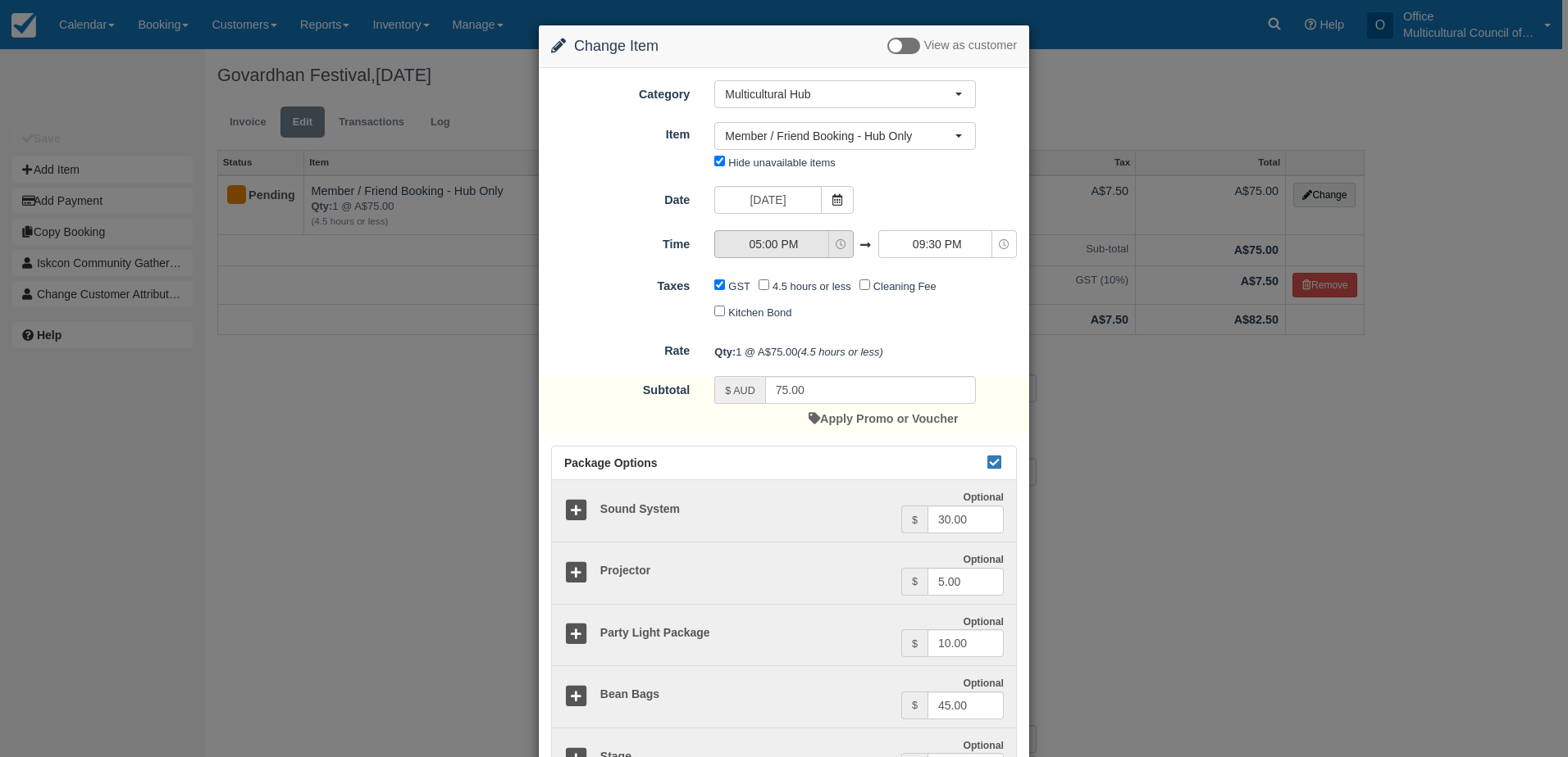
click at [806, 241] on span "05:00 PM" at bounding box center [772, 244] width 116 height 16
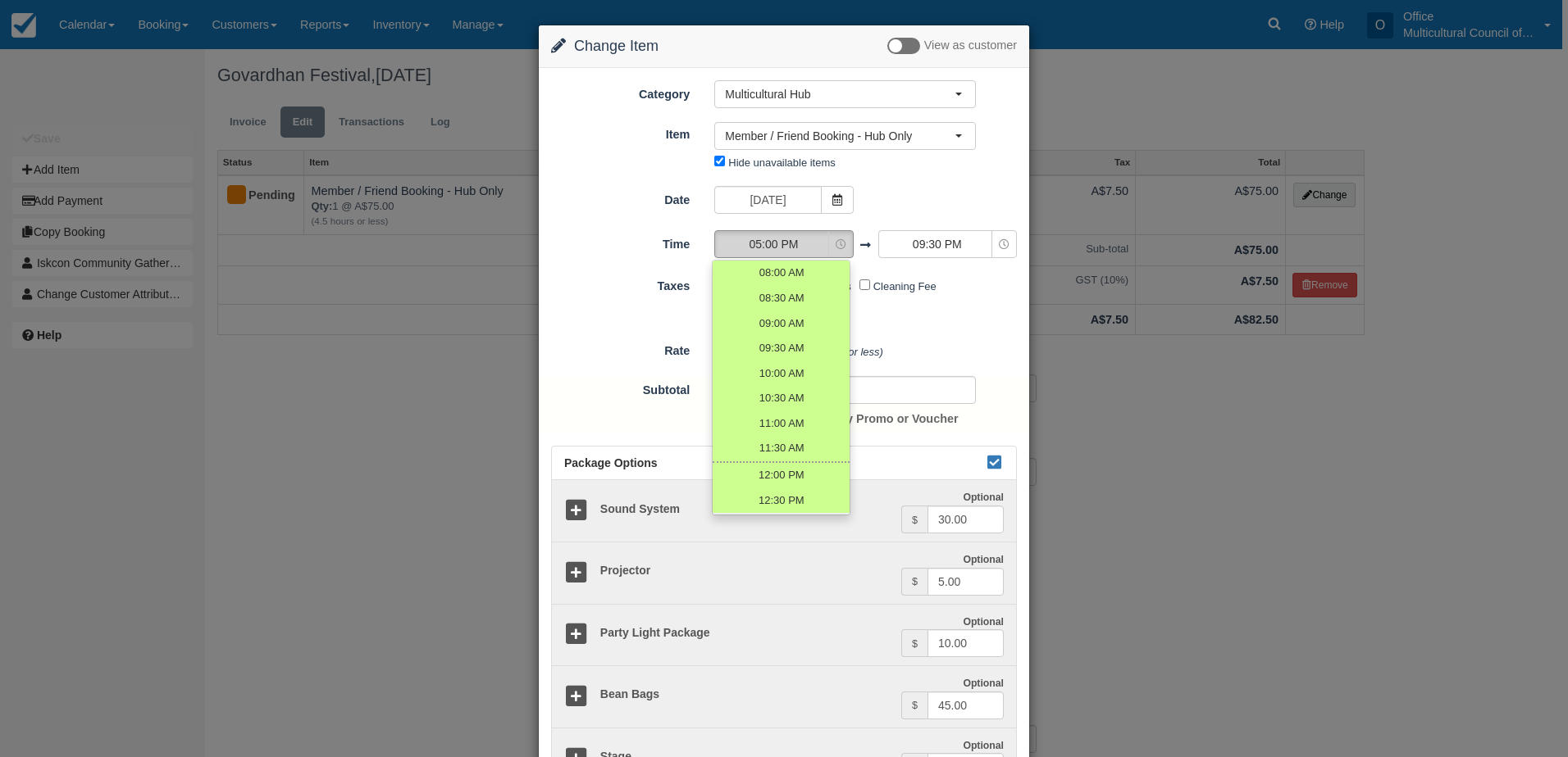
scroll to position [338, 0]
click at [925, 305] on div "GST 4.5 hours or less Cleaning Fee Kitchen Bond" at bounding box center [845, 299] width 286 height 51
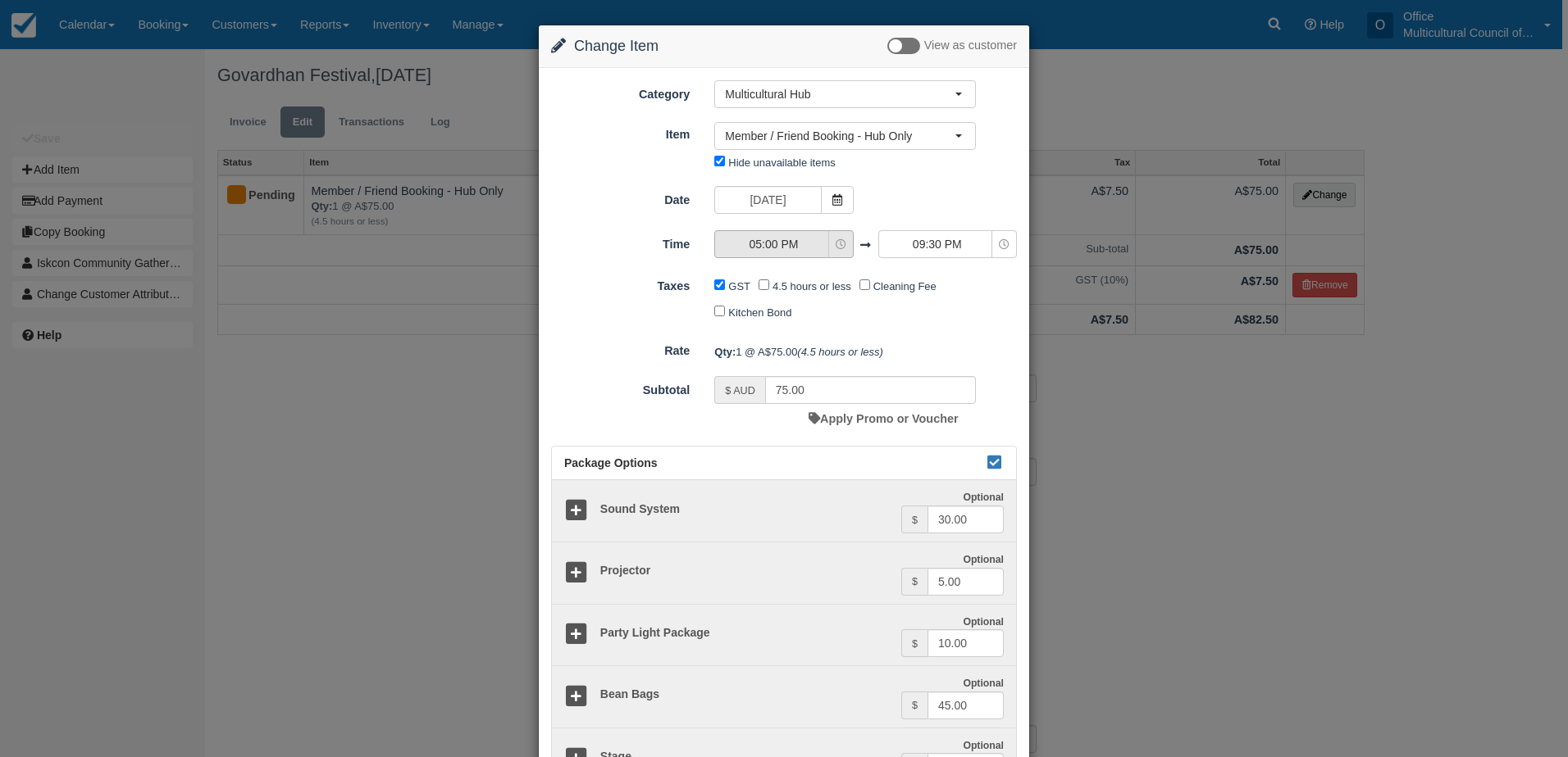
click at [796, 235] on button "05:00 PM" at bounding box center [783, 244] width 139 height 28
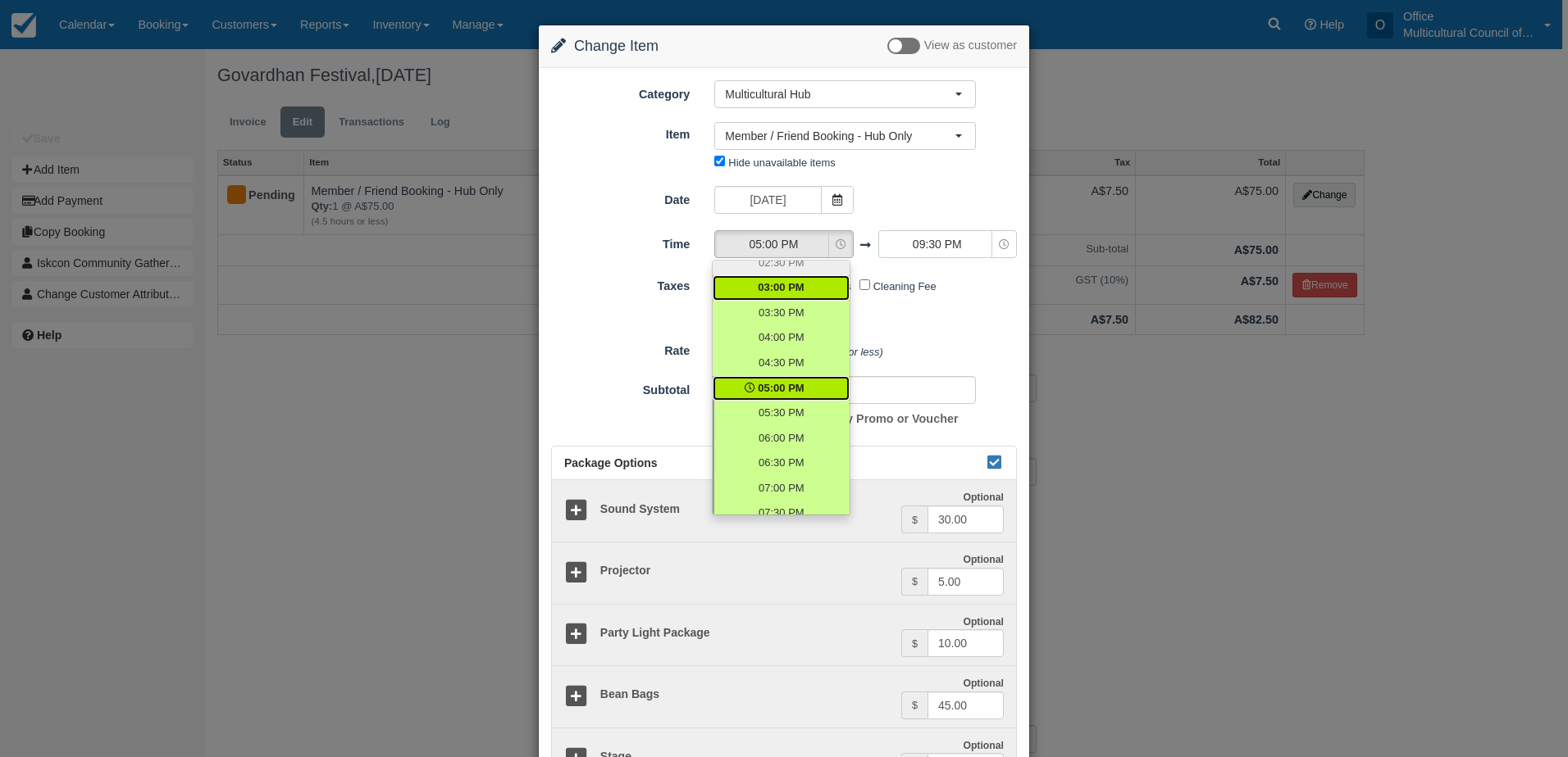
click at [798, 289] on span "03:00 PM" at bounding box center [780, 288] width 46 height 16
select select "15:00"
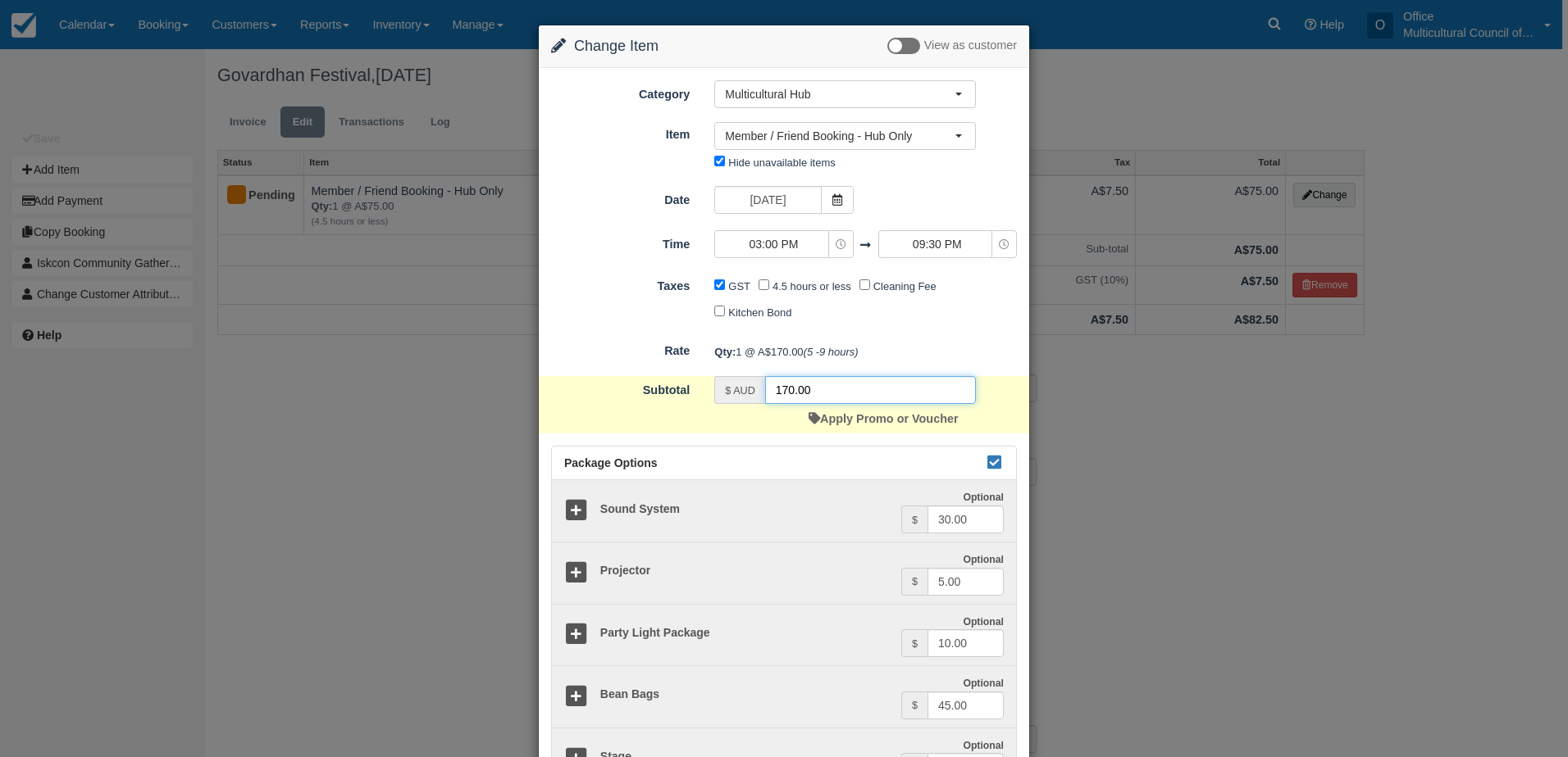
drag, startPoint x: 820, startPoint y: 391, endPoint x: 769, endPoint y: 395, distance: 51.2
click at [769, 395] on input "170.00" at bounding box center [870, 390] width 210 height 28
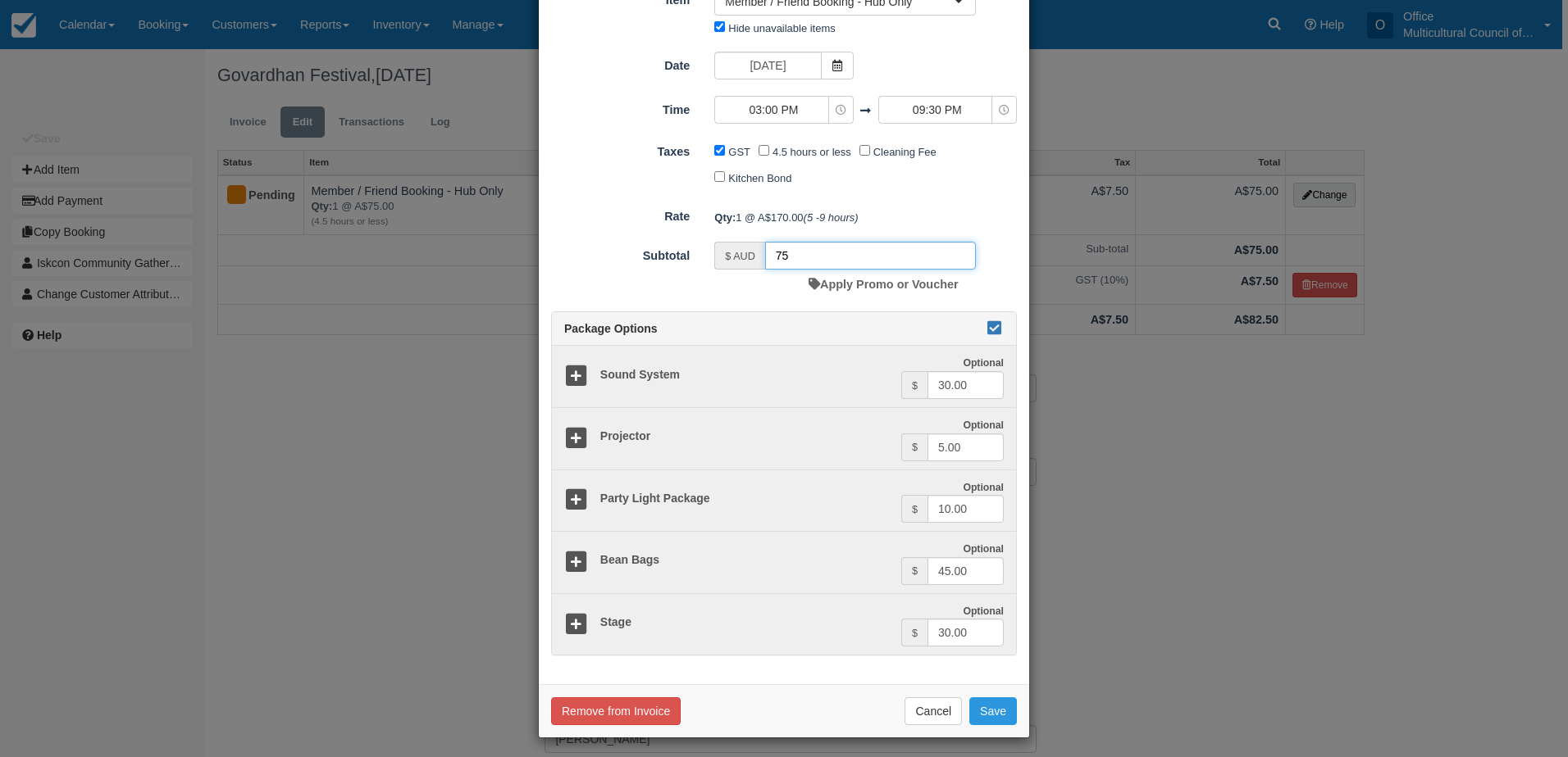
scroll to position [140, 0]
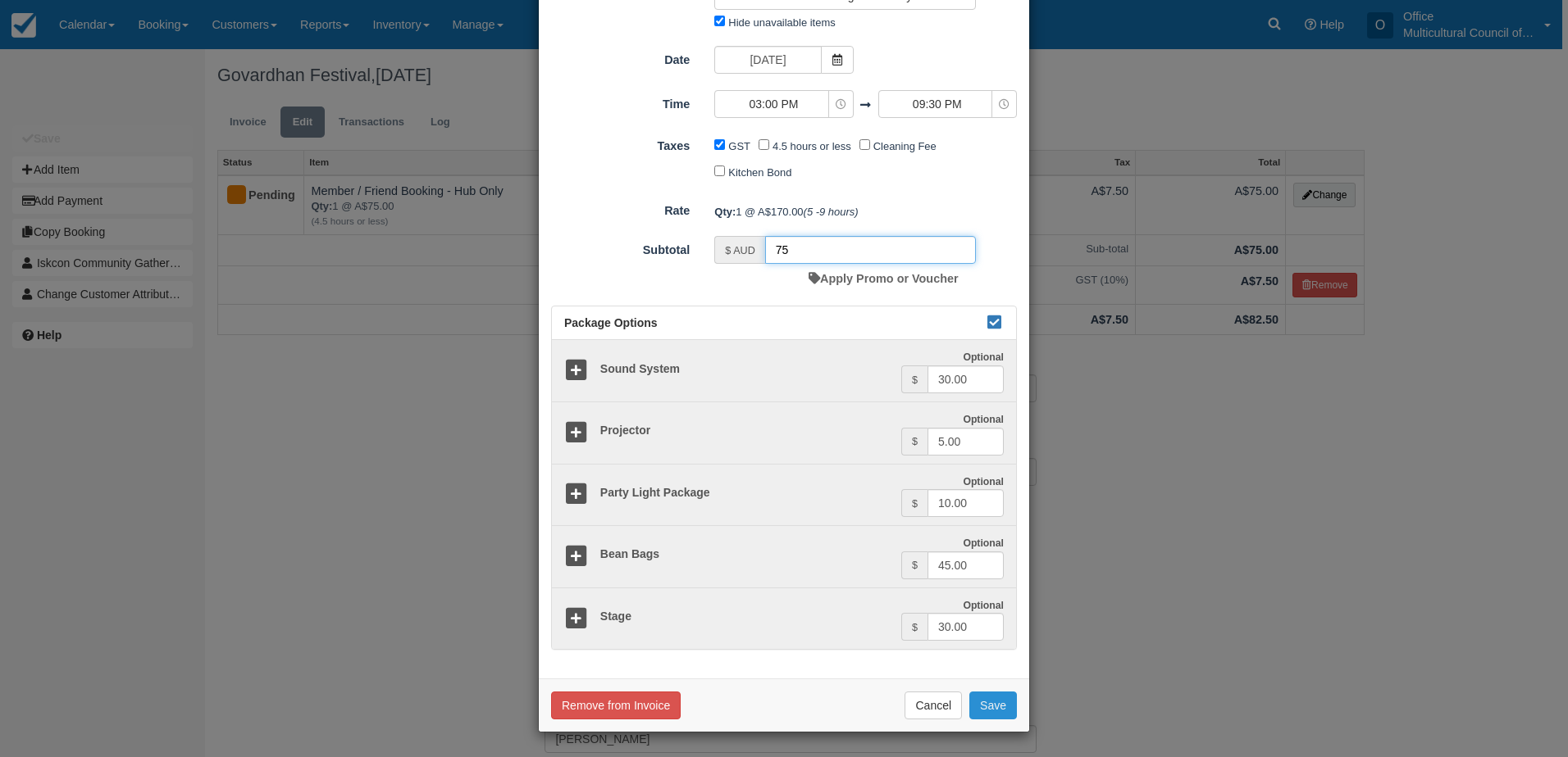
type input "75"
click at [996, 711] on button "Save" at bounding box center [994, 705] width 48 height 28
checkbox input "false"
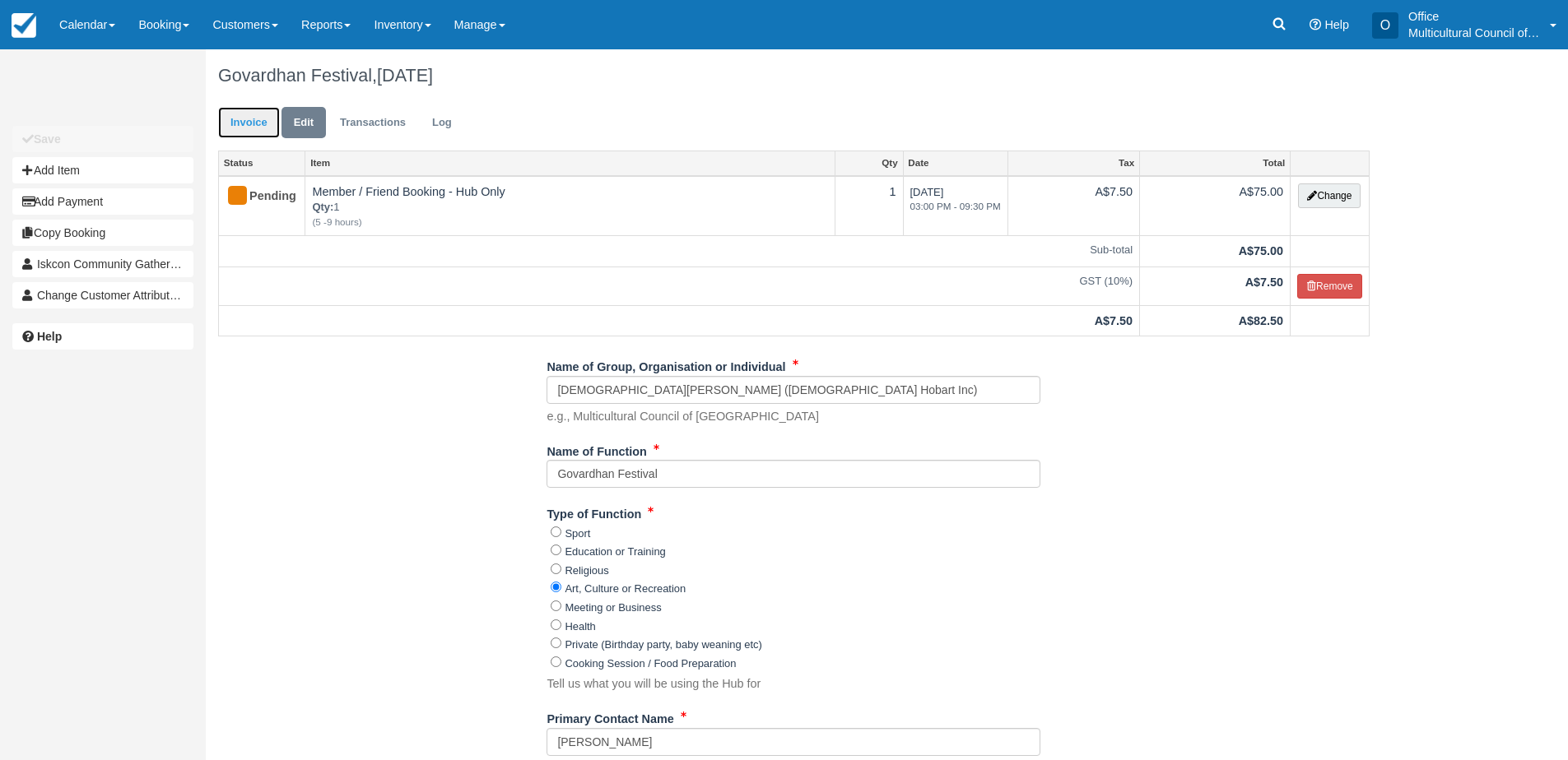
click at [259, 116] on link "Invoice" at bounding box center [249, 123] width 62 height 32
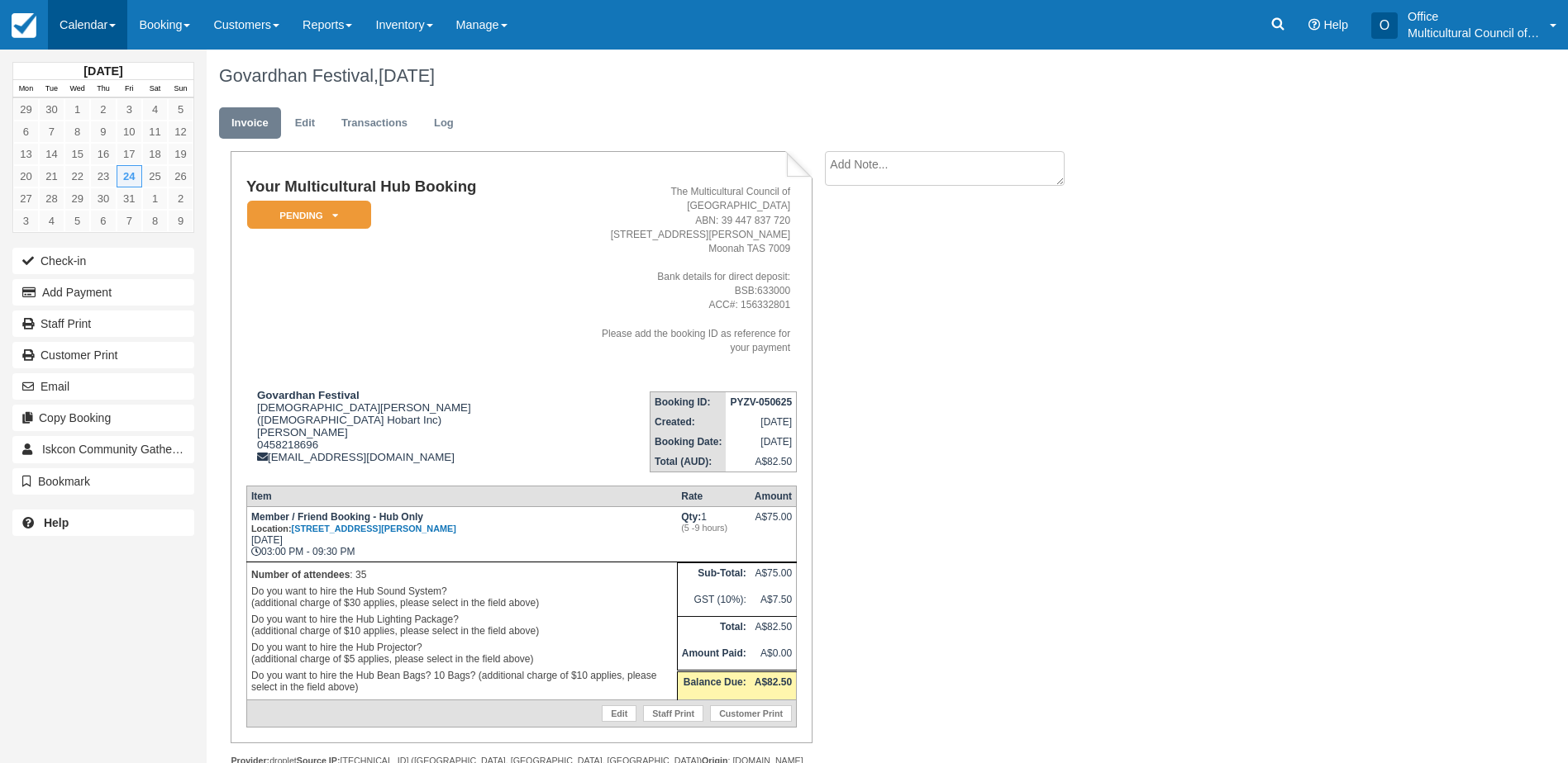
click at [68, 24] on link "Calendar" at bounding box center [88, 24] width 80 height 49
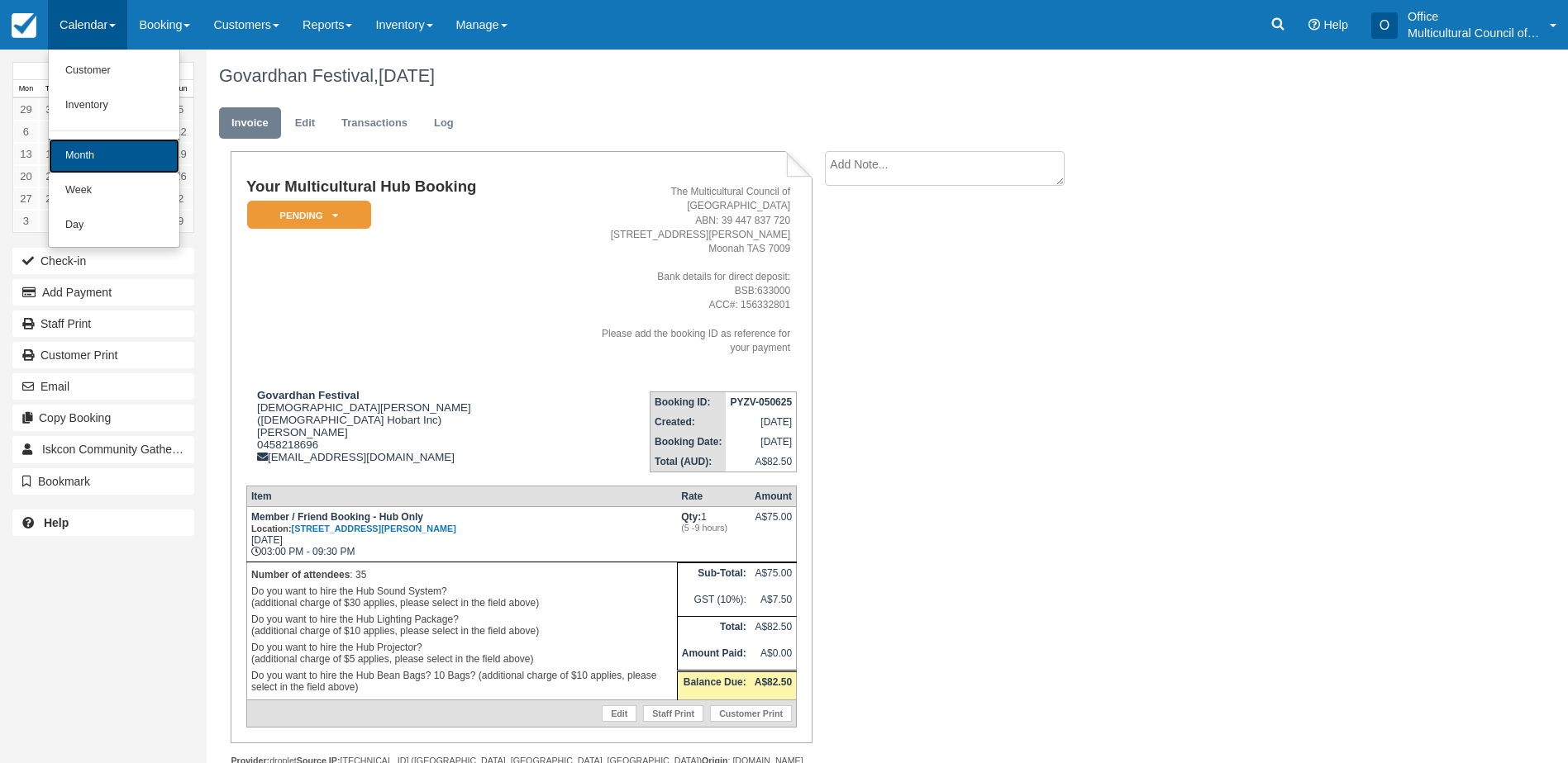
click at [126, 166] on link "Month" at bounding box center [114, 156] width 131 height 35
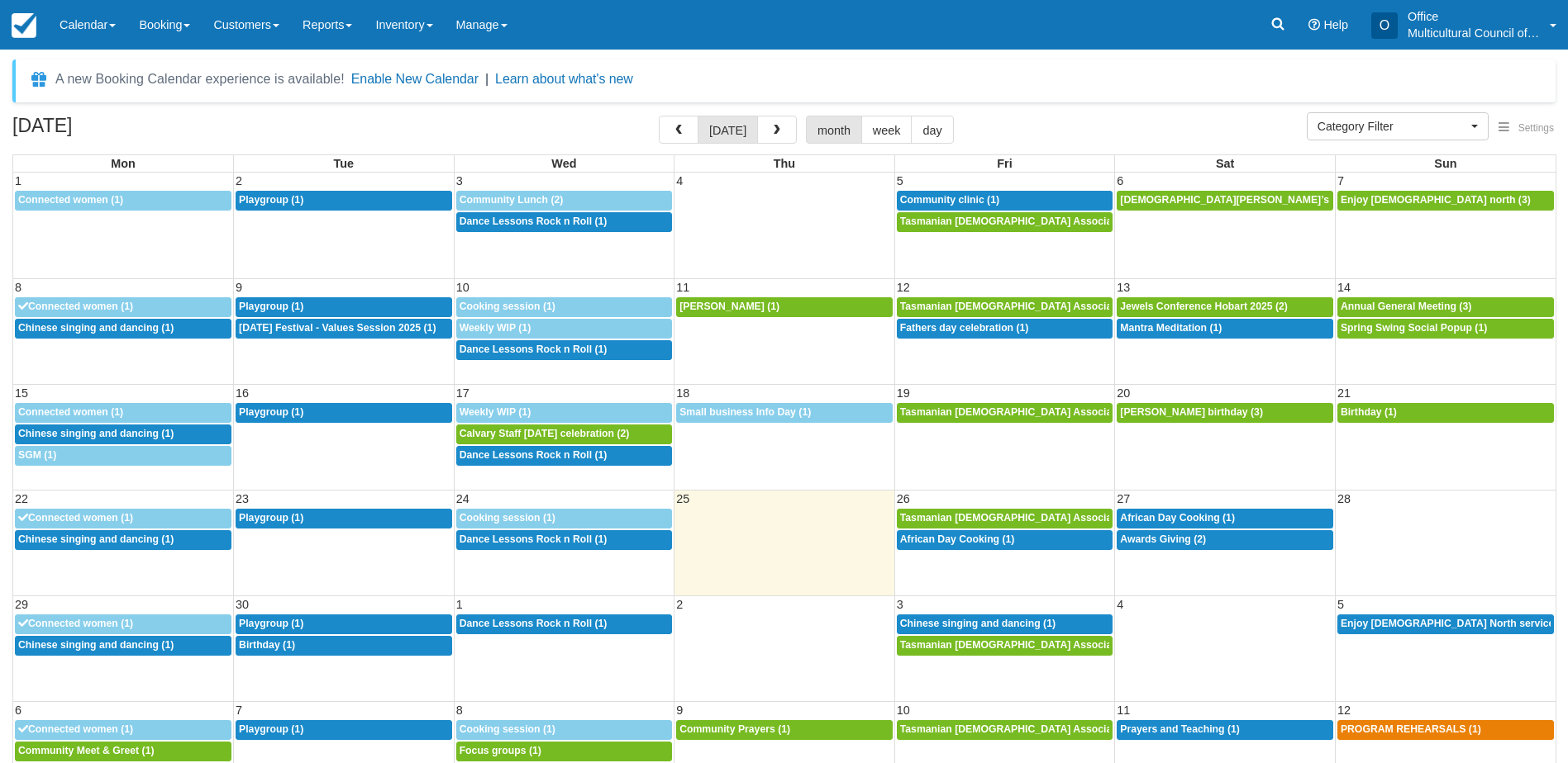
select select
click at [765, 131] on button "button" at bounding box center [777, 129] width 39 height 28
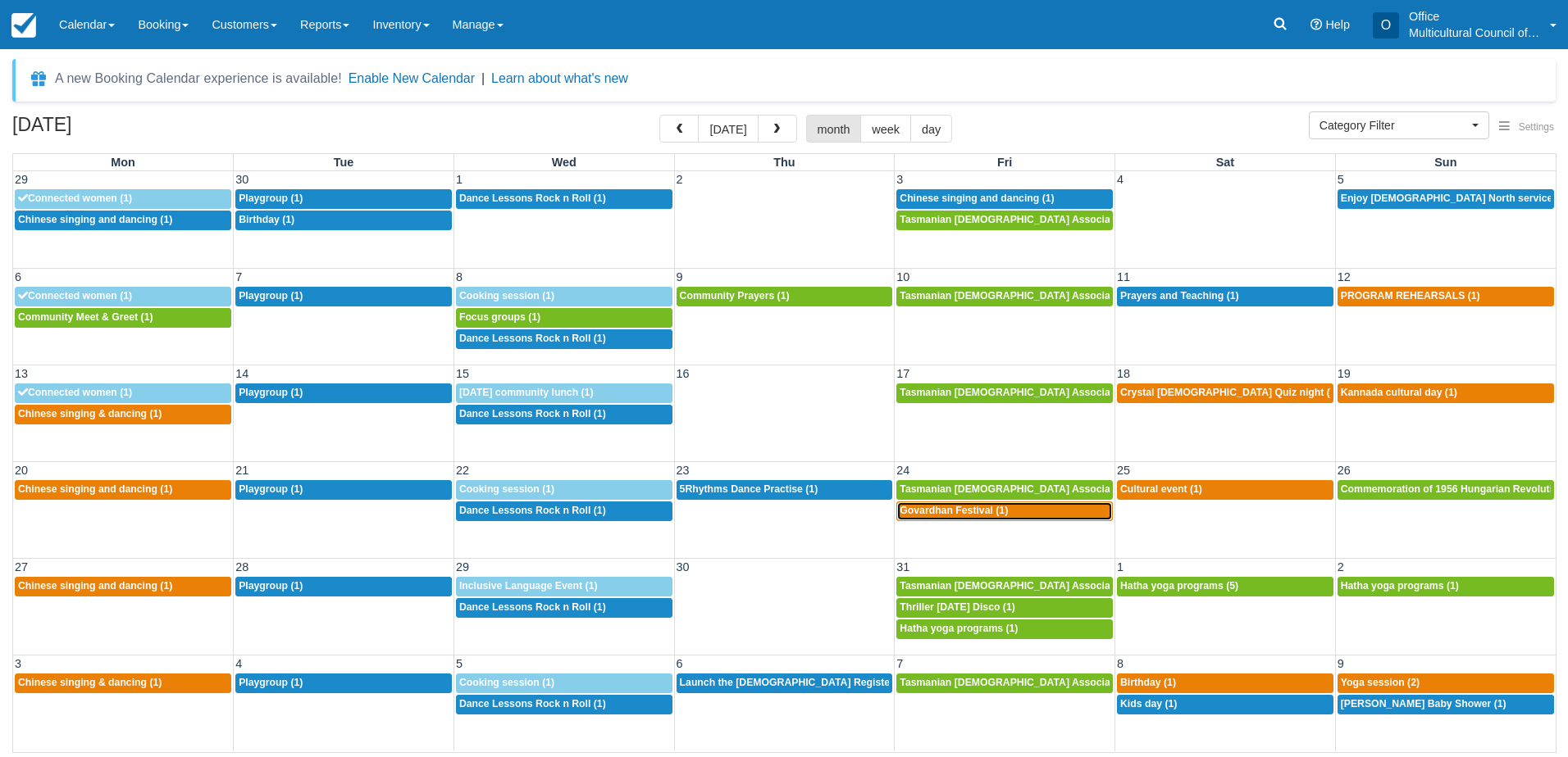
click at [939, 513] on span "Govardhan Festival (1)" at bounding box center [954, 510] width 108 height 12
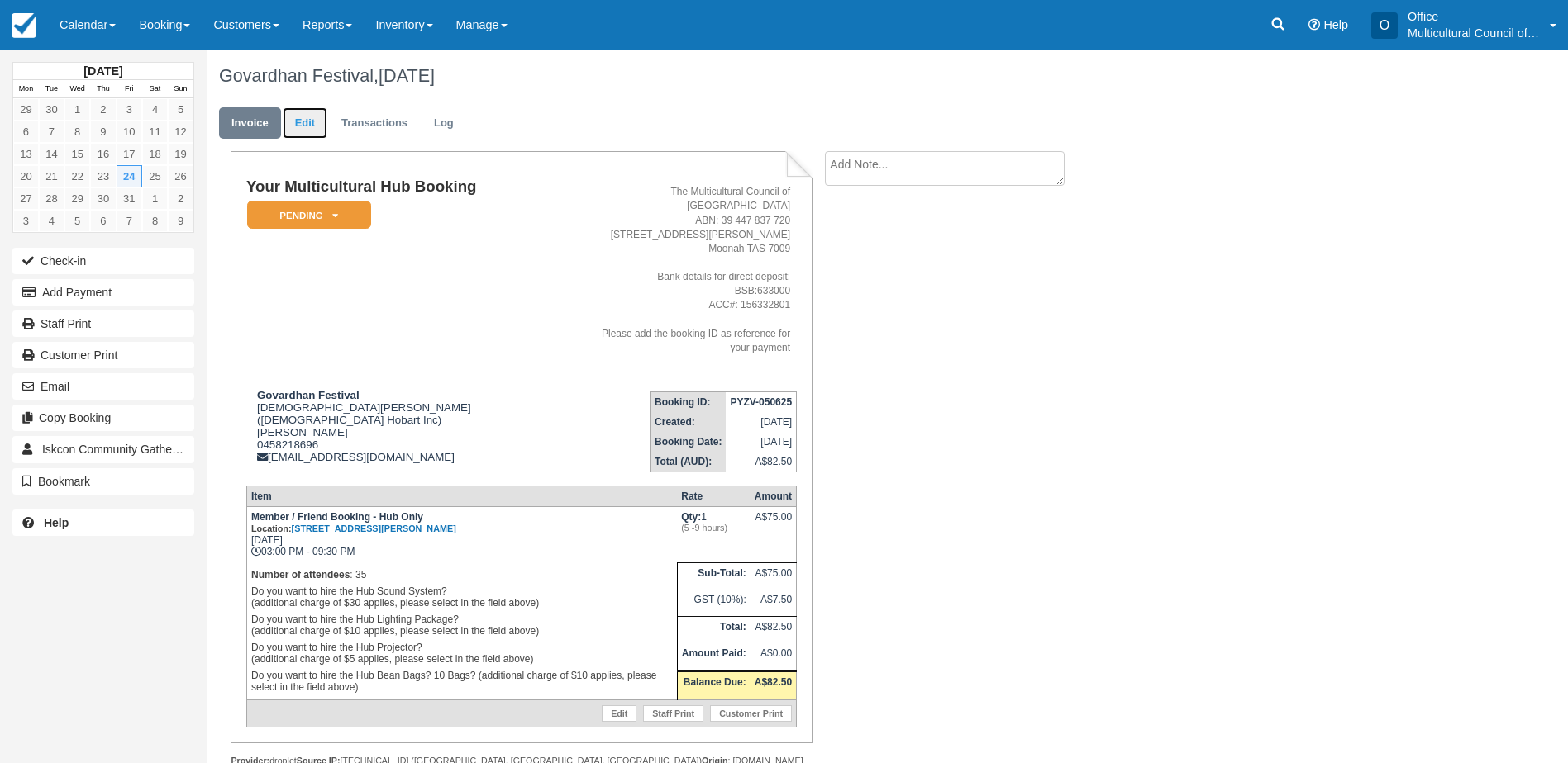
click at [309, 135] on link "Edit" at bounding box center [305, 123] width 45 height 32
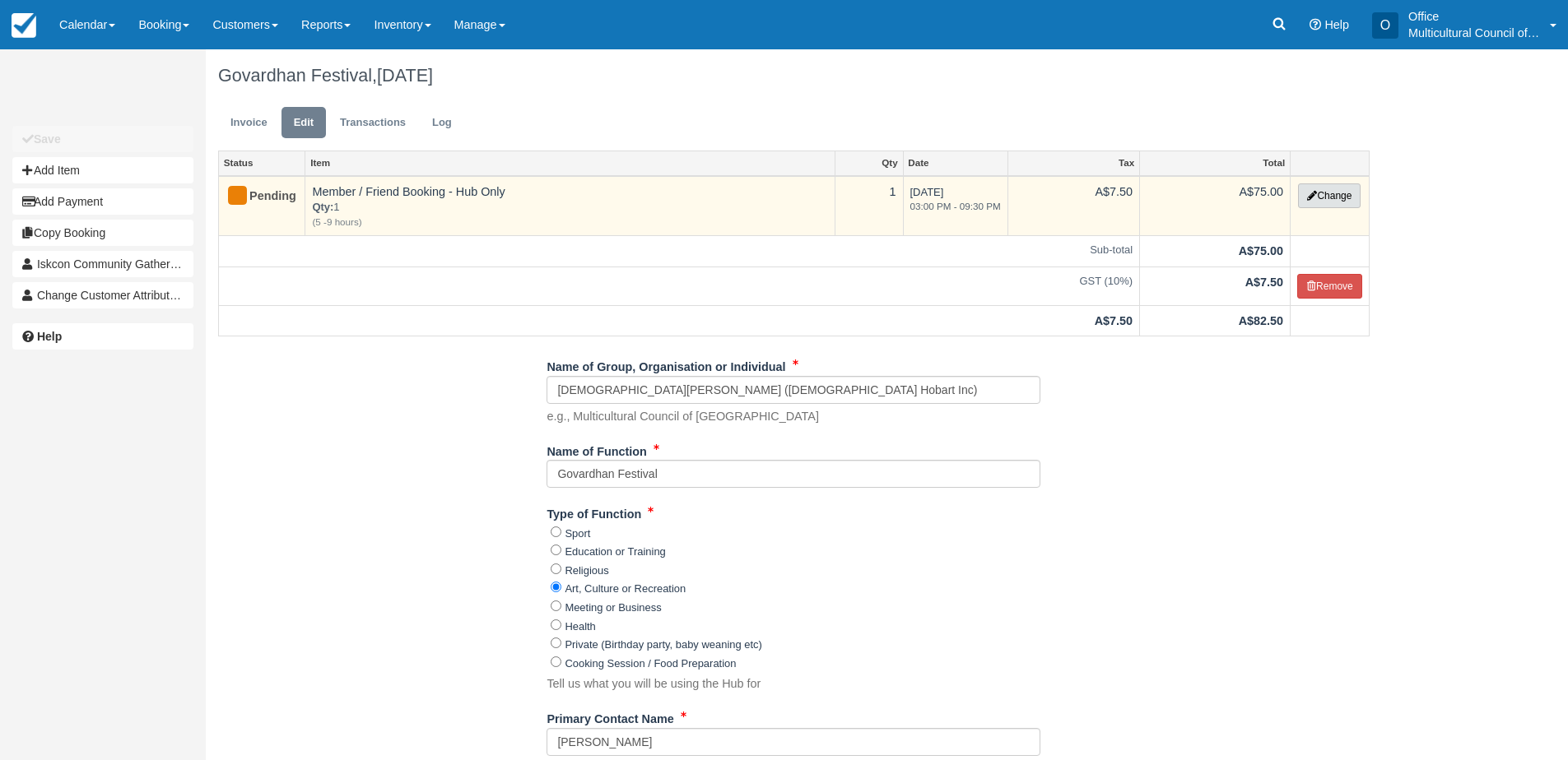
click at [1319, 200] on button "Change" at bounding box center [1329, 196] width 62 height 25
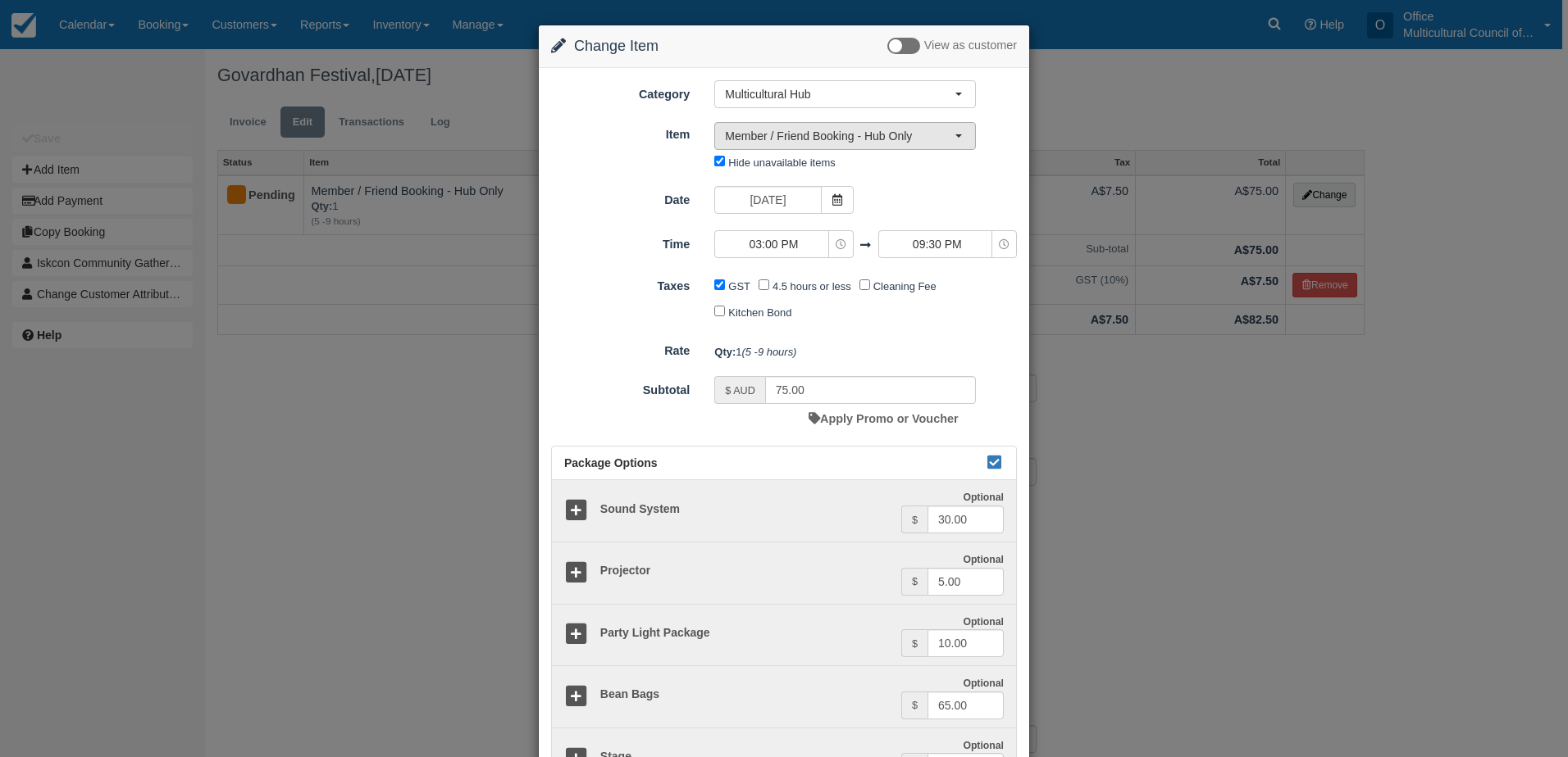
click at [899, 141] on span "Member / Friend Booking - Hub Only" at bounding box center [839, 136] width 230 height 16
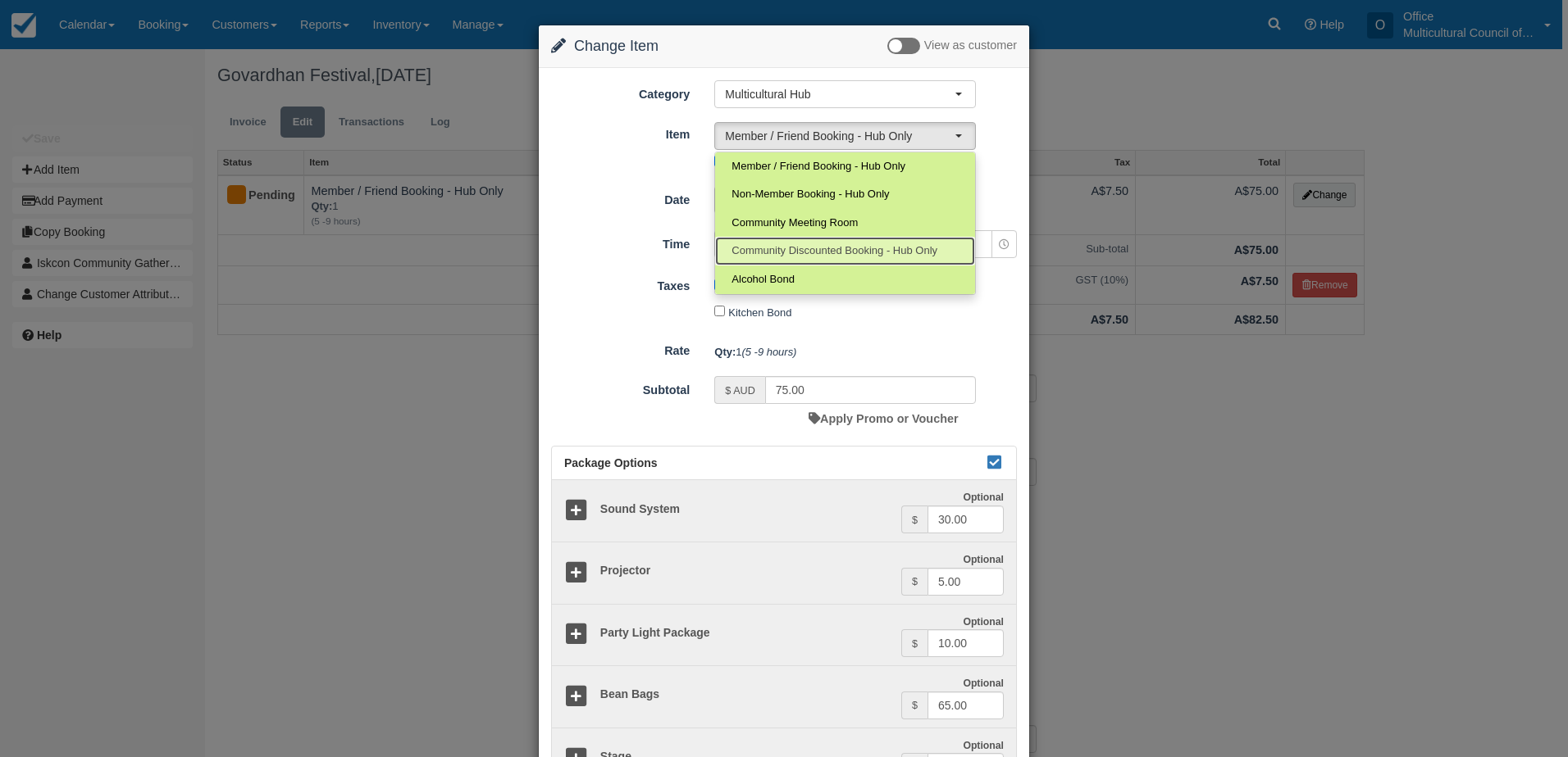
click at [883, 252] on span "Community Discounted Booking - Hub Only" at bounding box center [835, 251] width 206 height 16
select select "4"
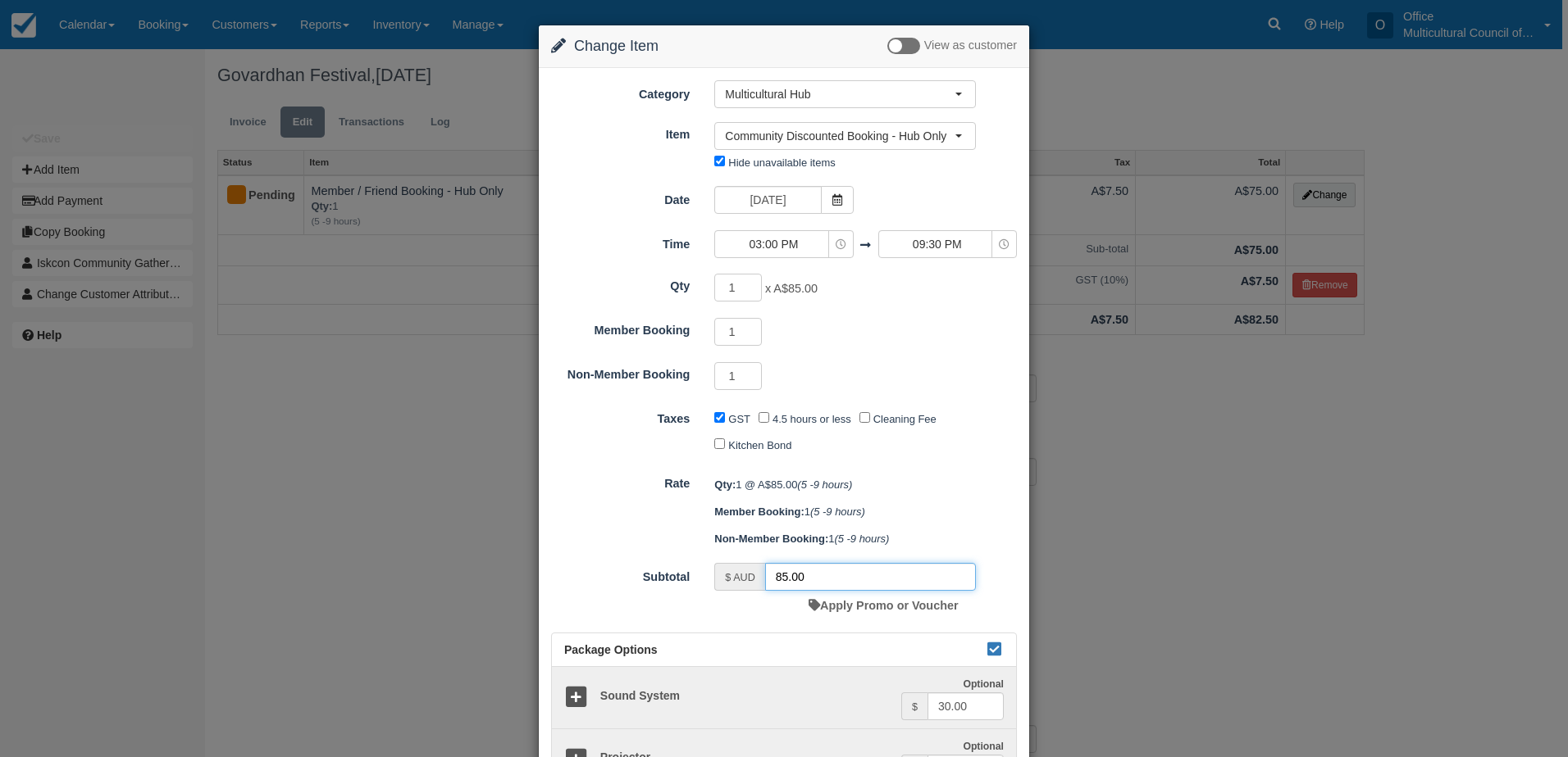
drag, startPoint x: 813, startPoint y: 573, endPoint x: 760, endPoint y: 582, distance: 53.8
click at [760, 582] on div "$ AUD 85.00" at bounding box center [844, 576] width 262 height 28
click at [745, 640] on div "Package Options" at bounding box center [784, 651] width 464 height 35
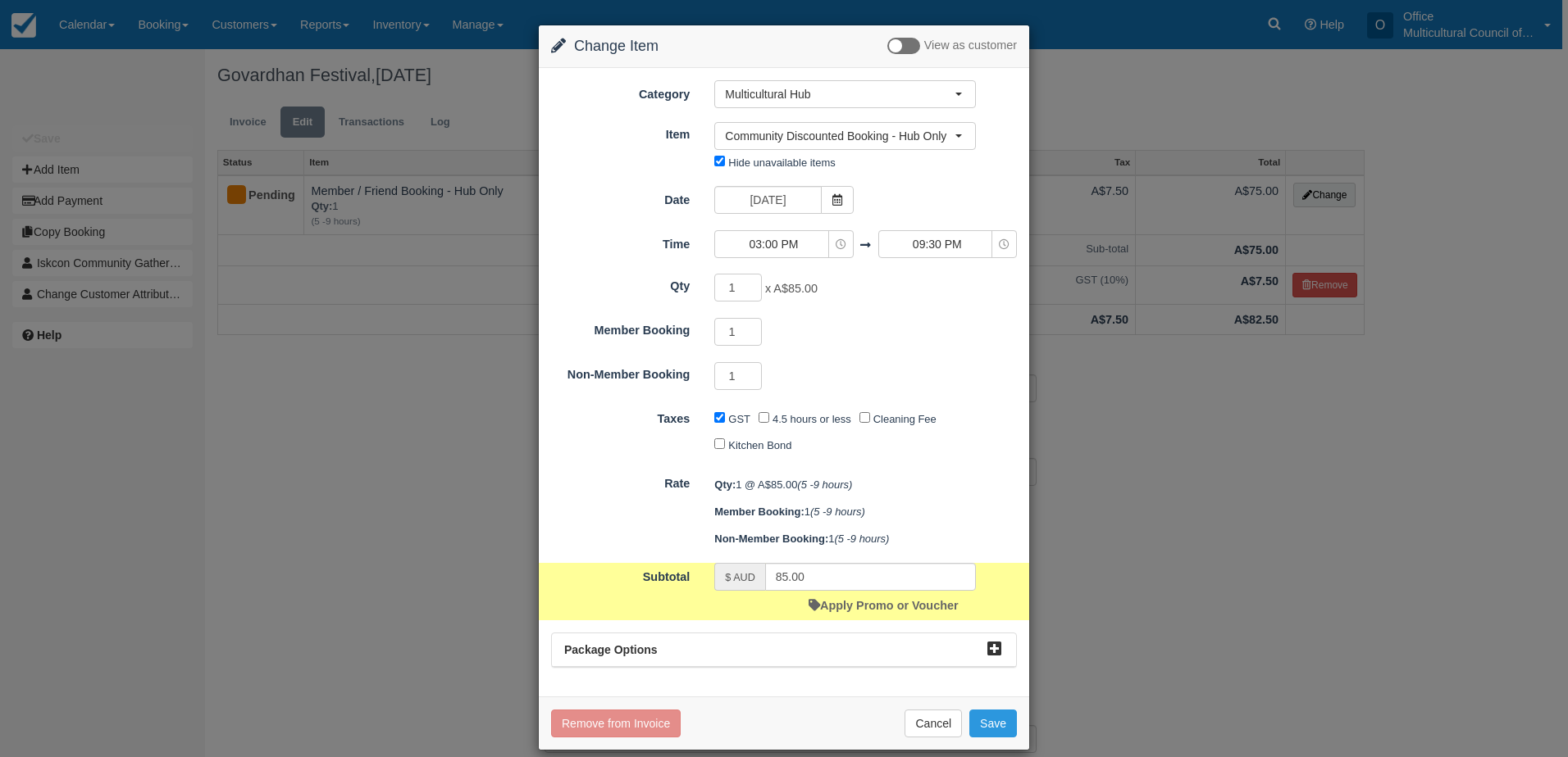
click at [693, 612] on div "Subtotal $ AUD 85.00 Apply Promo or Voucher" at bounding box center [784, 591] width 490 height 58
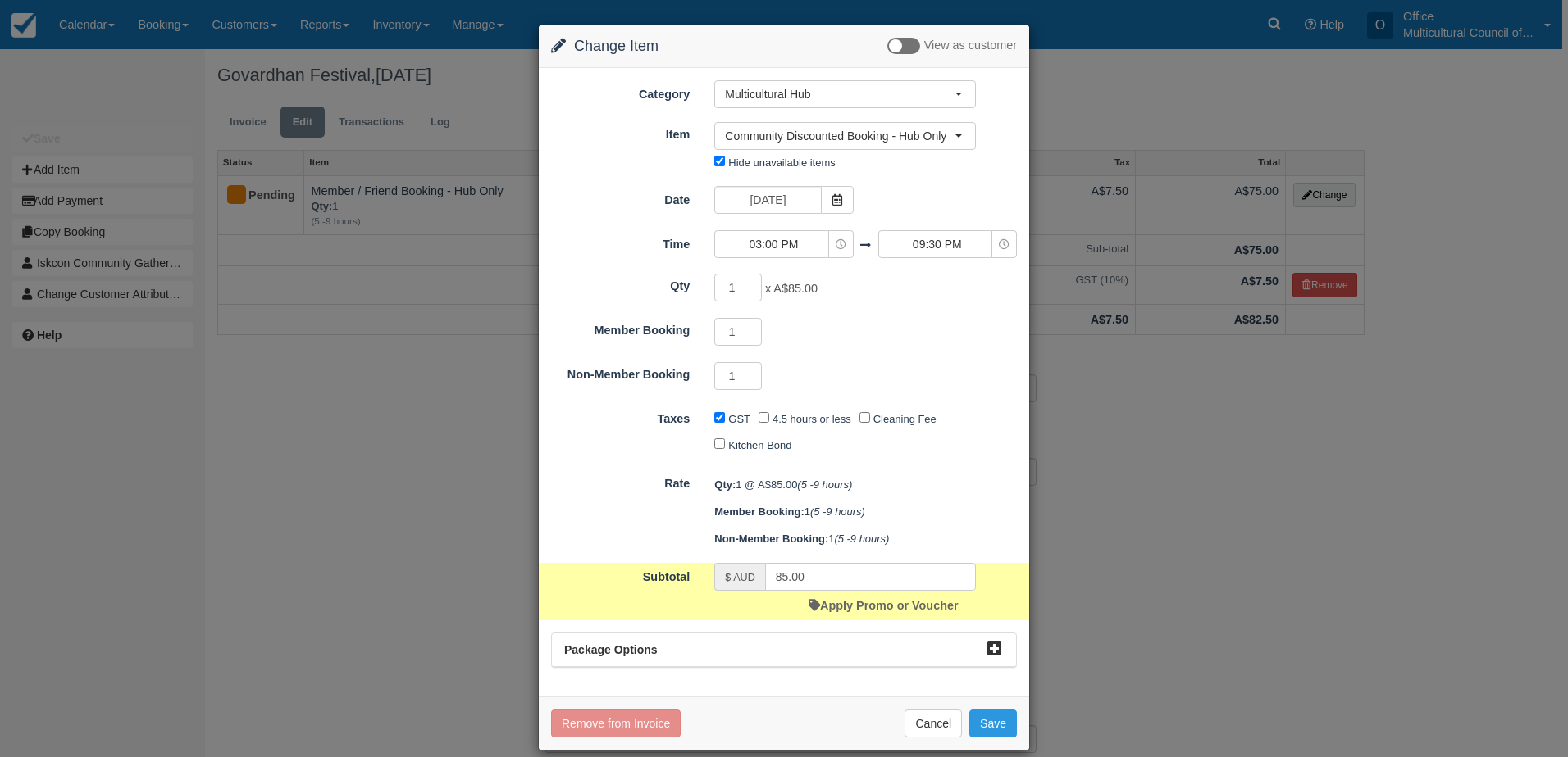
scroll to position [18, 0]
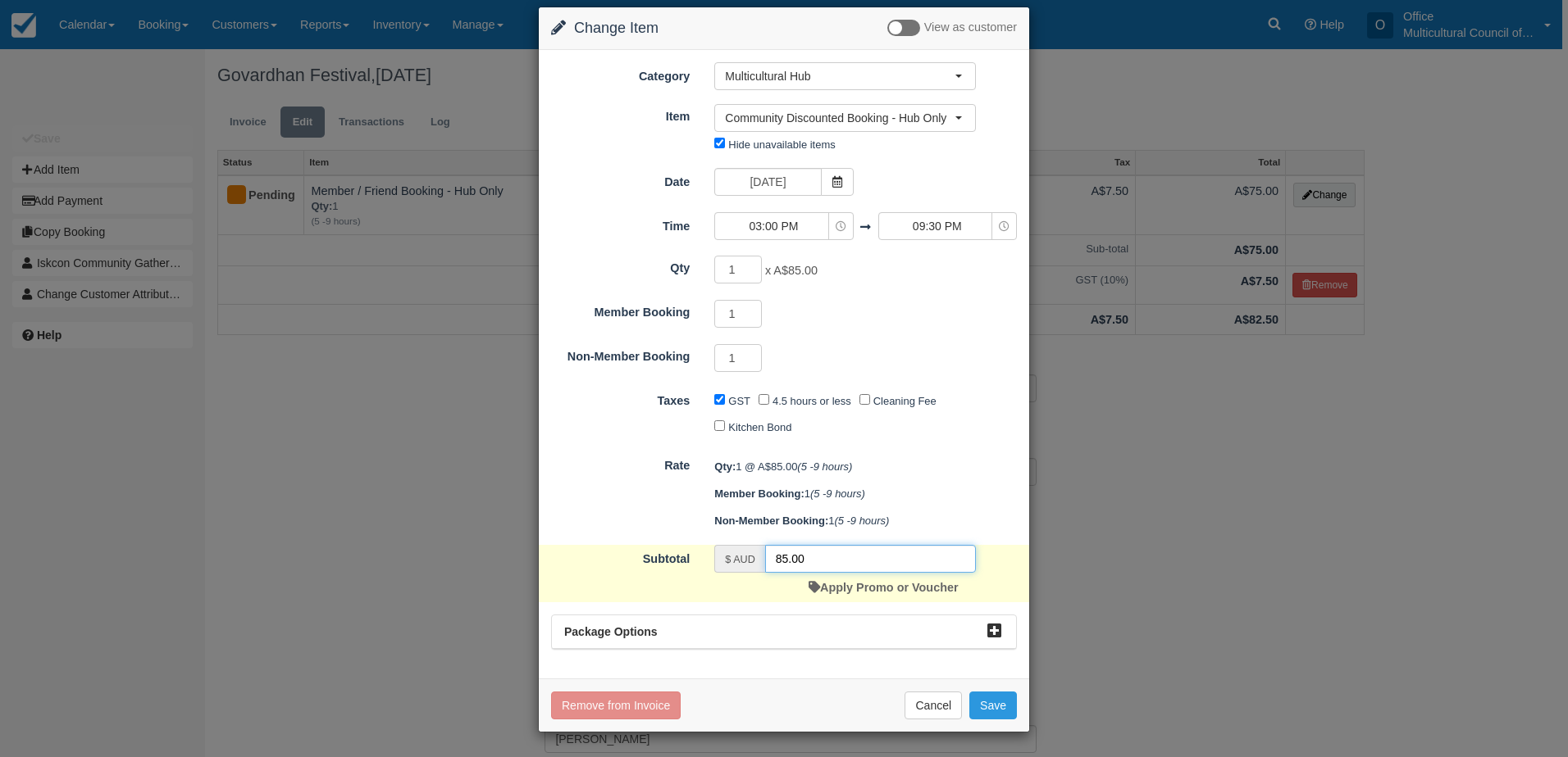
drag, startPoint x: 811, startPoint y: 556, endPoint x: 768, endPoint y: 562, distance: 43.4
click at [768, 562] on input "85.00" at bounding box center [870, 558] width 210 height 28
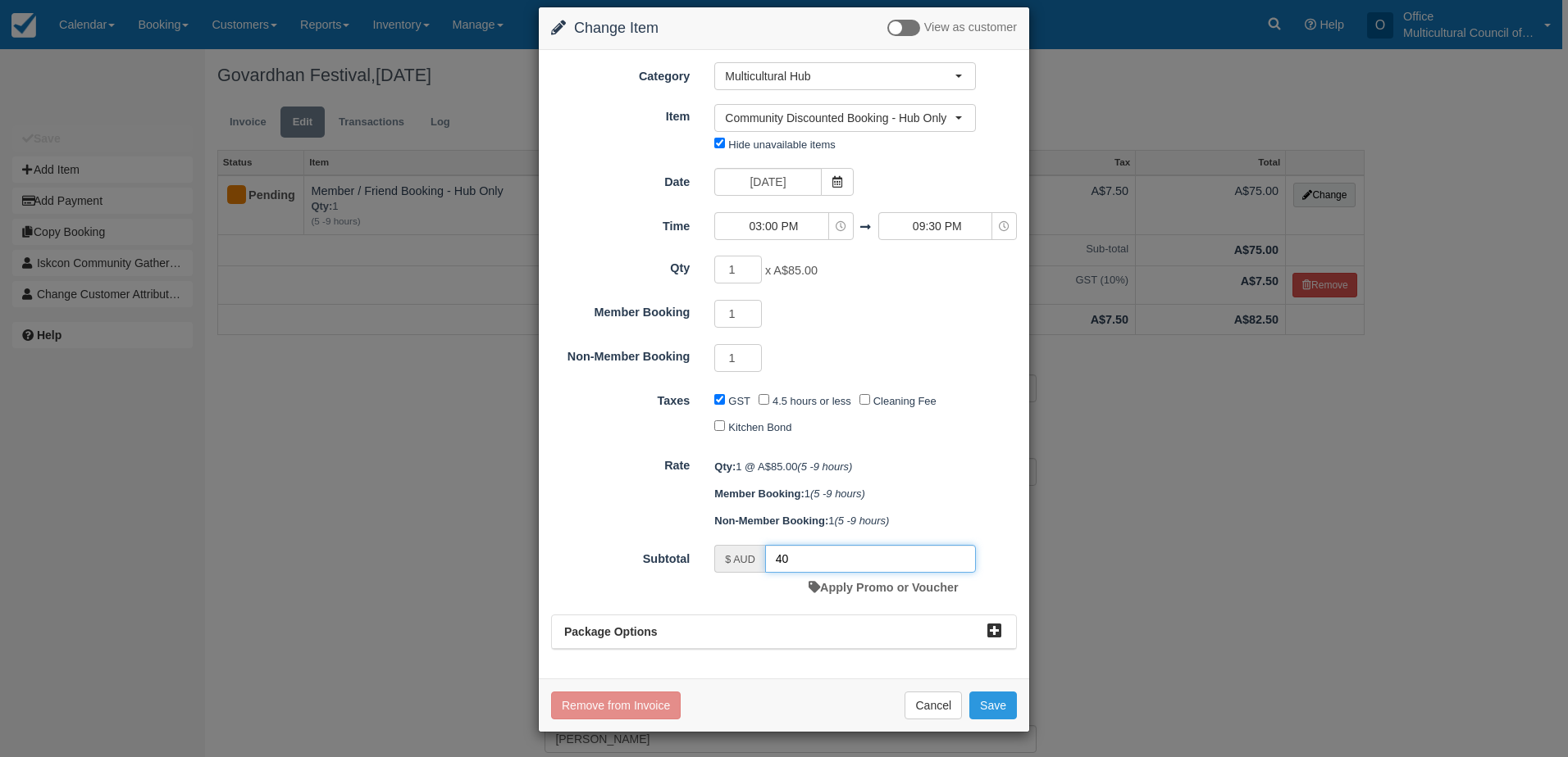
type input "40"
click at [604, 494] on div "Rate Qty: 1 @ A$85.00 (5 -9 hours) Member Booking: 1 (5 -9 hours) Non-Member Bo…" at bounding box center [784, 492] width 490 height 81
click at [999, 711] on button "Save" at bounding box center [994, 705] width 48 height 28
checkbox input "false"
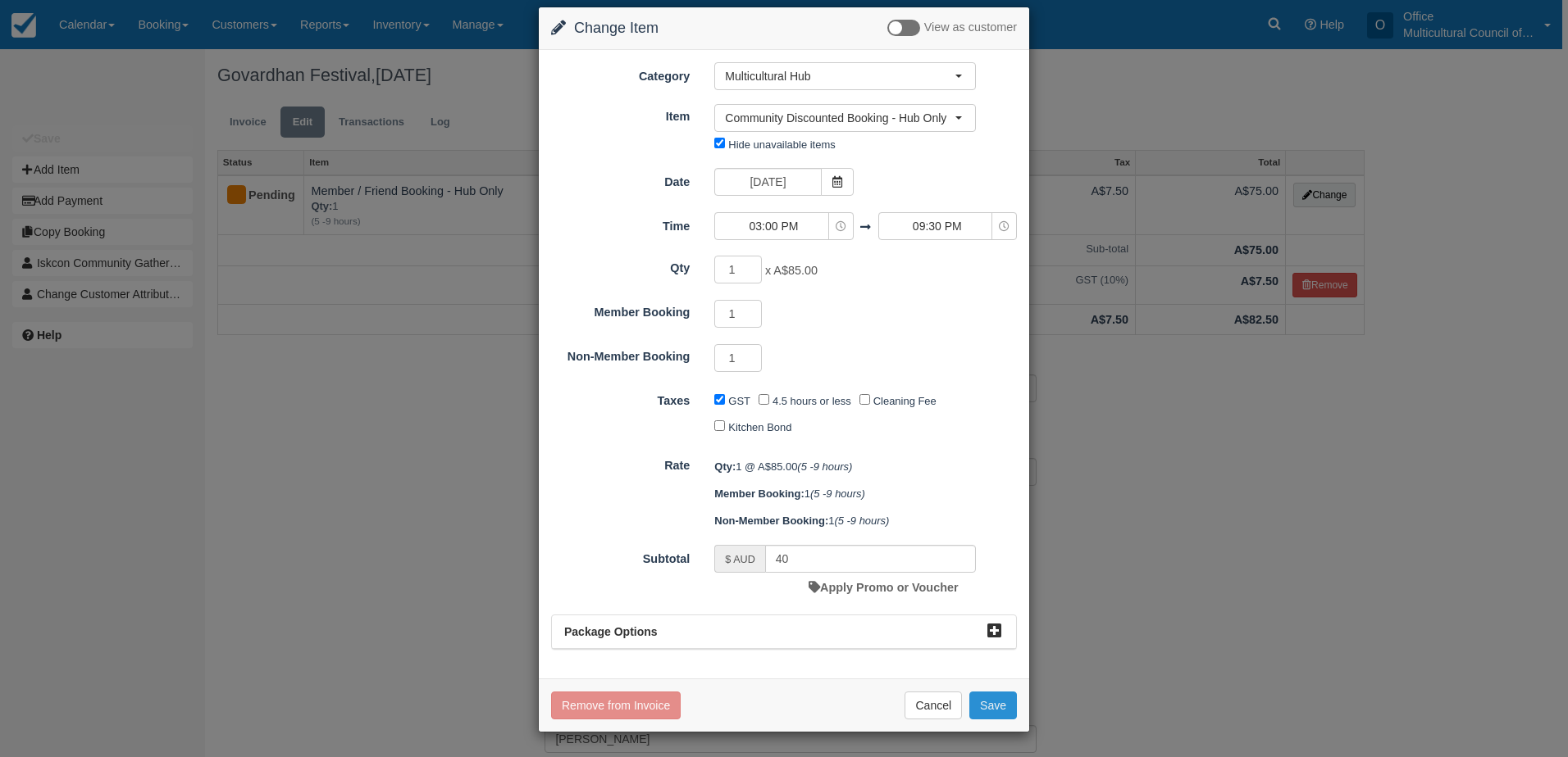
checkbox input "false"
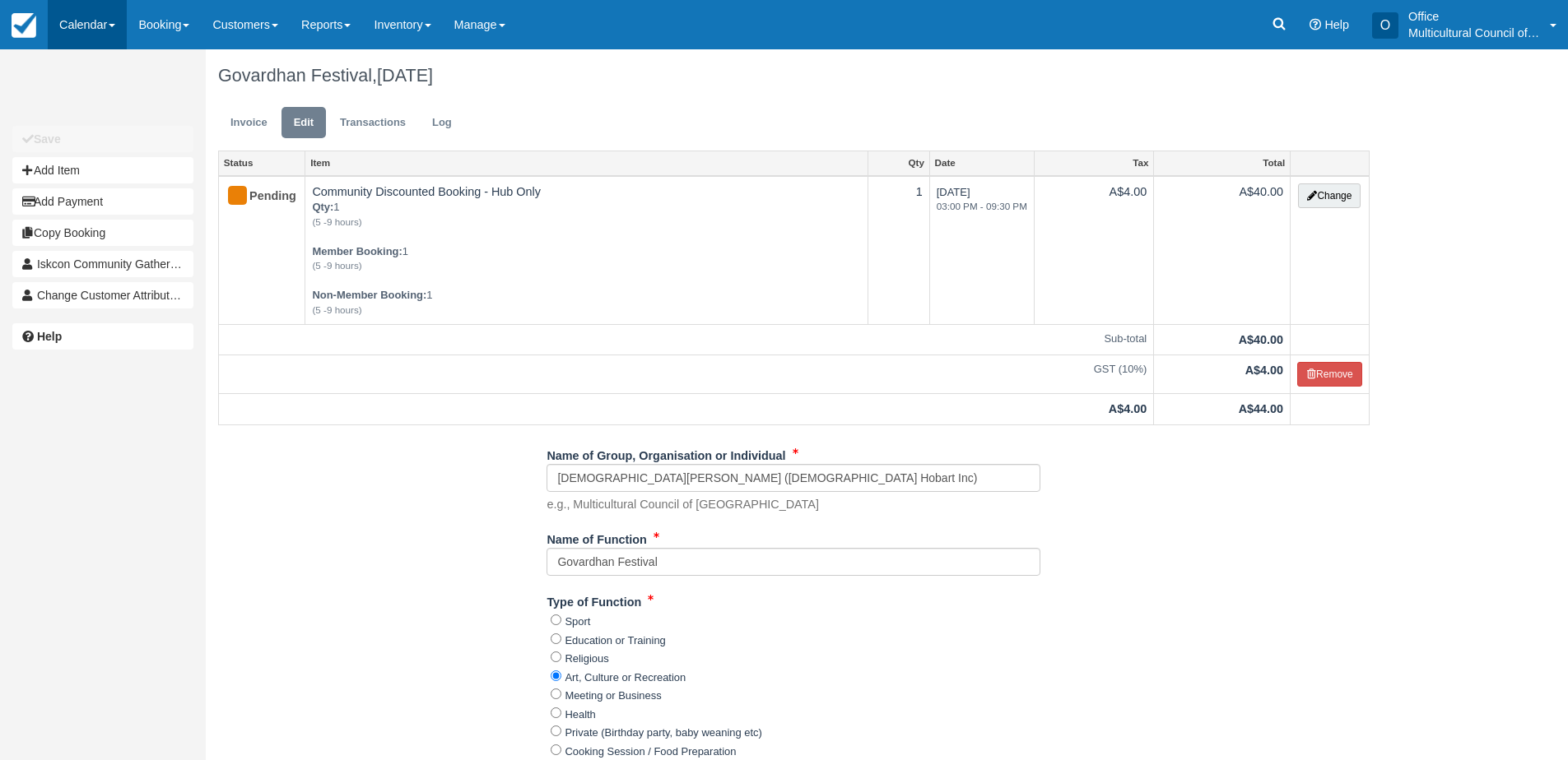
click at [103, 18] on link "Calendar" at bounding box center [87, 24] width 79 height 49
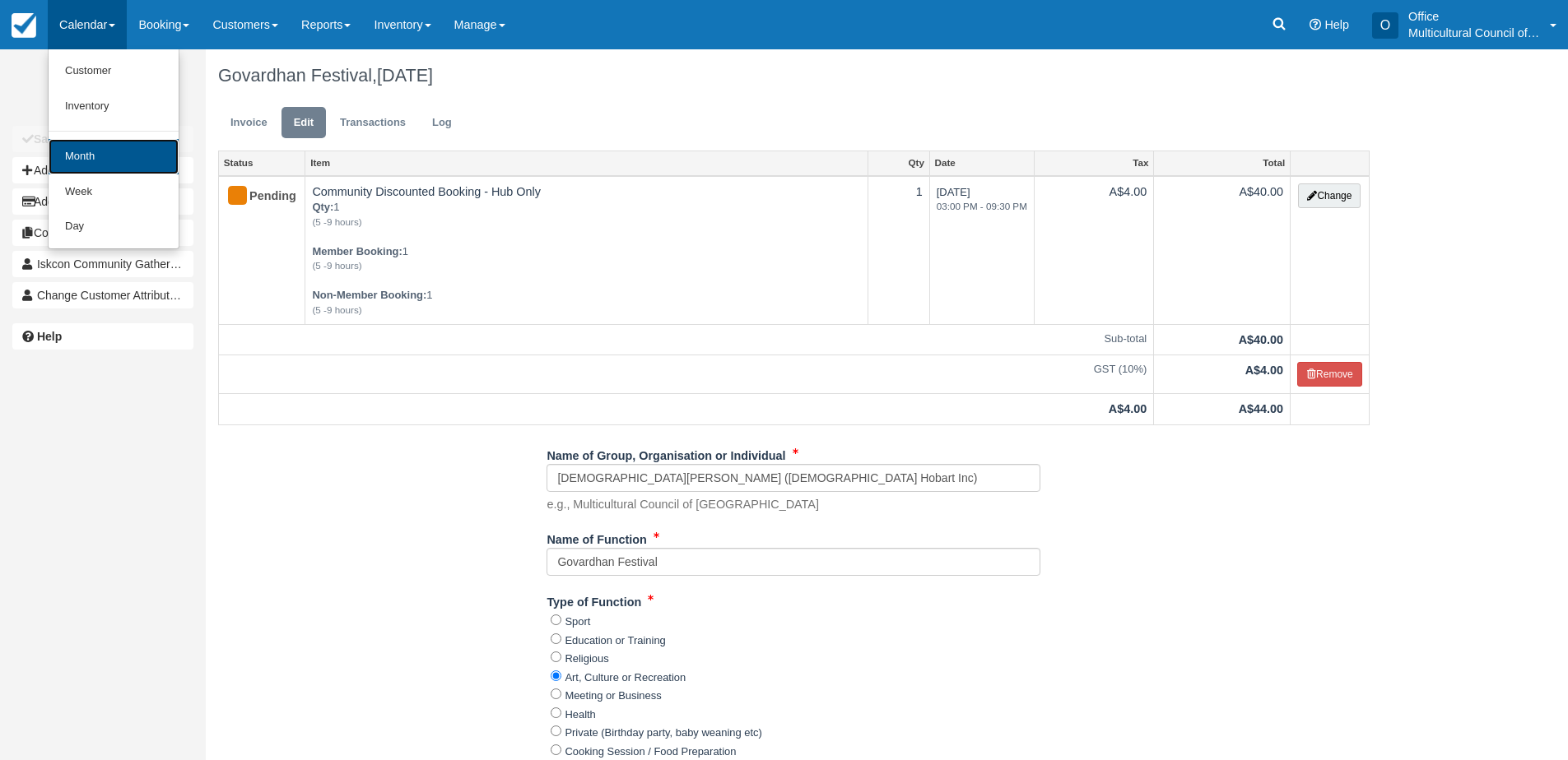
click at [129, 168] on link "Month" at bounding box center [113, 157] width 130 height 36
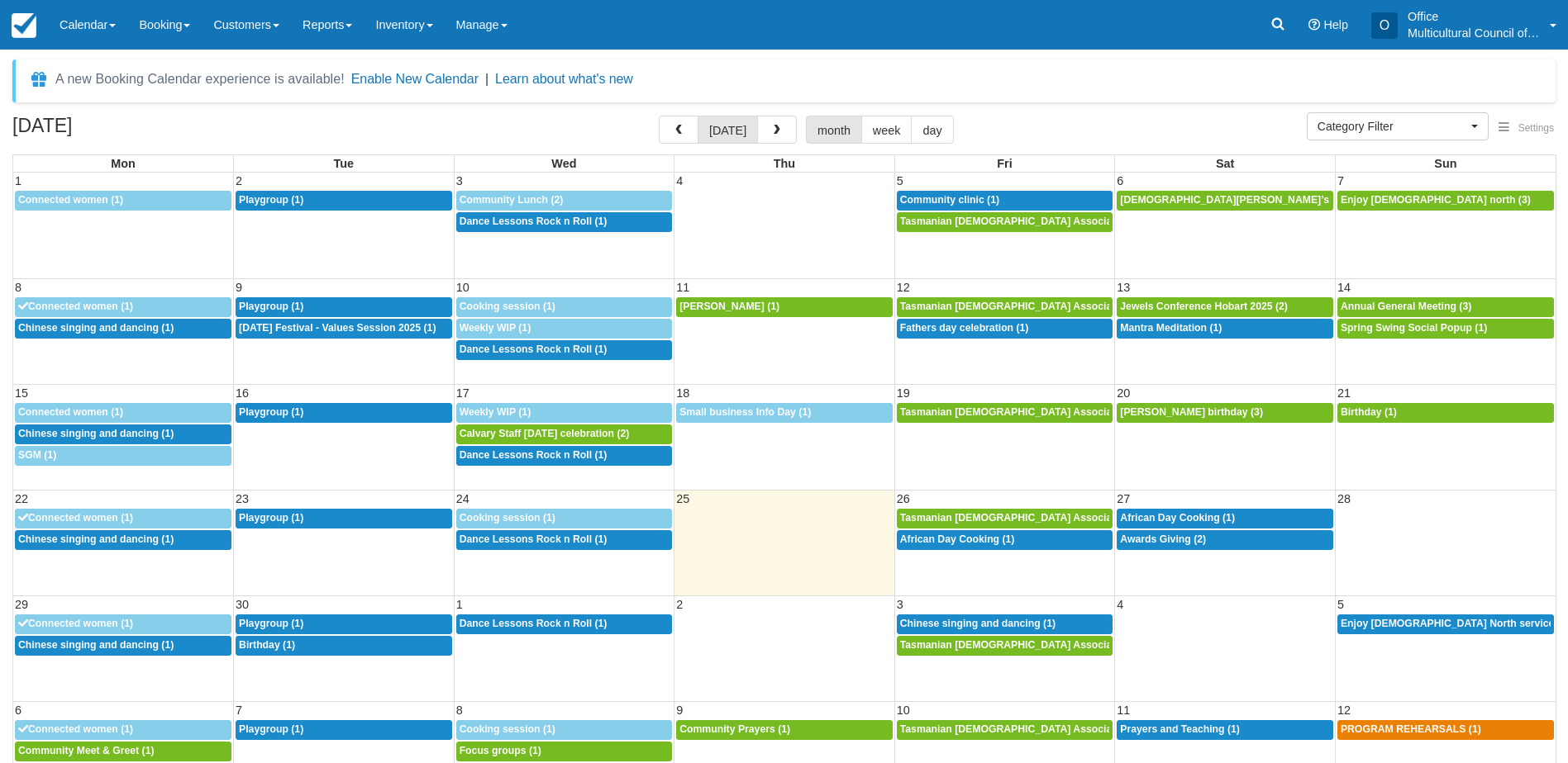
select select
click at [776, 121] on button "button" at bounding box center [777, 129] width 39 height 28
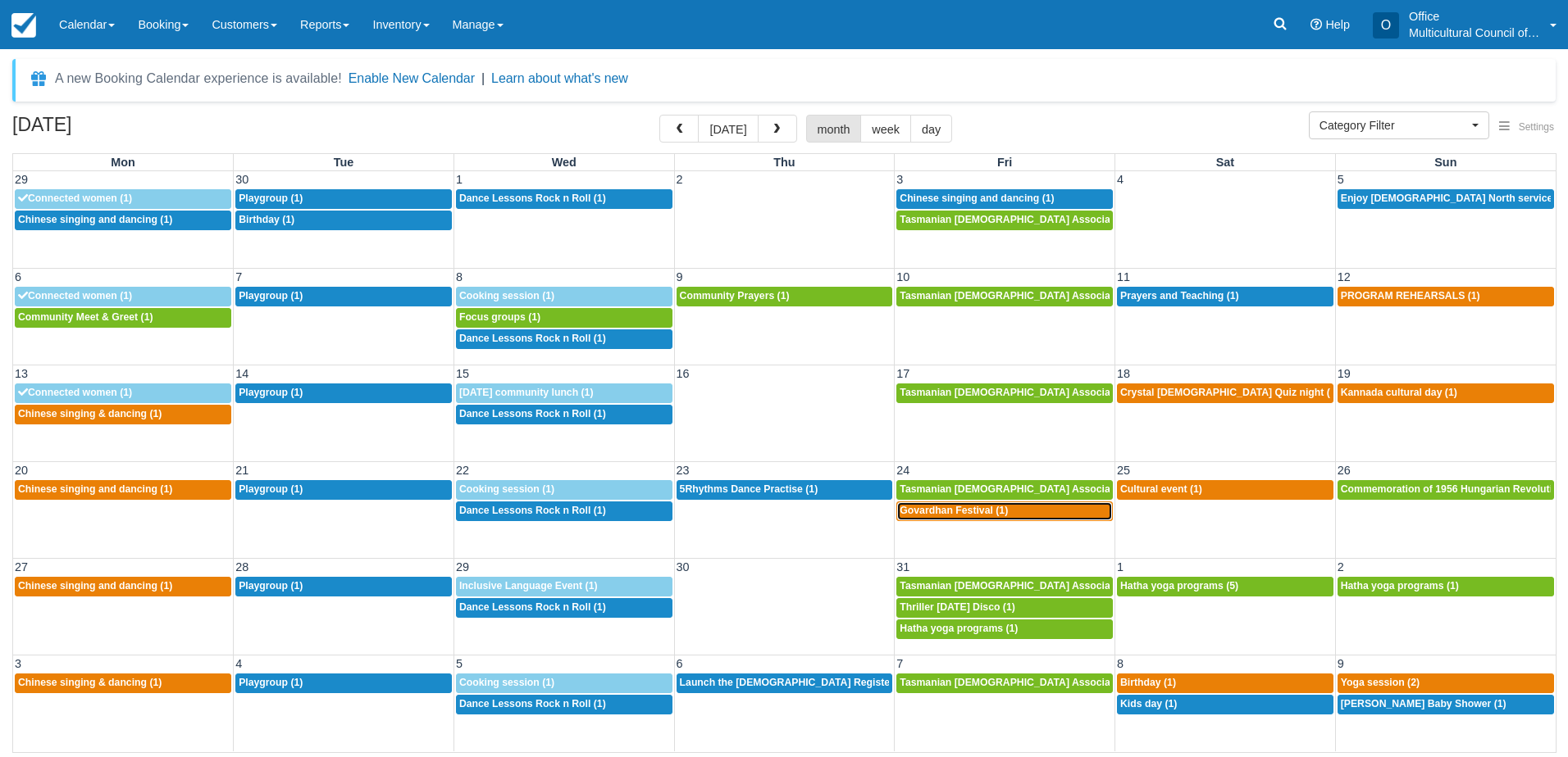
click at [960, 513] on span "Govardhan Festival (1)" at bounding box center [954, 510] width 108 height 12
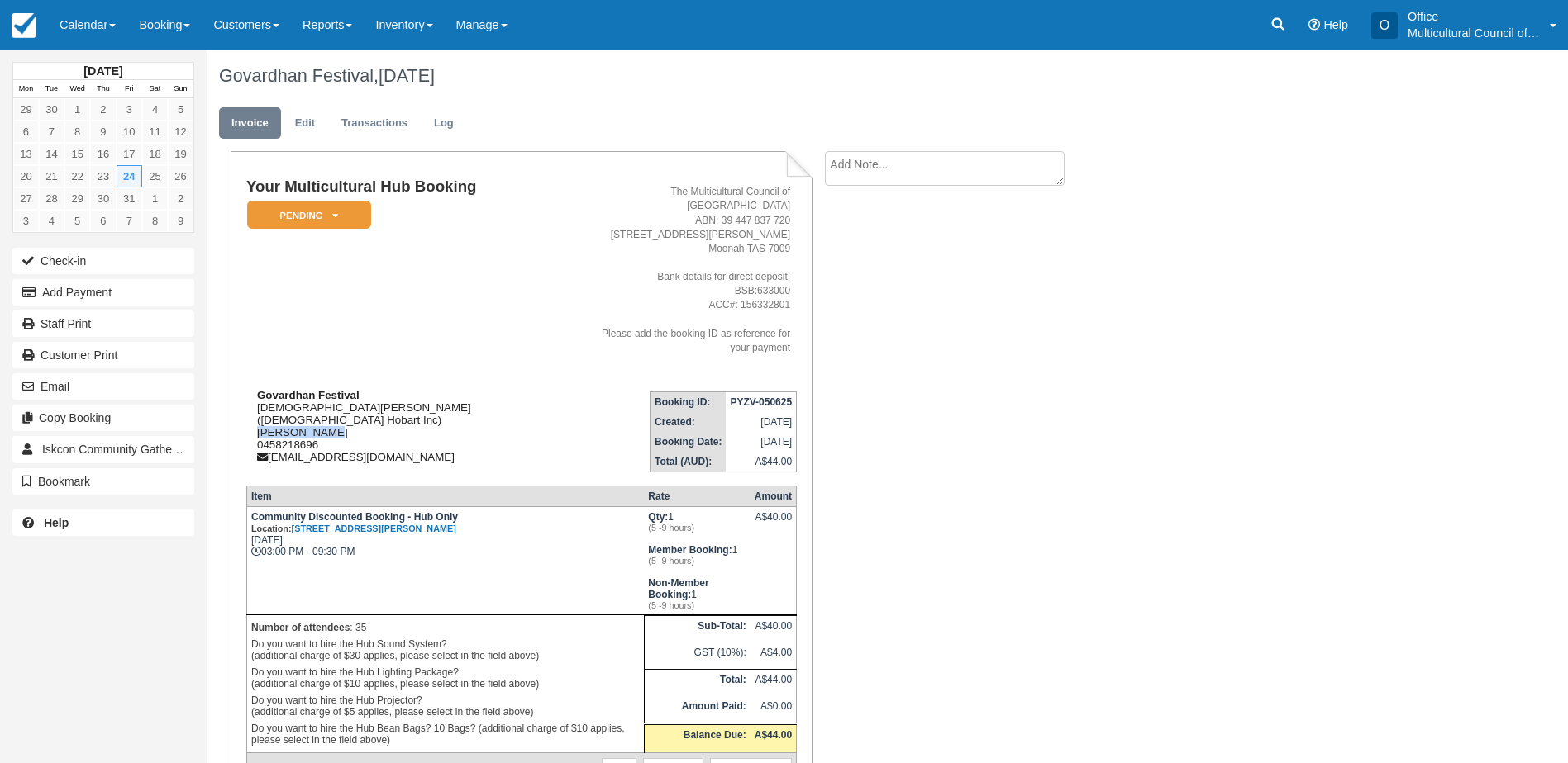
drag, startPoint x: 339, startPoint y: 395, endPoint x: 260, endPoint y: 389, distance: 79.2
click at [260, 389] on div "Govardhan Festival [PERSON_NAME] Hobart ([DEMOGRAPHIC_DATA] Hobart Inc) [PERSON…" at bounding box center [411, 426] width 329 height 74
copy div "[PERSON_NAME]"
click at [1280, 29] on icon at bounding box center [1278, 24] width 16 height 16
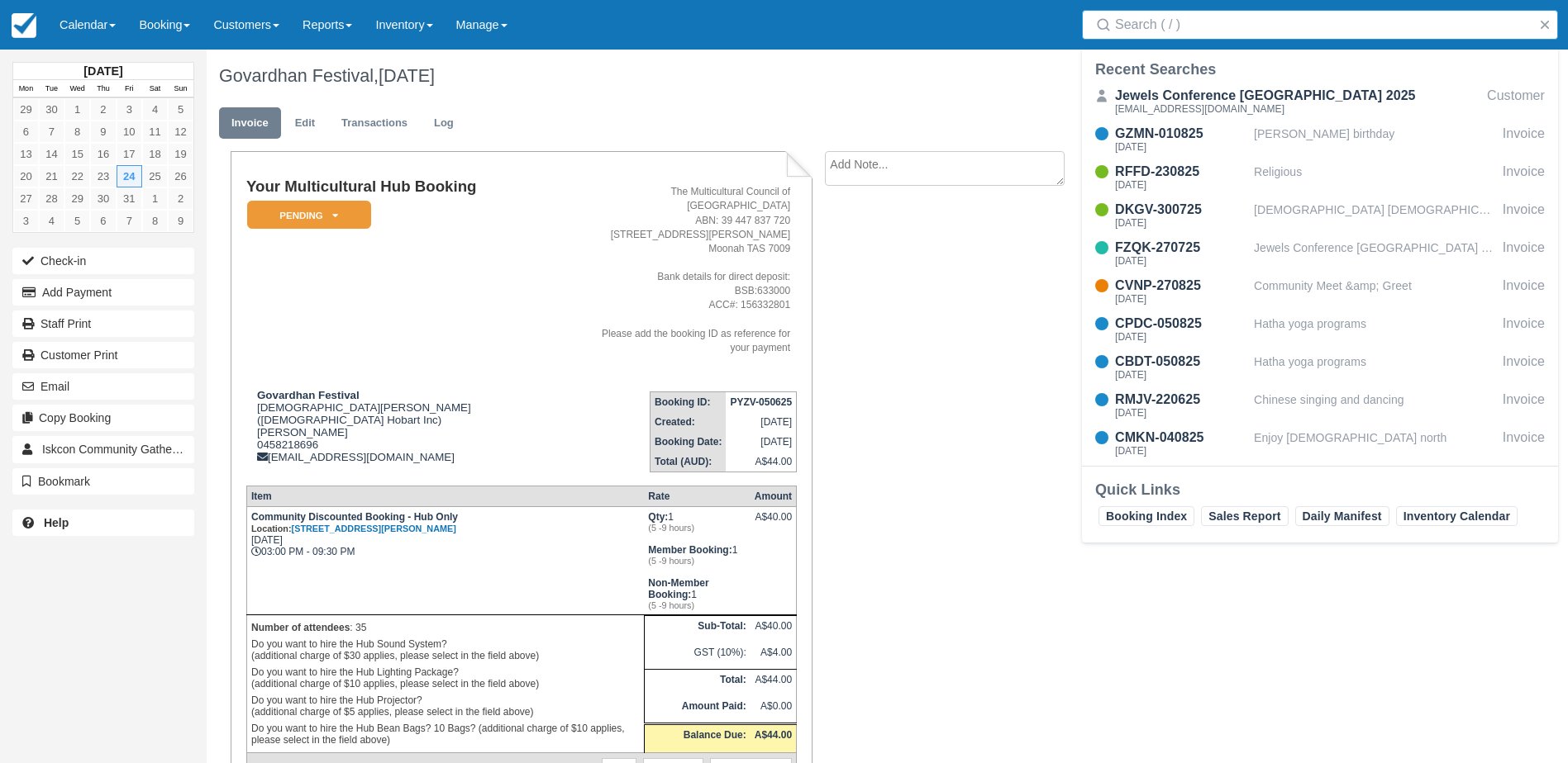
click at [1223, 15] on input "Search" at bounding box center [1323, 24] width 416 height 30
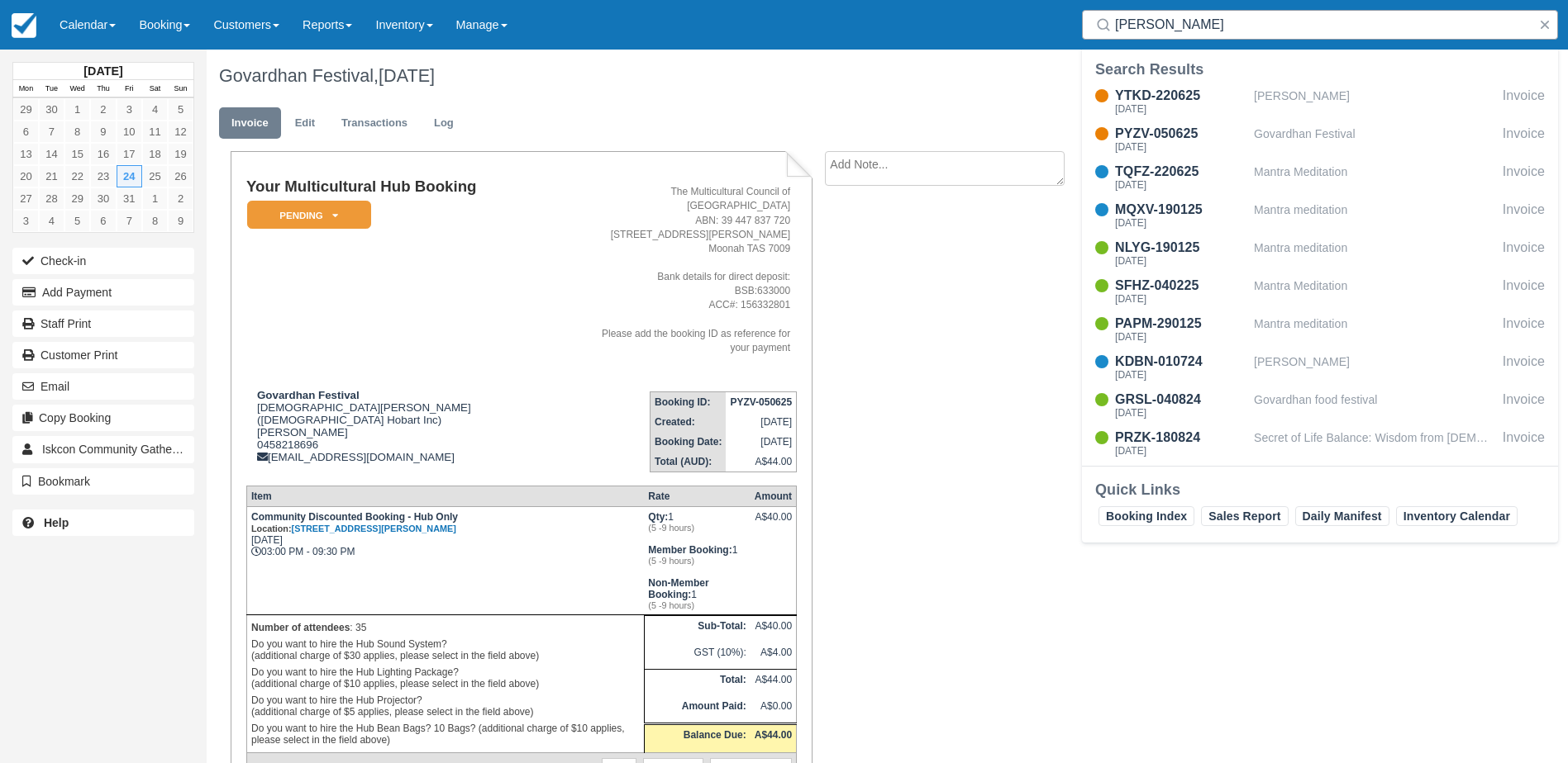
click at [1265, 27] on input "[PERSON_NAME]" at bounding box center [1323, 24] width 416 height 30
drag, startPoint x: 1271, startPoint y: 31, endPoint x: 1111, endPoint y: 36, distance: 160.1
click at [1111, 36] on div "[PERSON_NAME]" at bounding box center [1320, 24] width 476 height 30
paste input "janmasthami"
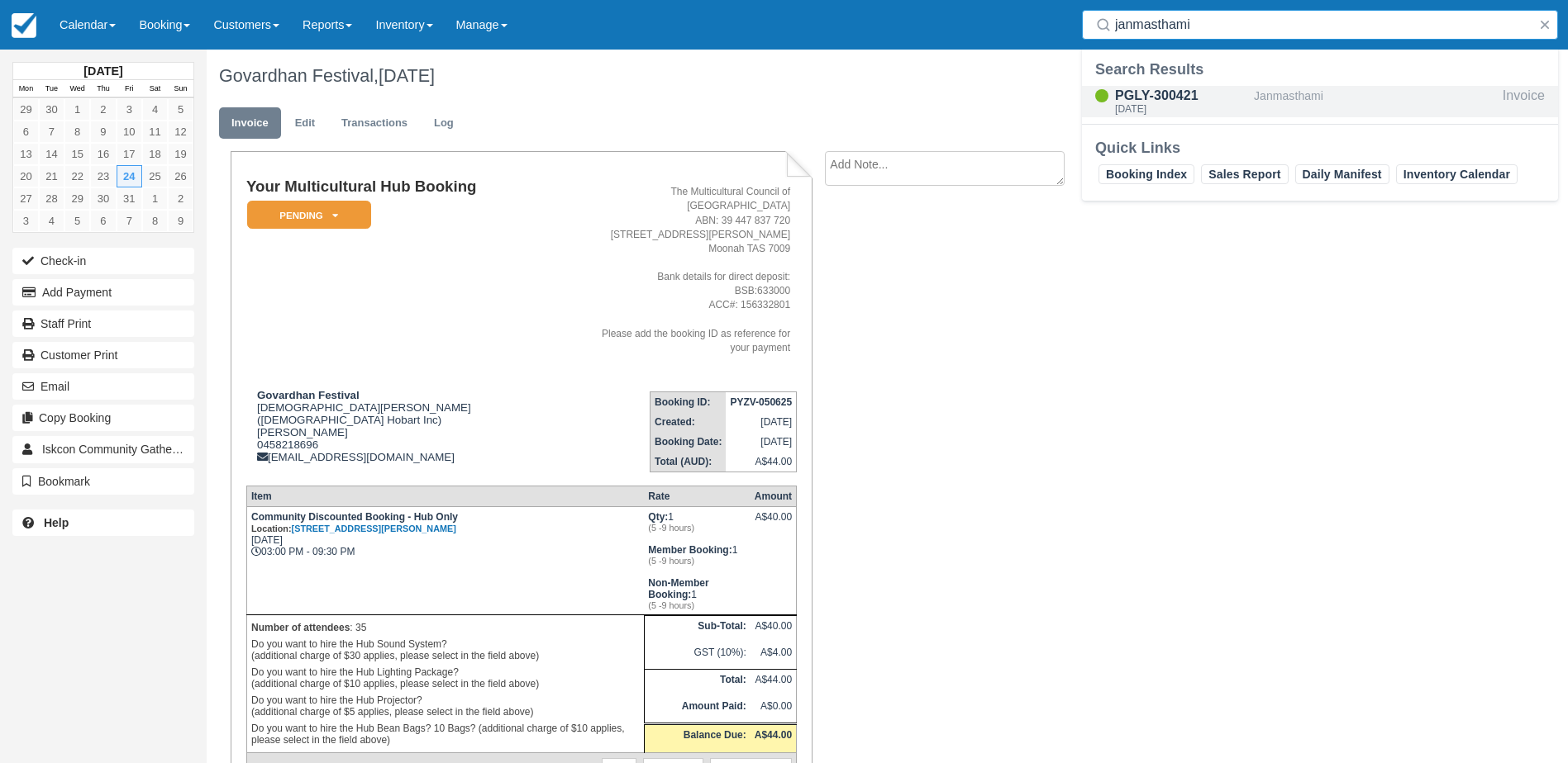
type input "janmasthami"
click at [1184, 111] on div "[DATE]" at bounding box center [1181, 108] width 132 height 10
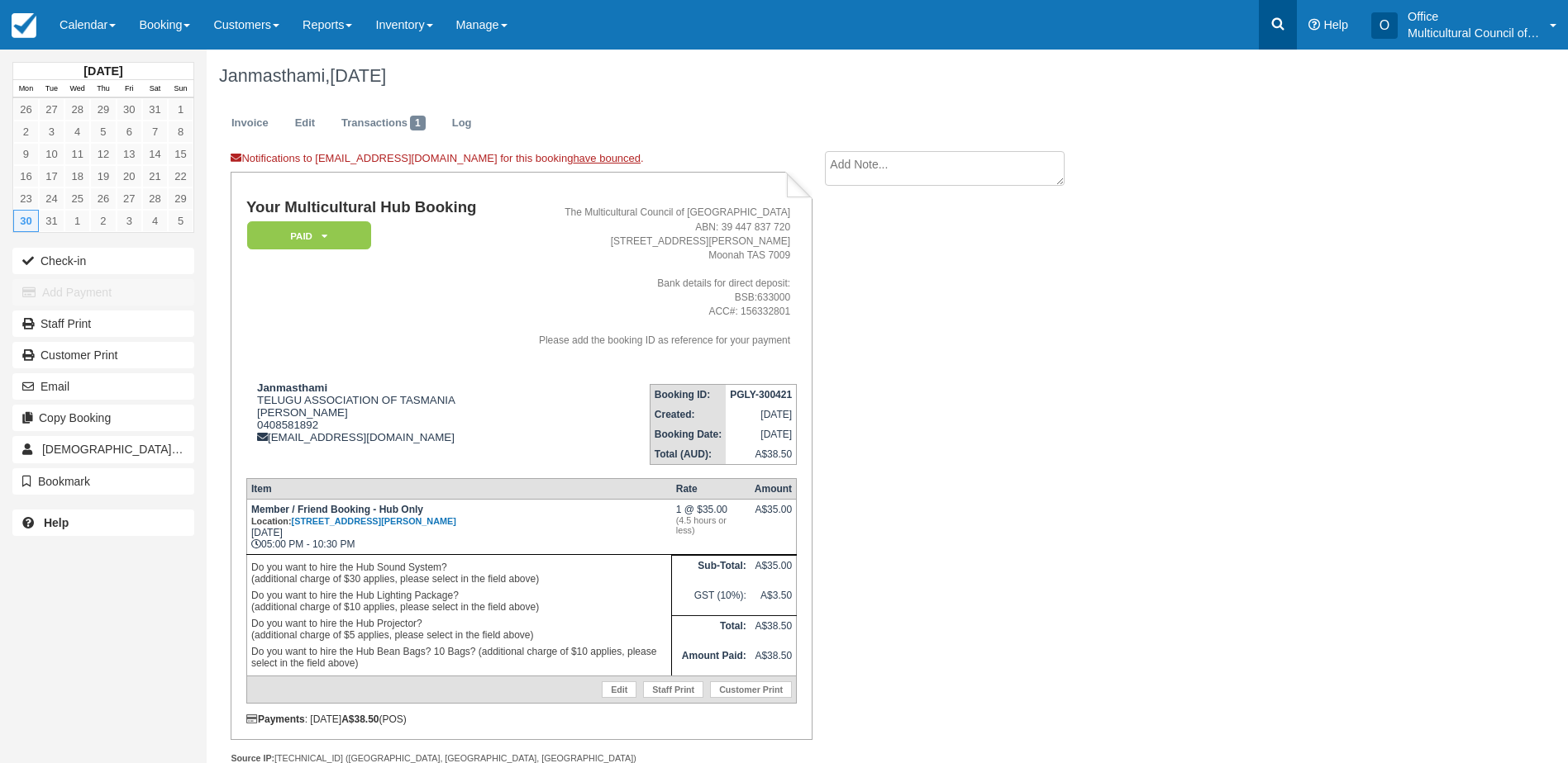
click at [1270, 24] on icon at bounding box center [1278, 24] width 16 height 16
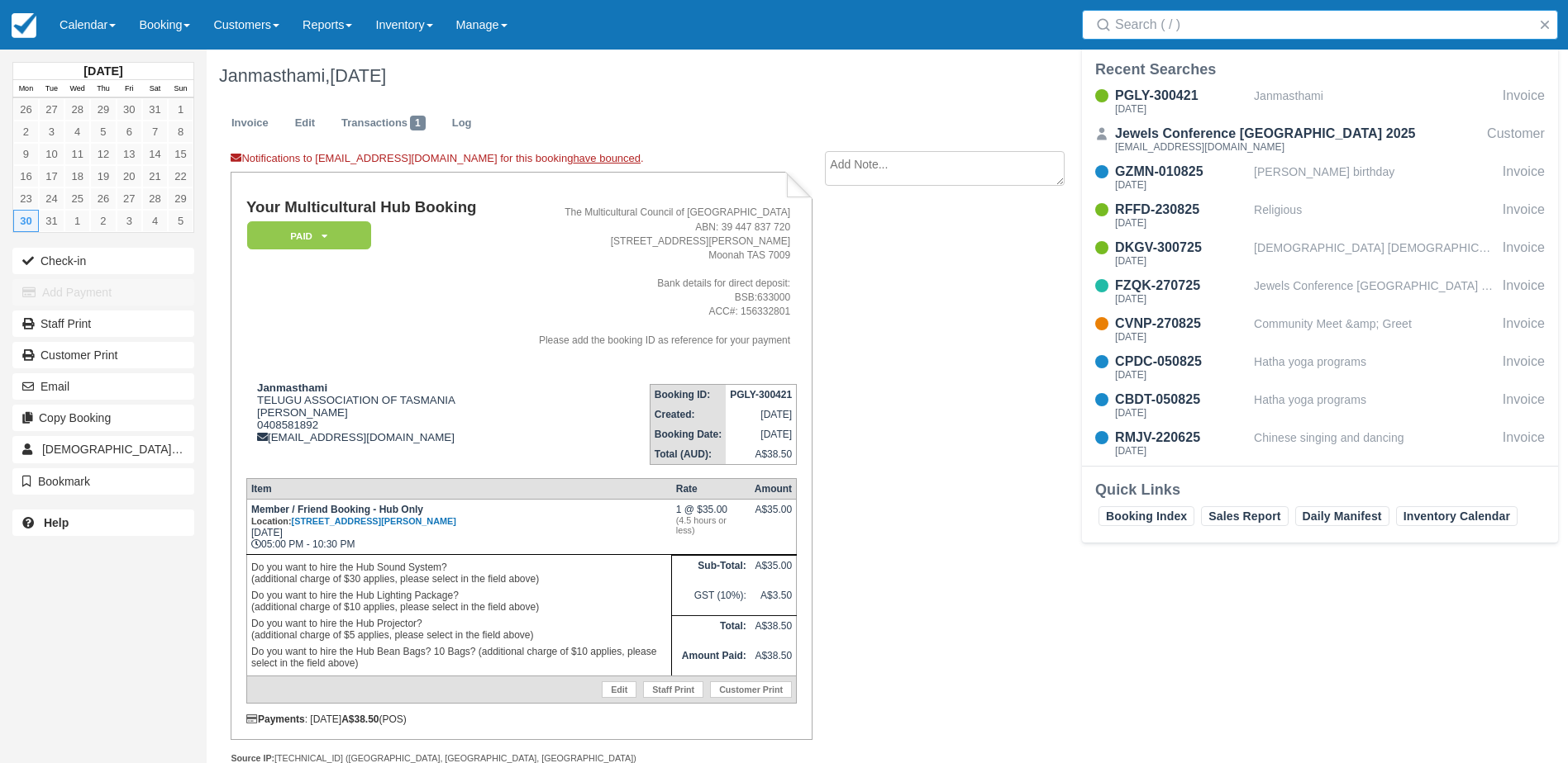
click at [1189, 28] on input "Search" at bounding box center [1323, 24] width 416 height 30
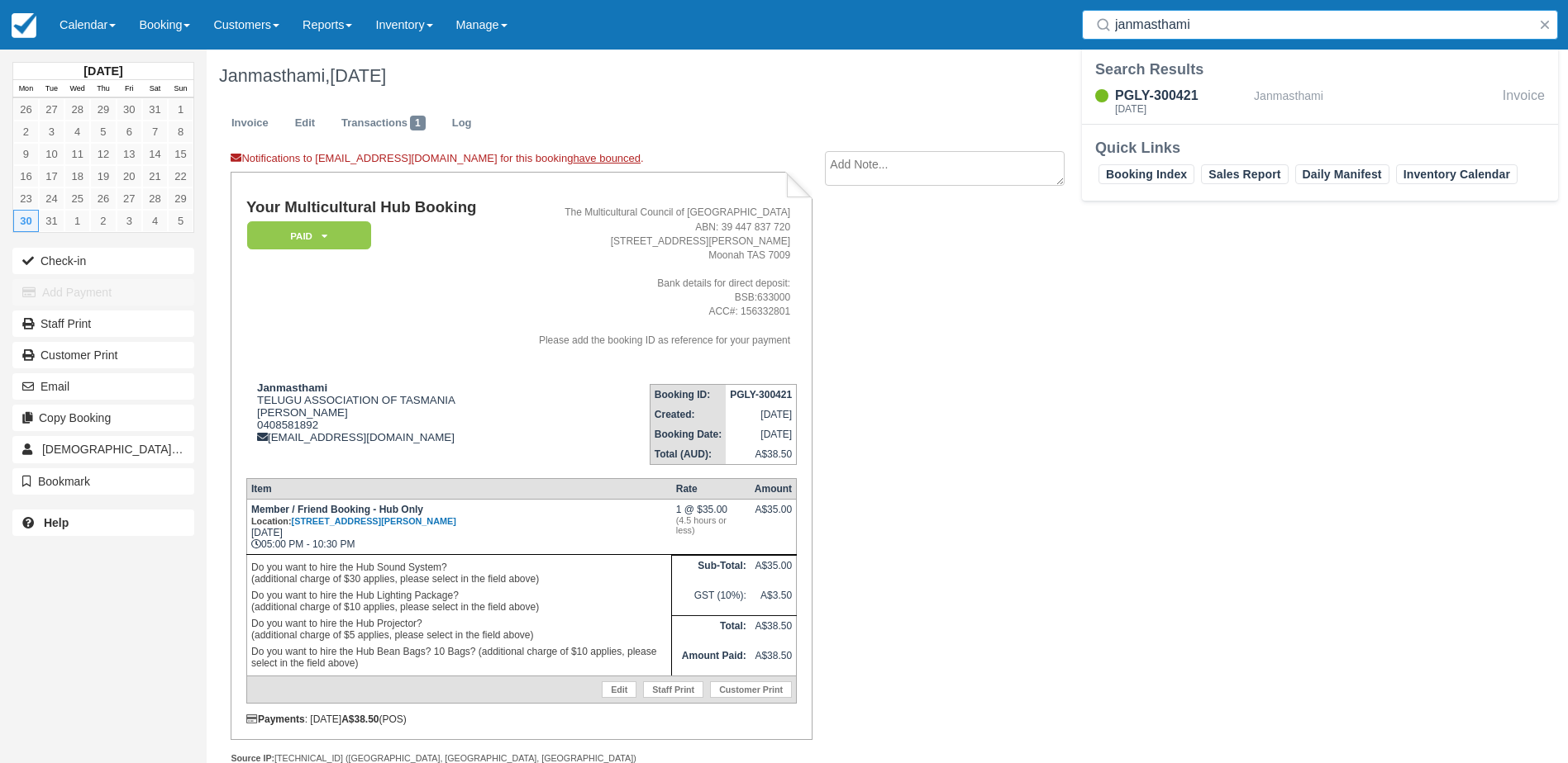
click at [1223, 29] on input "janmasthami" at bounding box center [1323, 24] width 416 height 30
type input "janmasthami"
click at [1548, 24] on button "button" at bounding box center [1545, 25] width 20 height 20
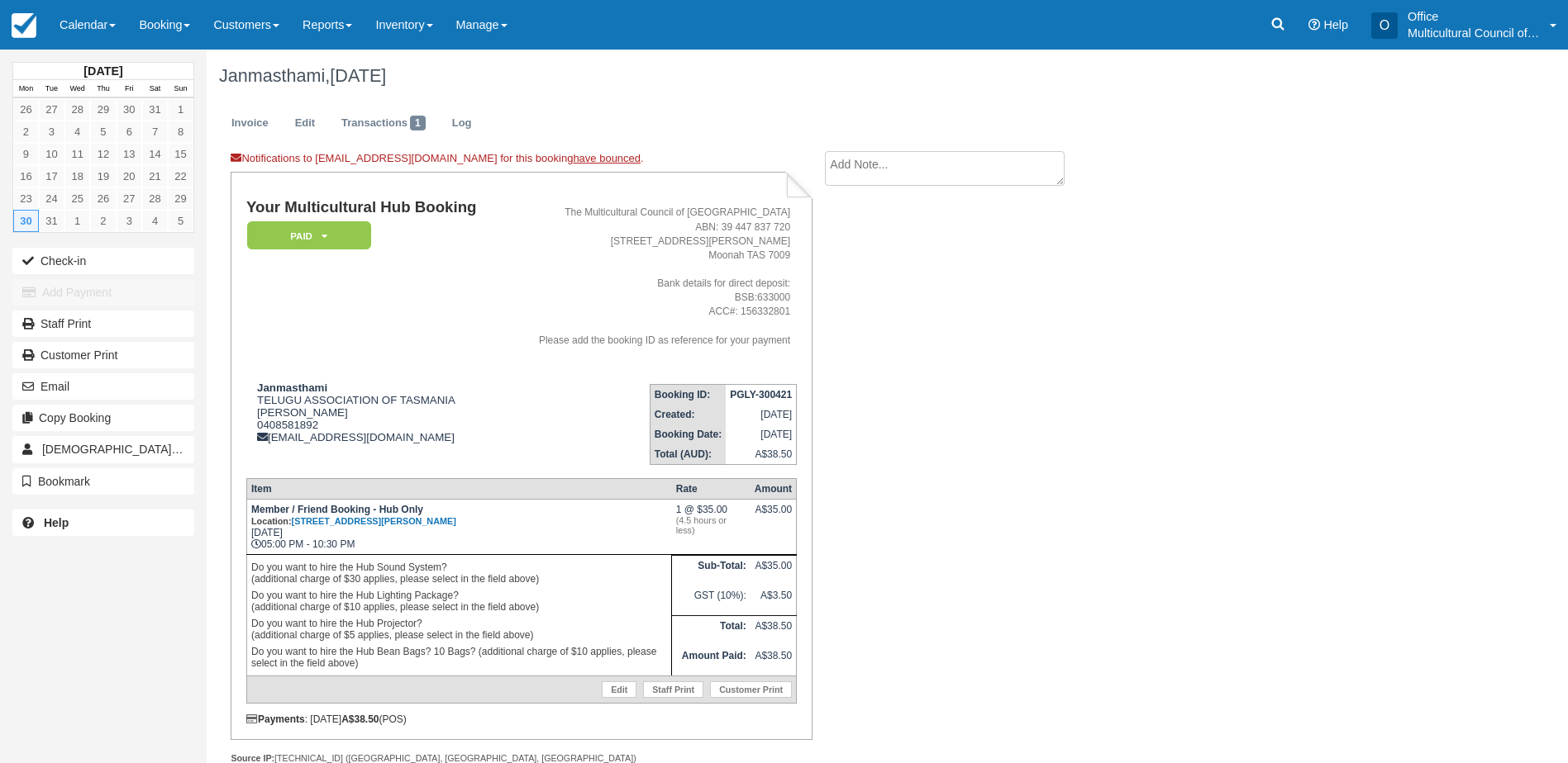
click at [1069, 343] on div "Notifications to [EMAIL_ADDRESS][DOMAIN_NAME] for this booking have bounced . Y…" at bounding box center [661, 476] width 909 height 649
click at [105, 10] on link "Calendar" at bounding box center [88, 24] width 80 height 49
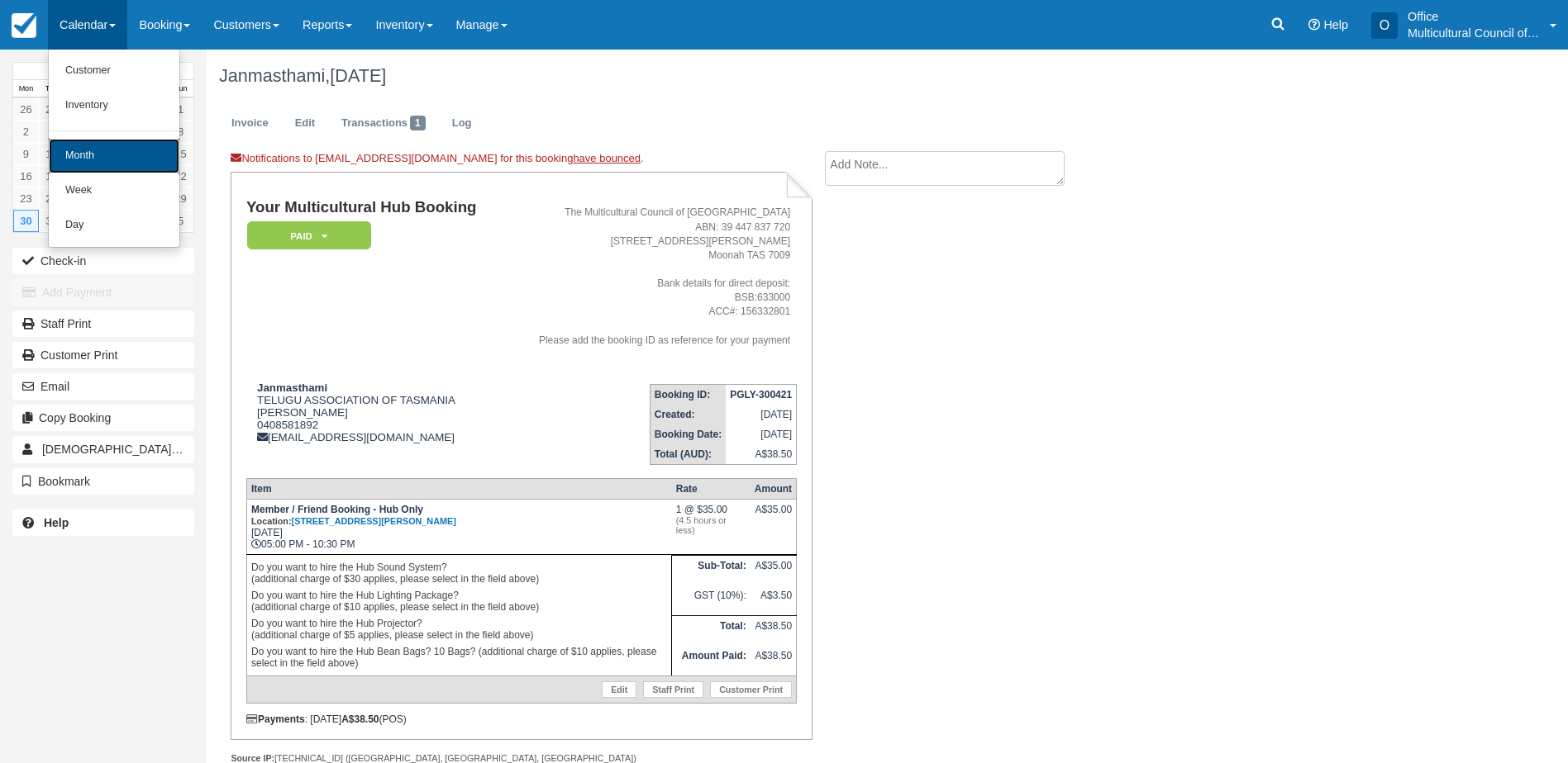
click at [124, 160] on link "Month" at bounding box center [114, 156] width 131 height 35
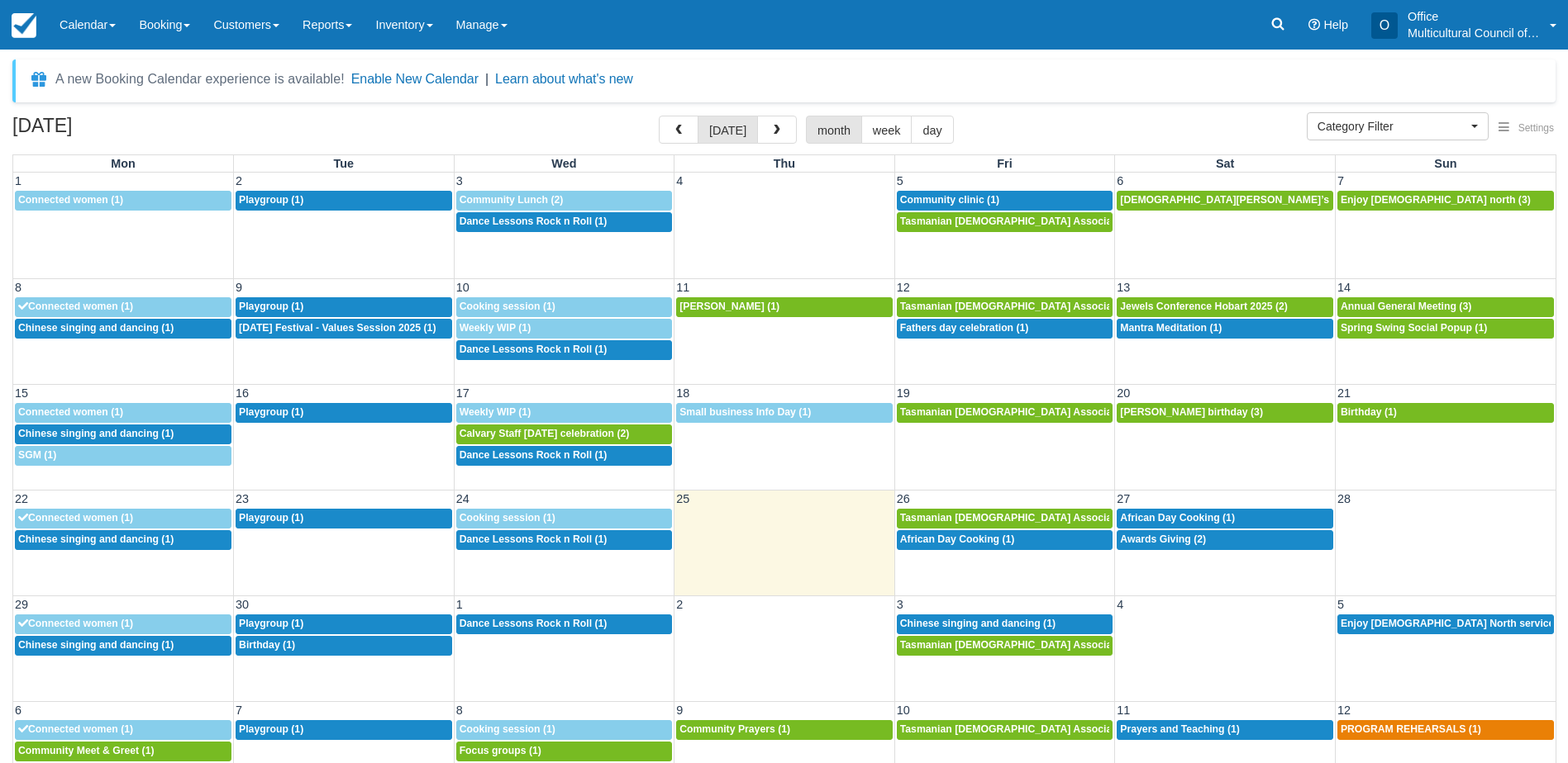
select select
click at [665, 135] on button "button" at bounding box center [678, 129] width 39 height 28
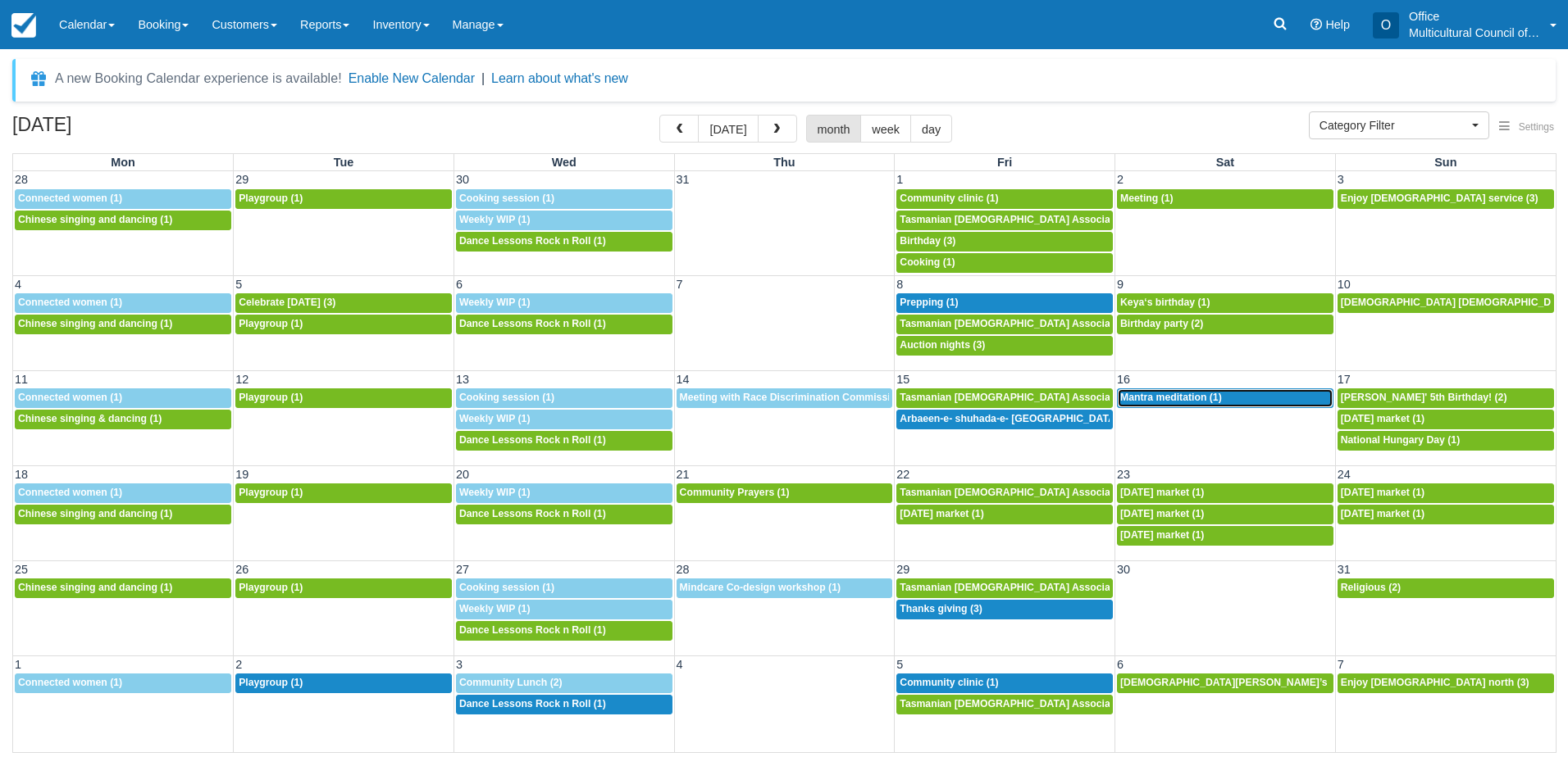
click at [1144, 398] on span "Mantra meditation (1)" at bounding box center [1171, 397] width 102 height 12
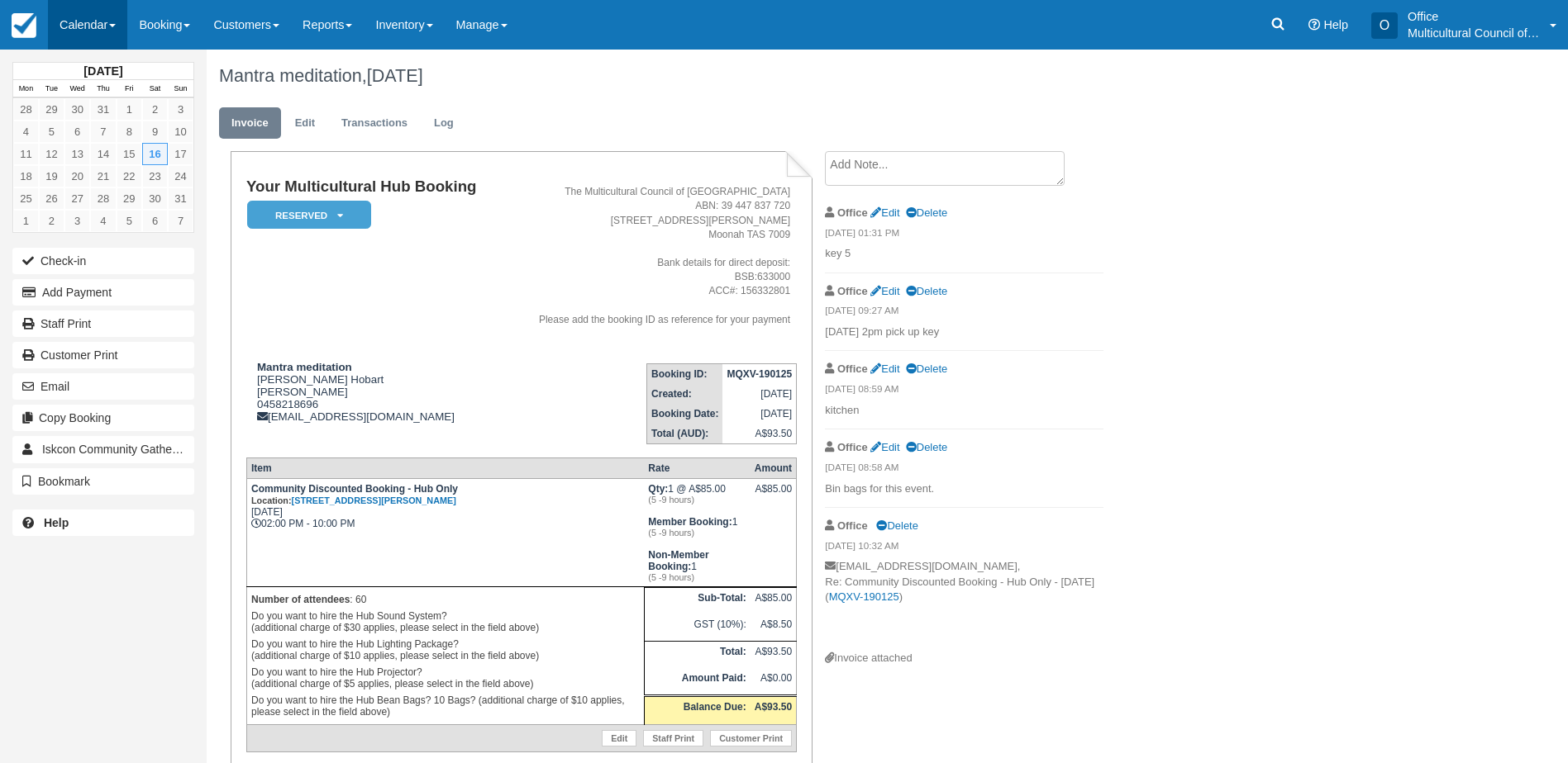
click at [87, 38] on link "Calendar" at bounding box center [88, 24] width 80 height 49
click at [114, 146] on link "Month" at bounding box center [114, 156] width 131 height 35
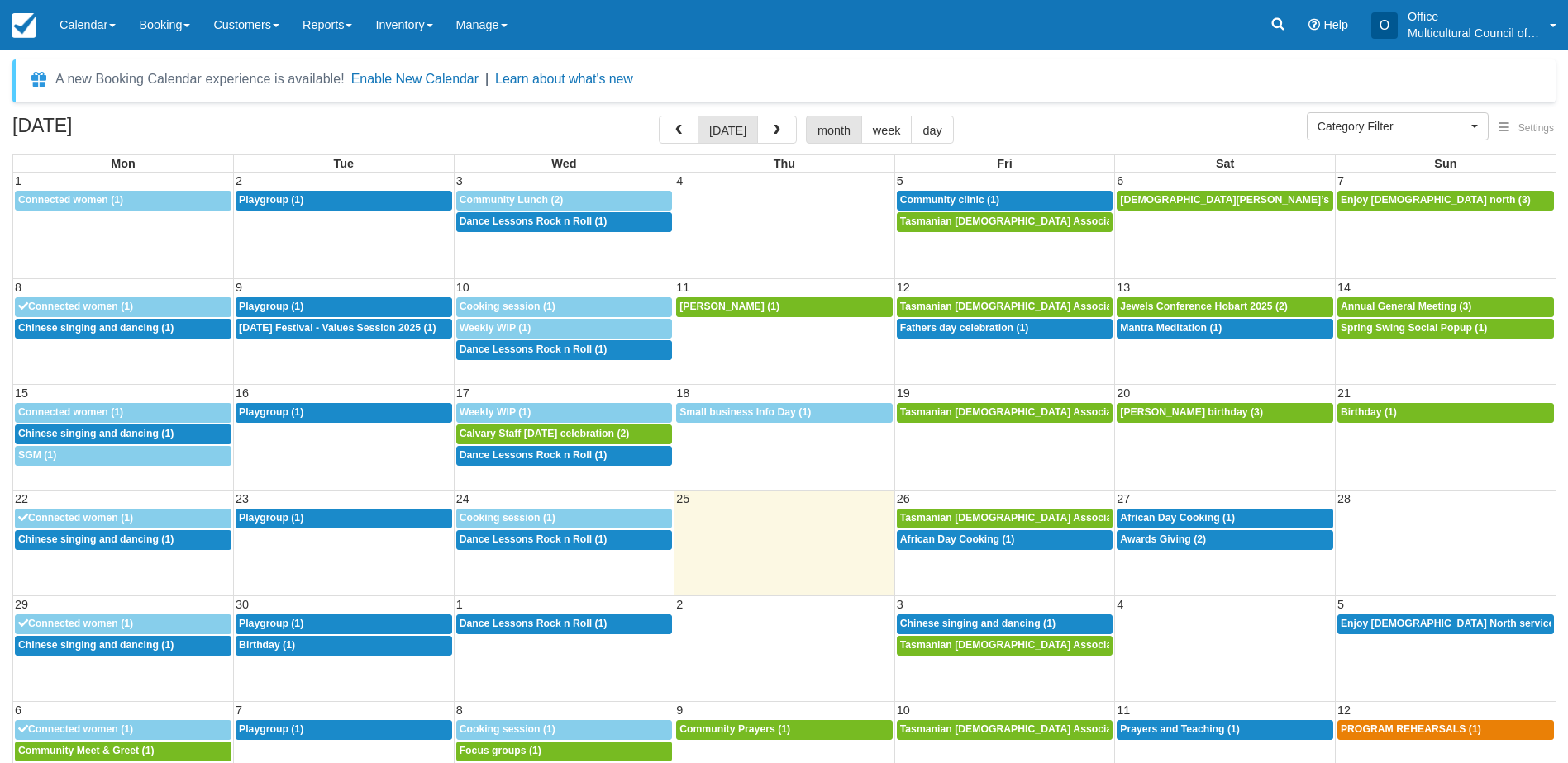
select select
click at [771, 126] on span "button" at bounding box center [777, 130] width 12 height 12
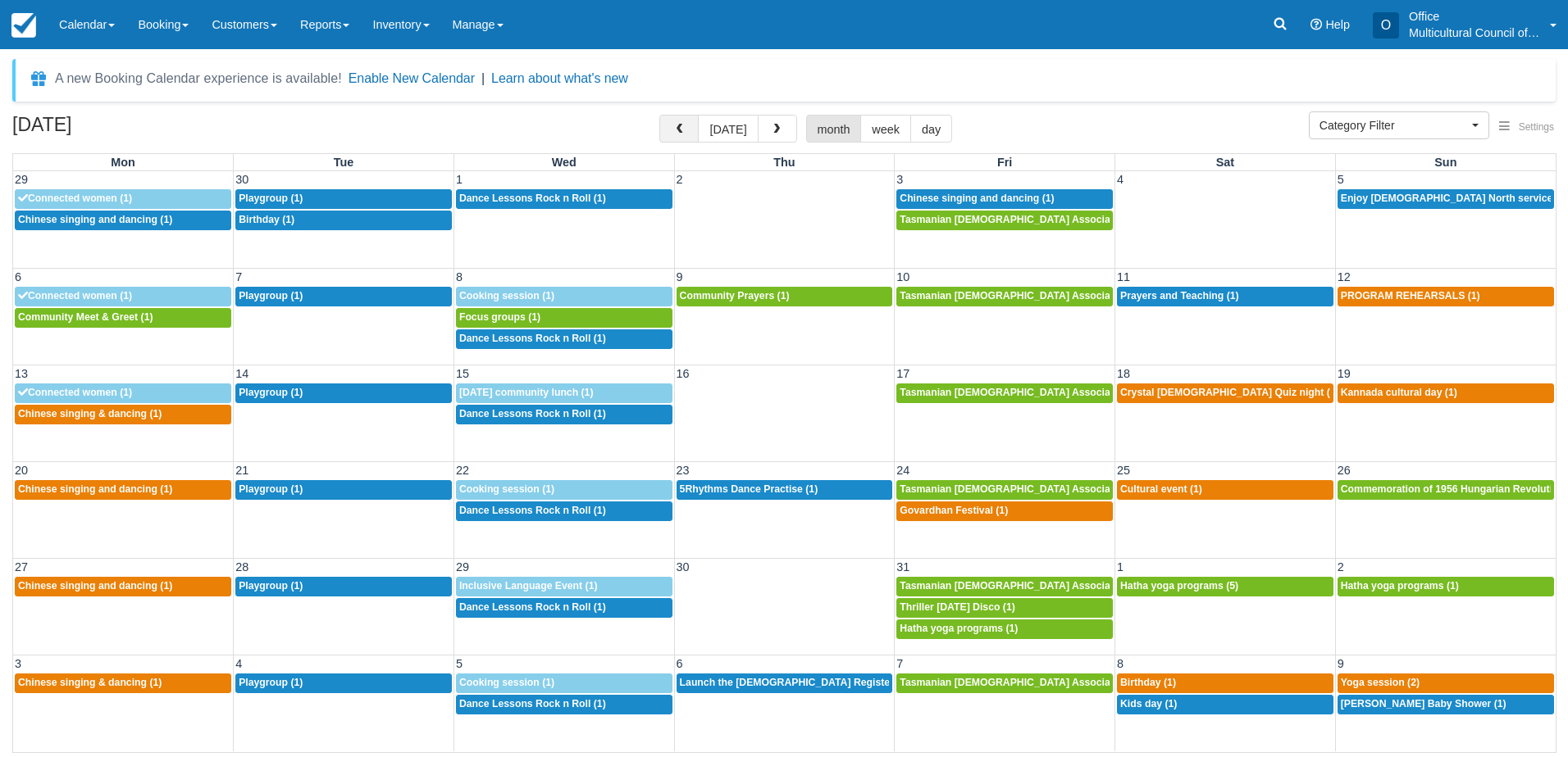
click at [692, 128] on button "button" at bounding box center [679, 128] width 39 height 28
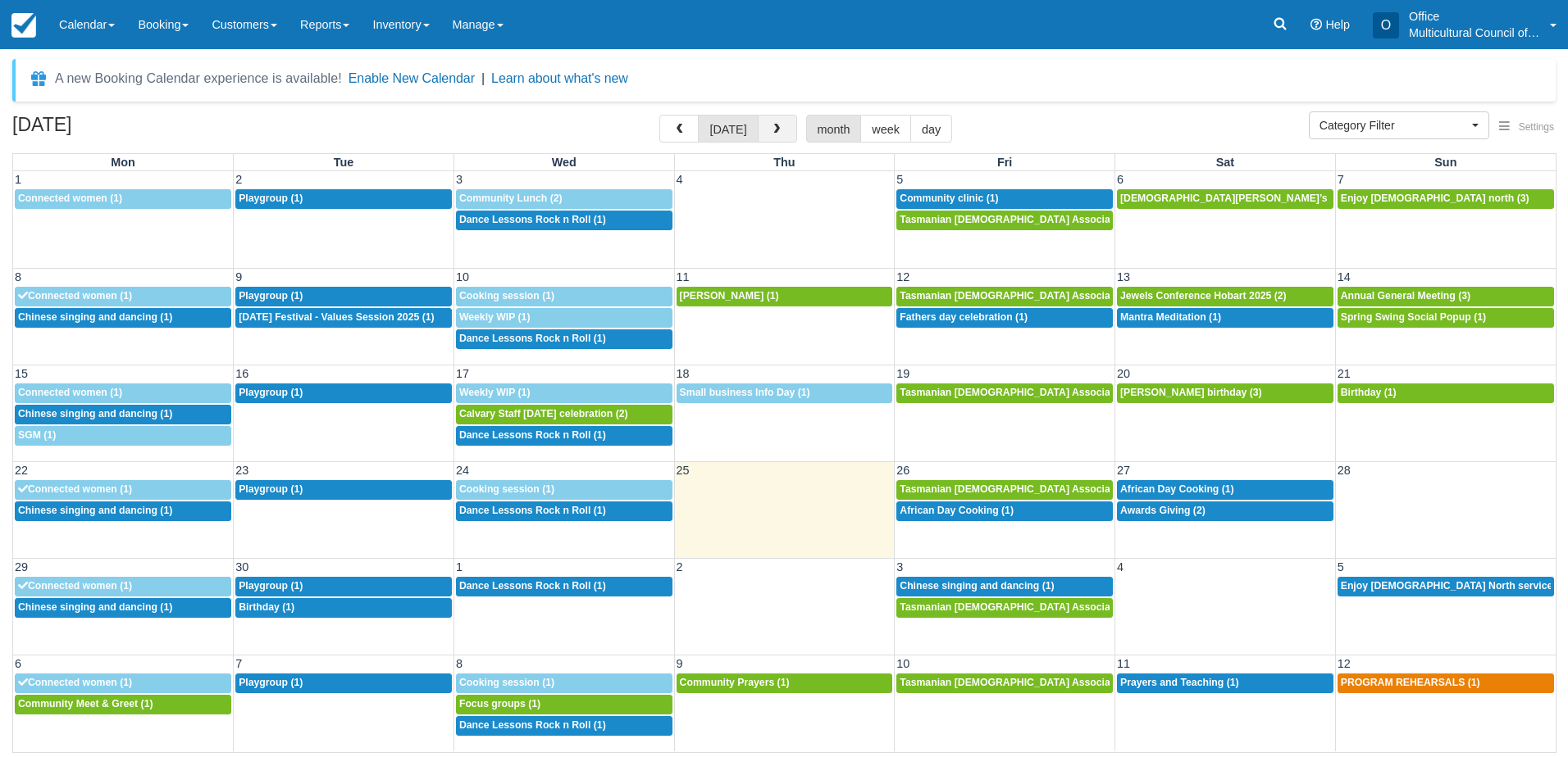
click at [772, 125] on span "button" at bounding box center [776, 129] width 12 height 12
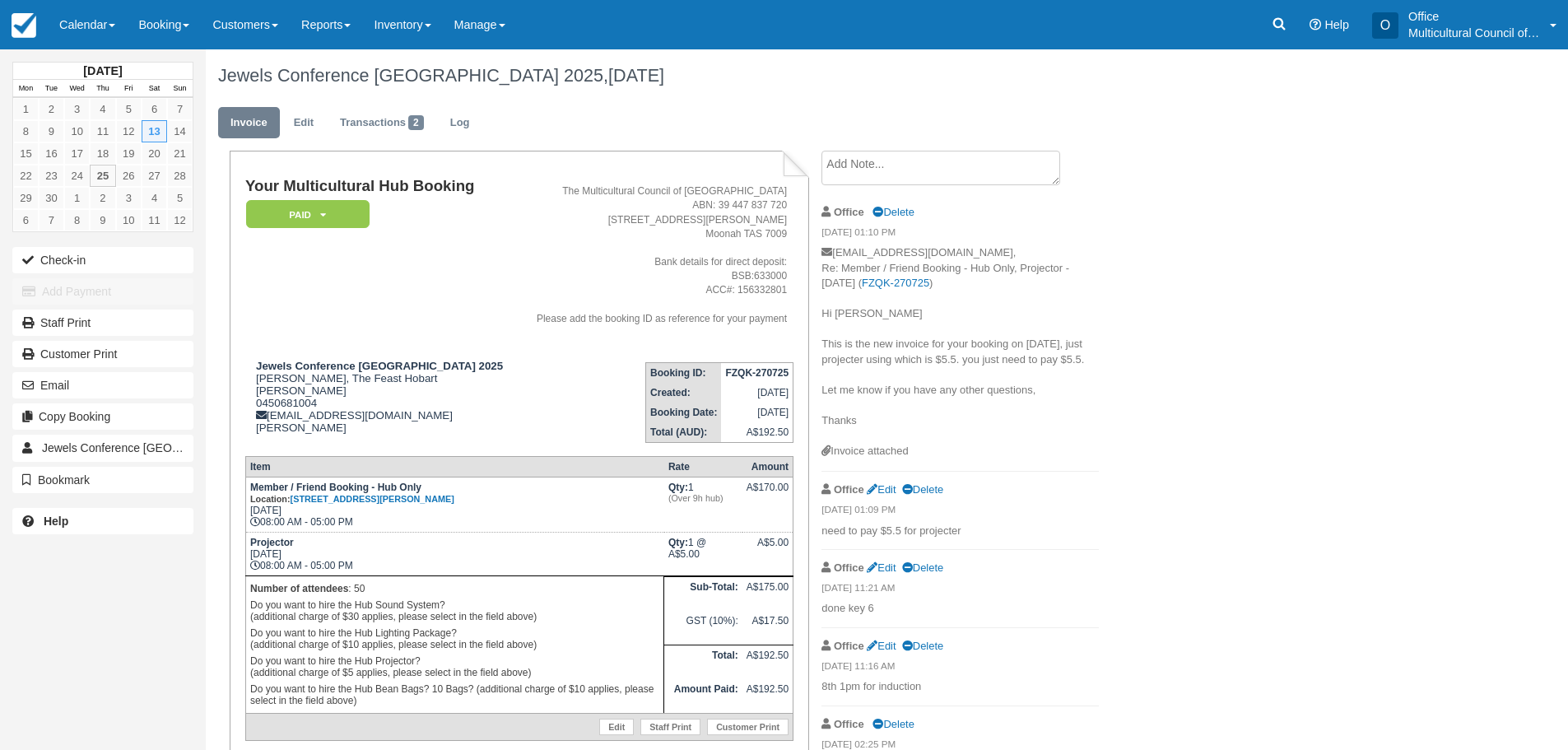
scroll to position [118, 0]
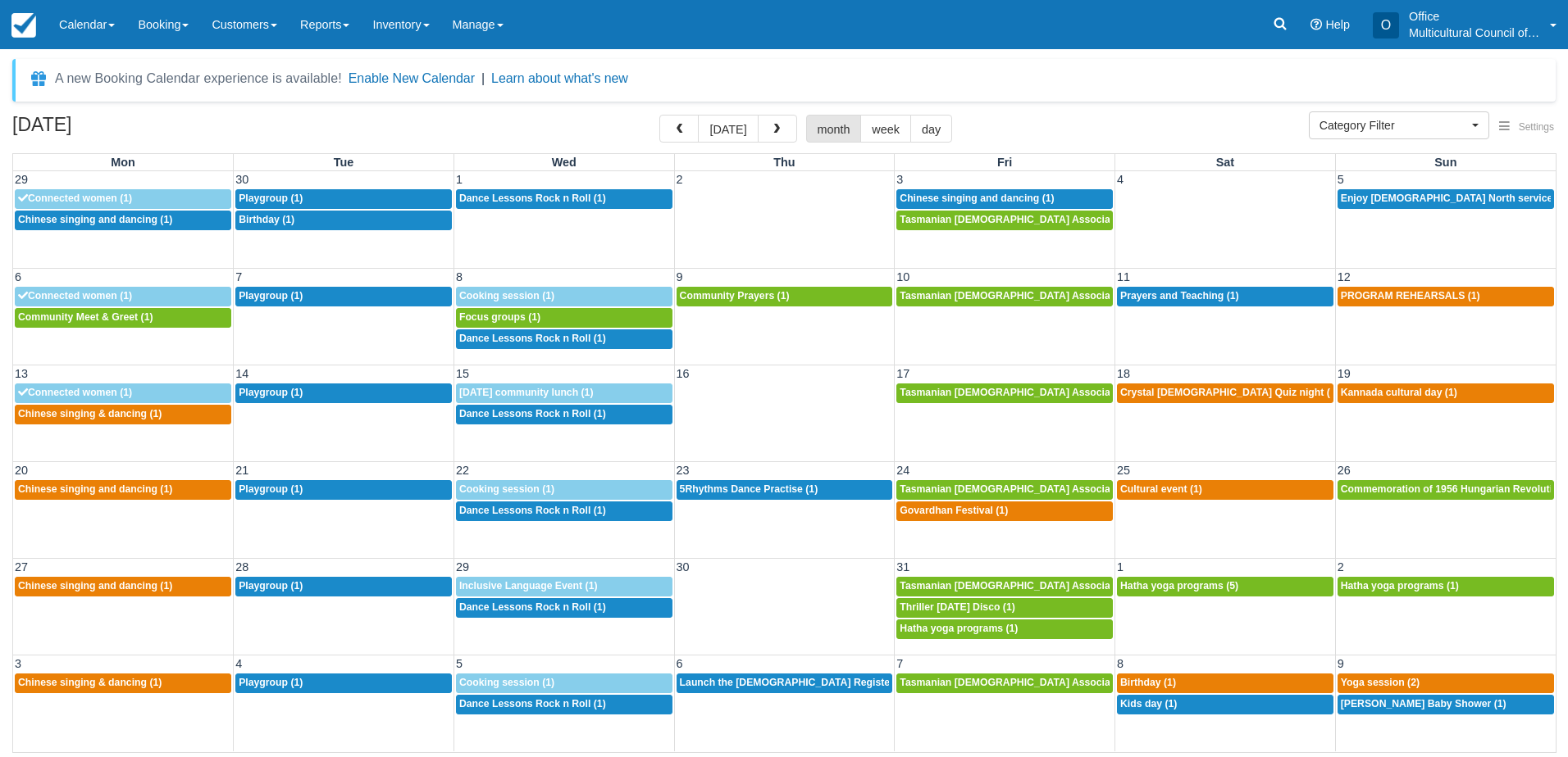
select select
